Goal: Information Seeking & Learning: Get advice/opinions

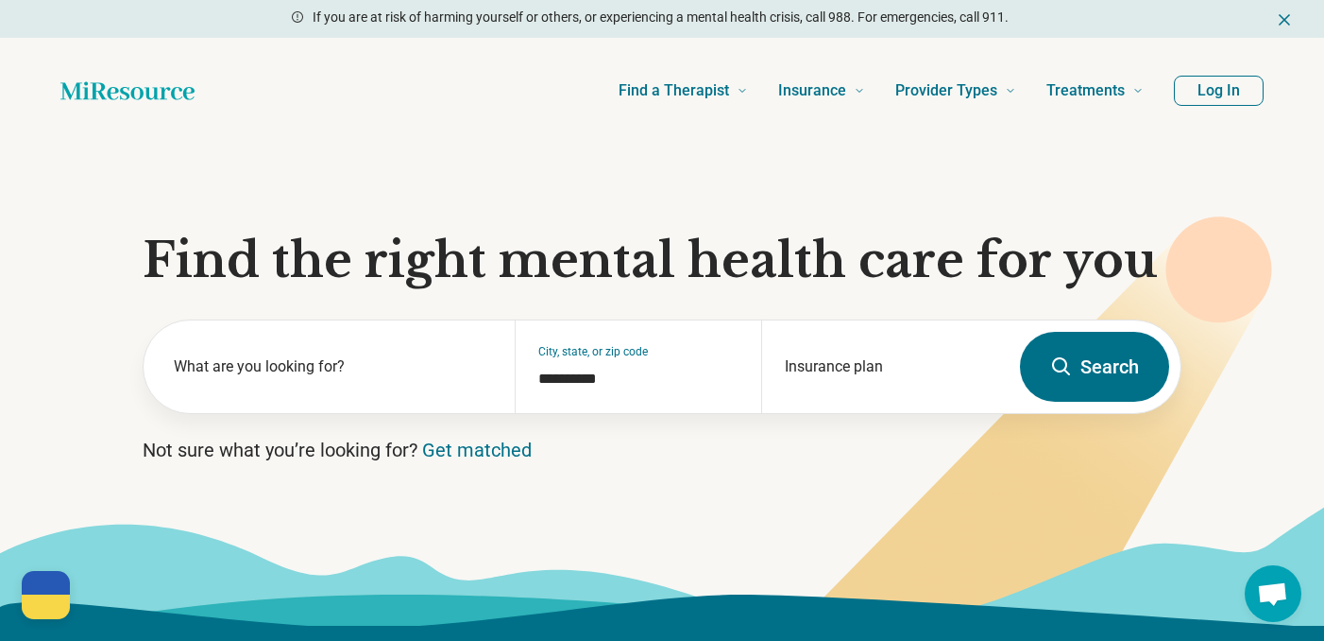
click at [1226, 104] on button "Log In" at bounding box center [1219, 91] width 90 height 30
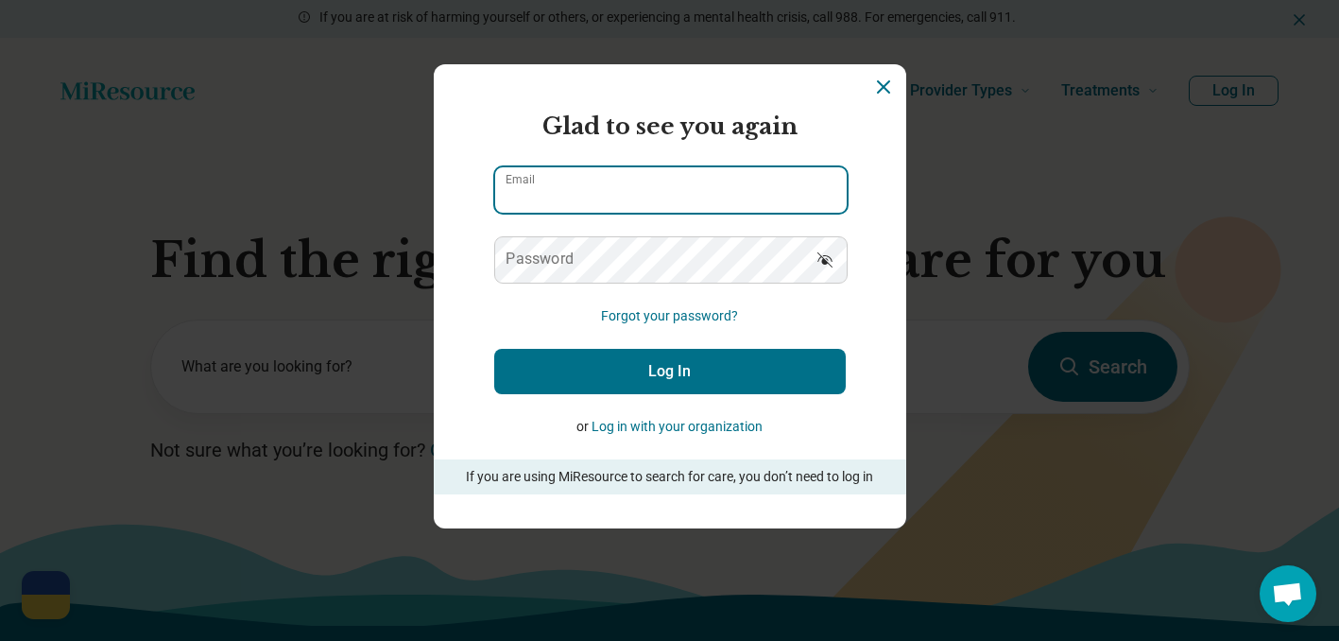
click at [759, 192] on input "Email" at bounding box center [670, 189] width 351 height 45
type input "**********"
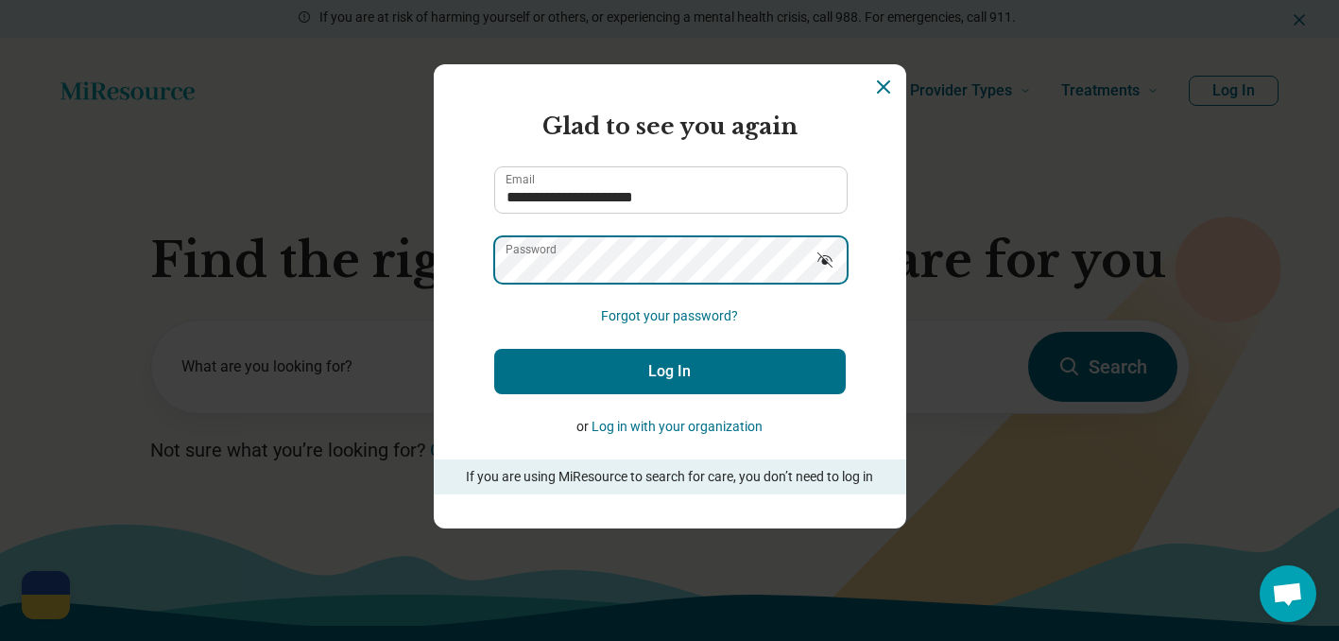
click at [494, 349] on button "Log In" at bounding box center [669, 371] width 351 height 45
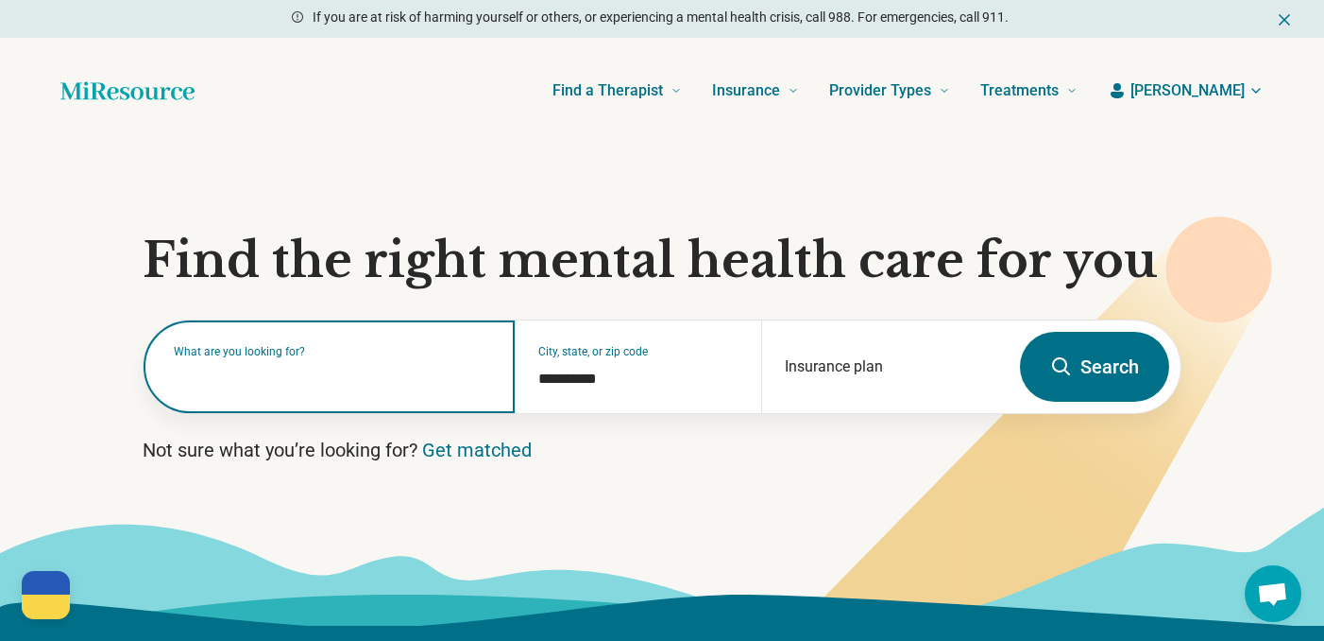
click at [299, 384] on input "text" at bounding box center [333, 376] width 318 height 23
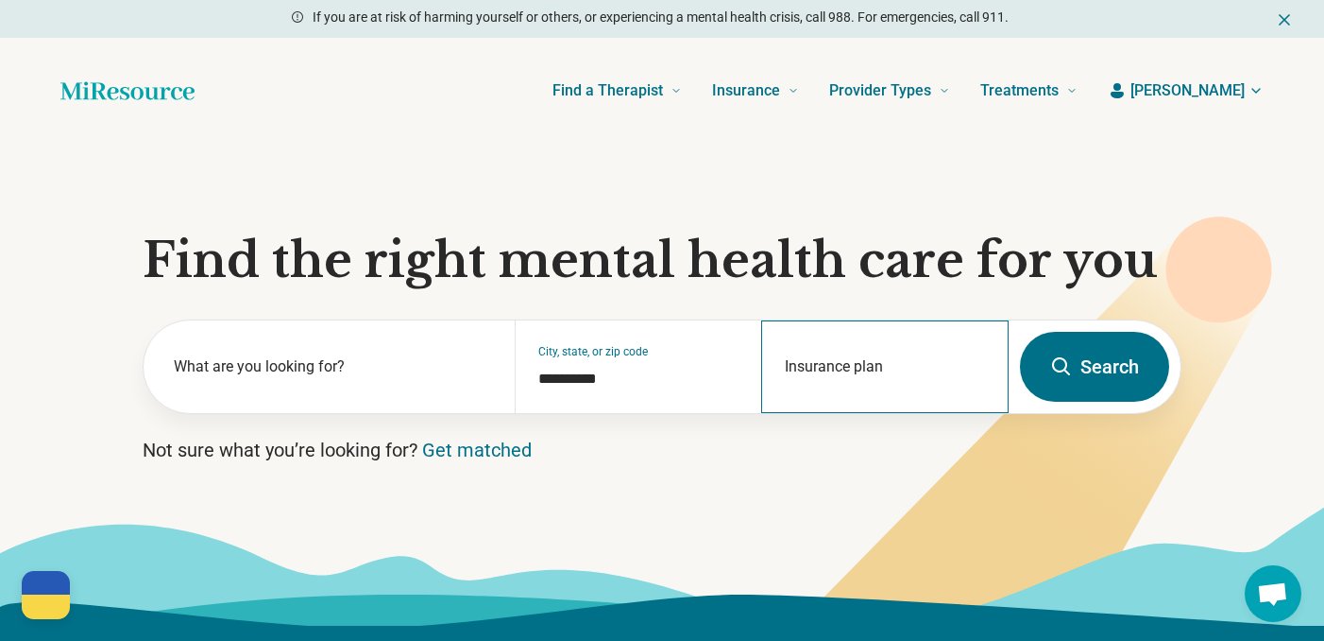
click at [855, 366] on div "Insurance plan" at bounding box center [885, 366] width 248 height 93
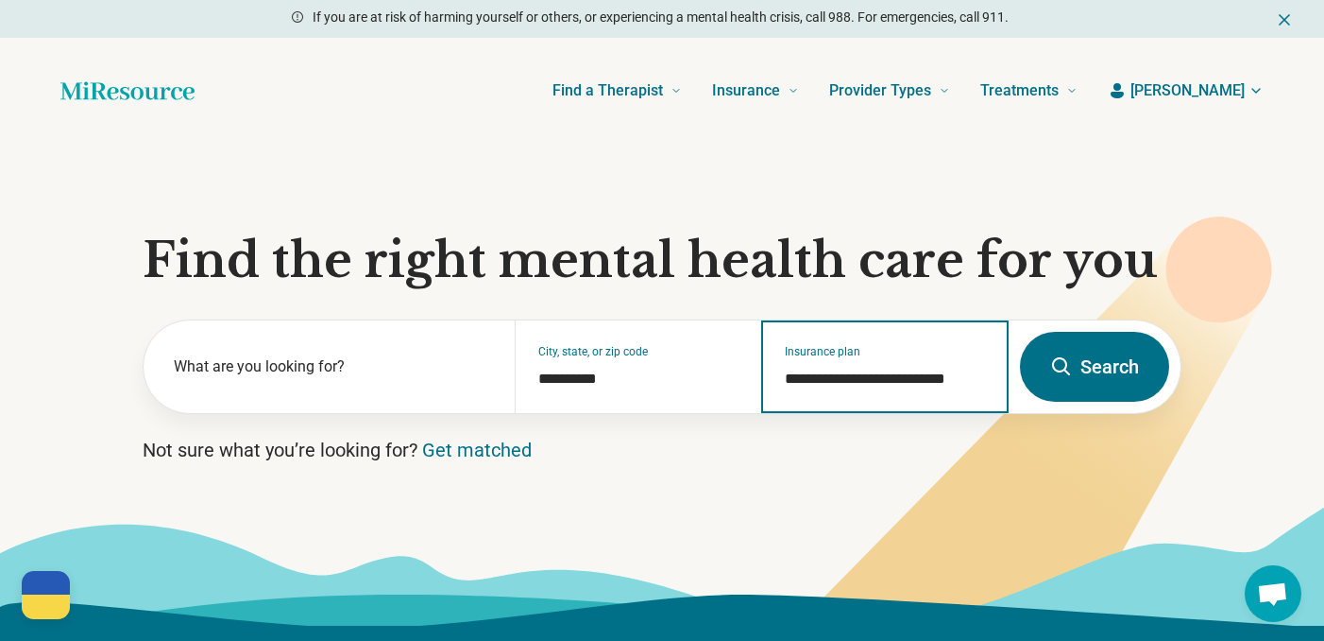
type input "**********"
click at [1020, 332] on button "Search" at bounding box center [1094, 367] width 149 height 70
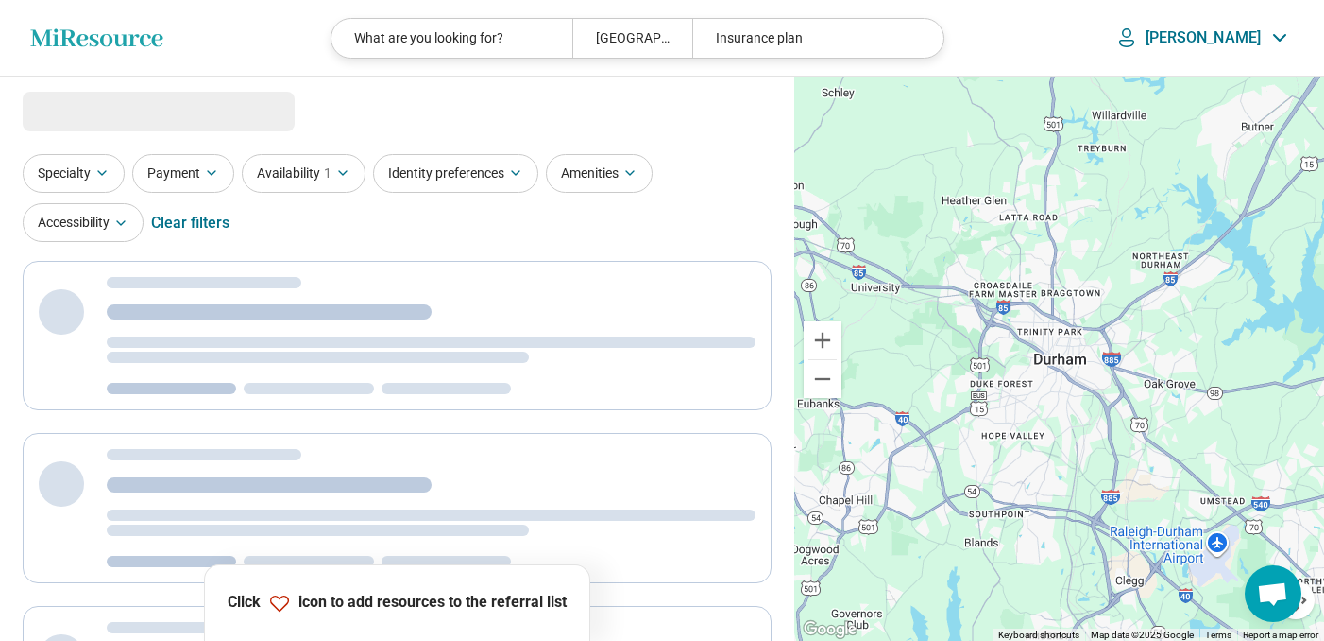
select select "***"
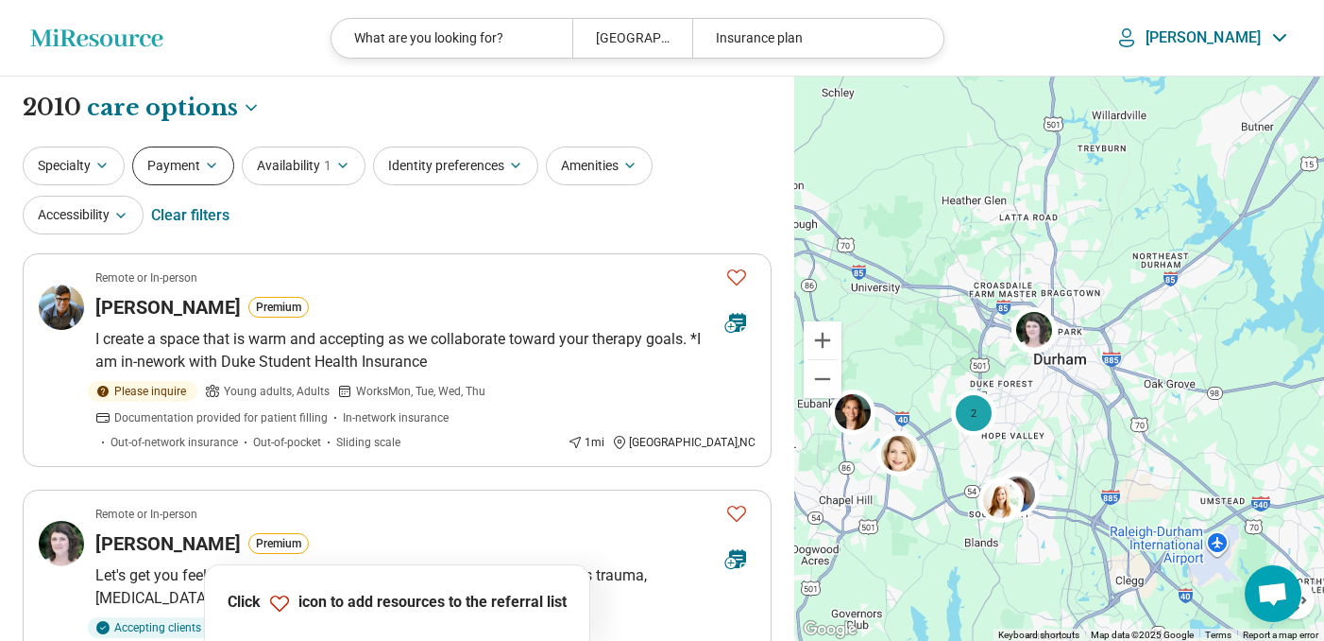
click at [215, 169] on icon "button" at bounding box center [211, 165] width 15 height 15
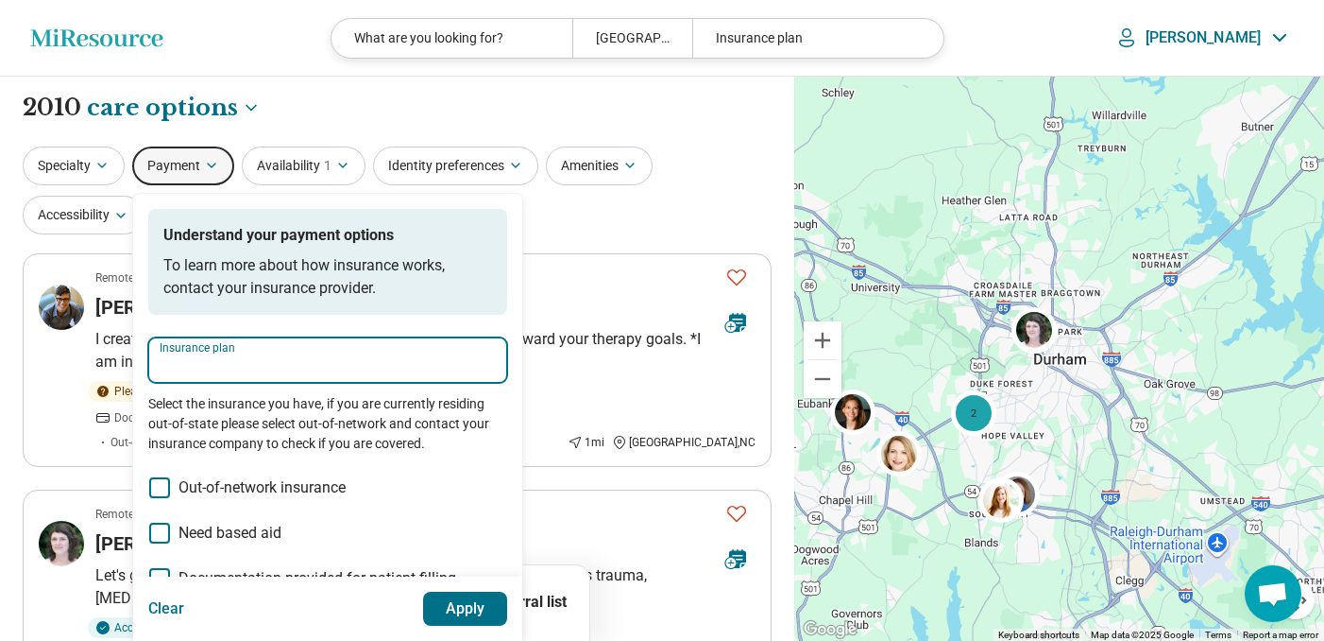
click at [360, 366] on input "Insurance plan" at bounding box center [328, 365] width 336 height 23
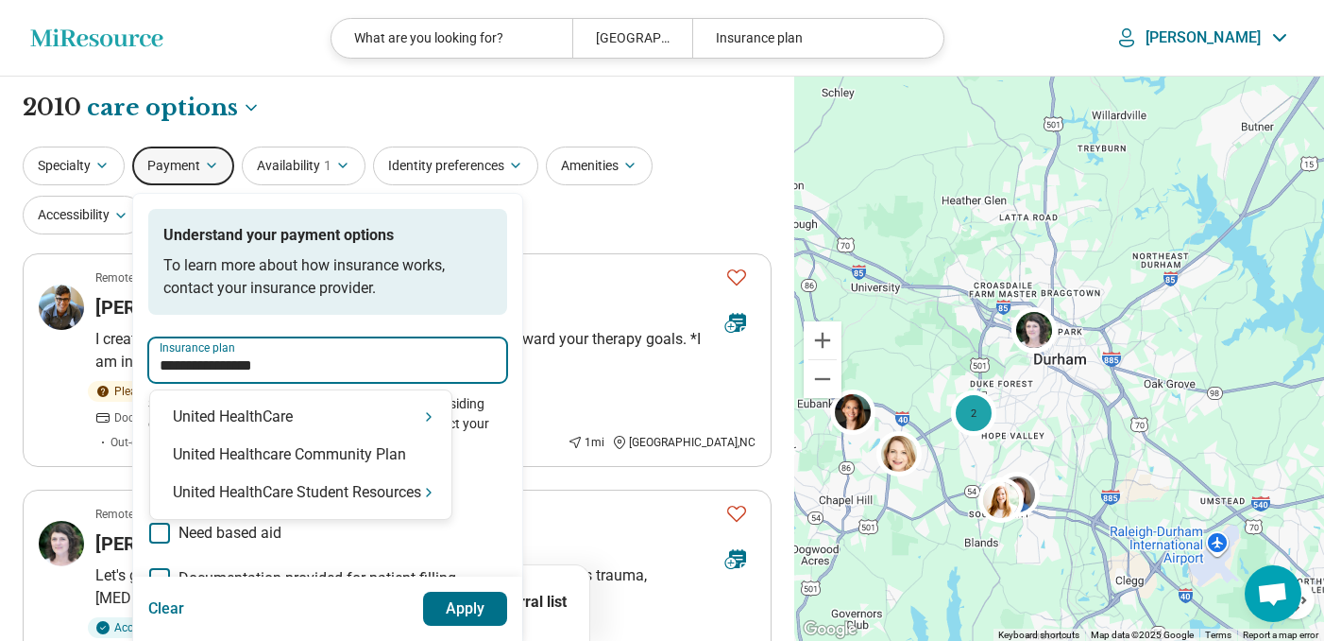
type input "**********"
click at [429, 418] on icon "Suggestions" at bounding box center [428, 416] width 15 height 15
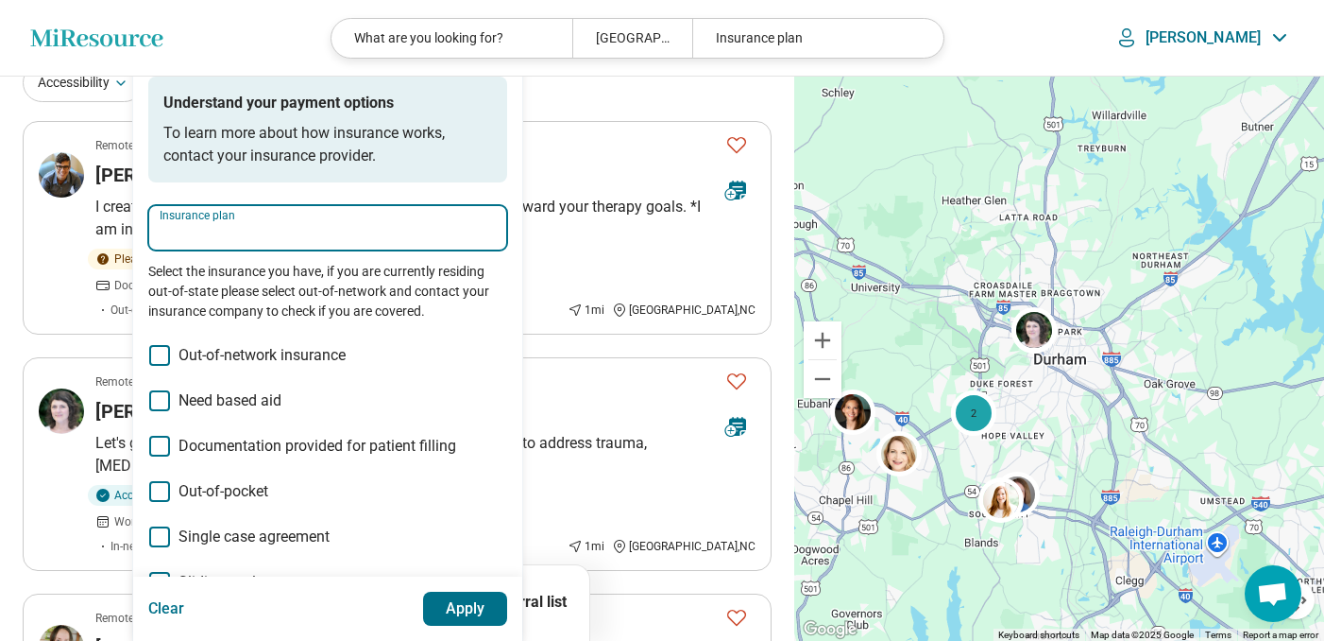
scroll to position [131, 0]
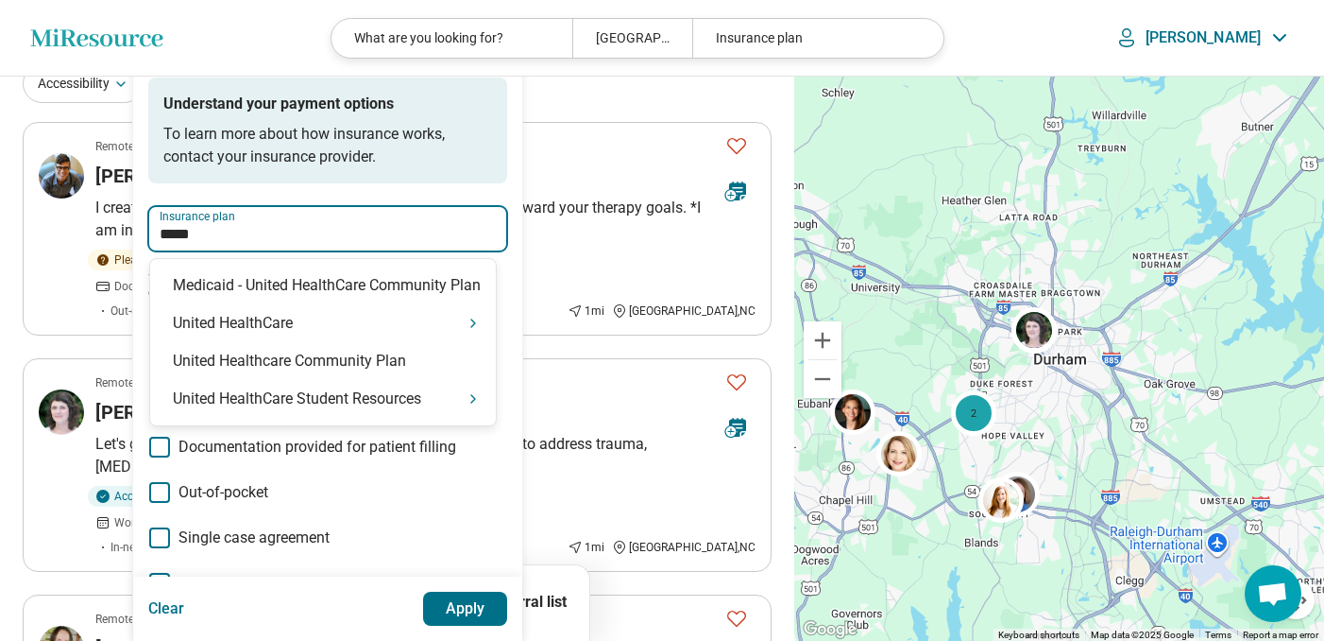
type input "******"
click at [477, 319] on icon "Suggestions" at bounding box center [473, 323] width 15 height 15
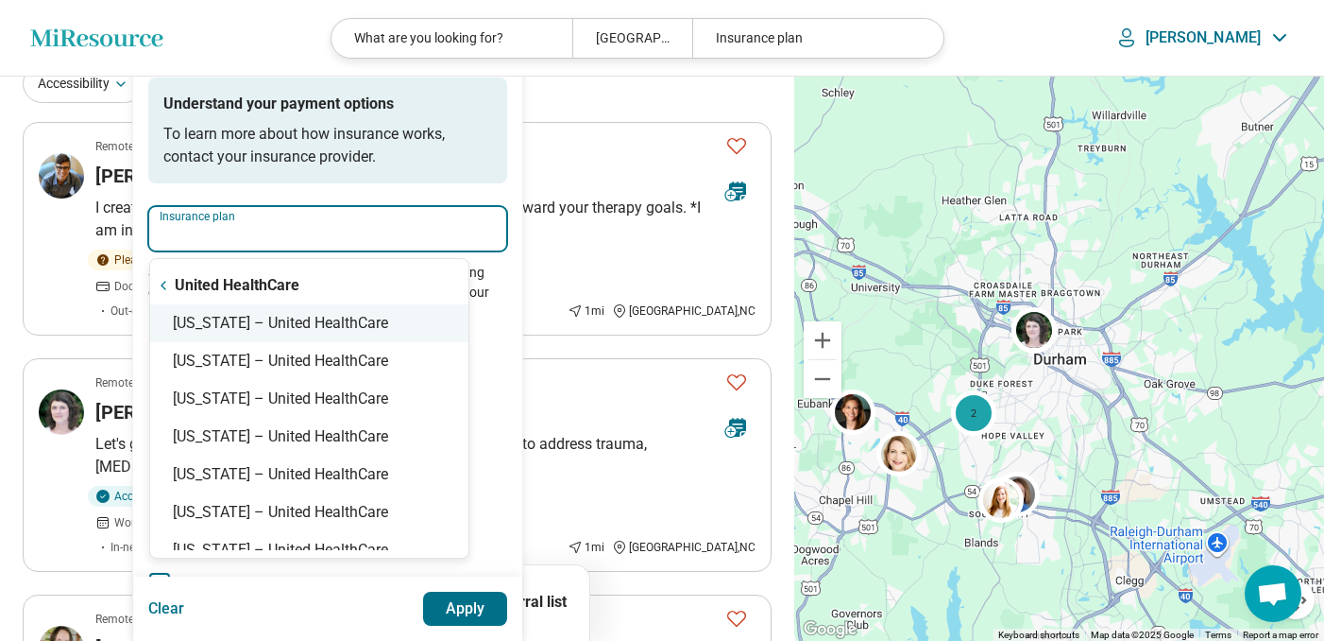
click at [469, 317] on div "North Carolina – United HealthCare" at bounding box center [309, 323] width 318 height 38
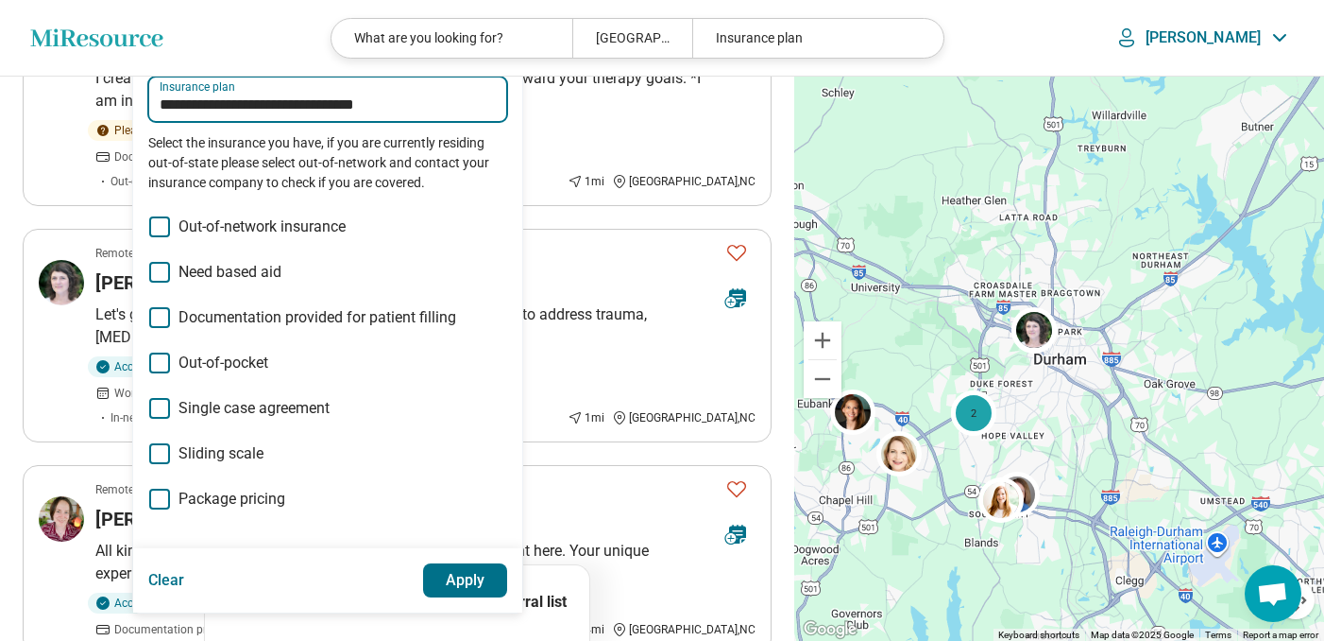
scroll to position [265, 0]
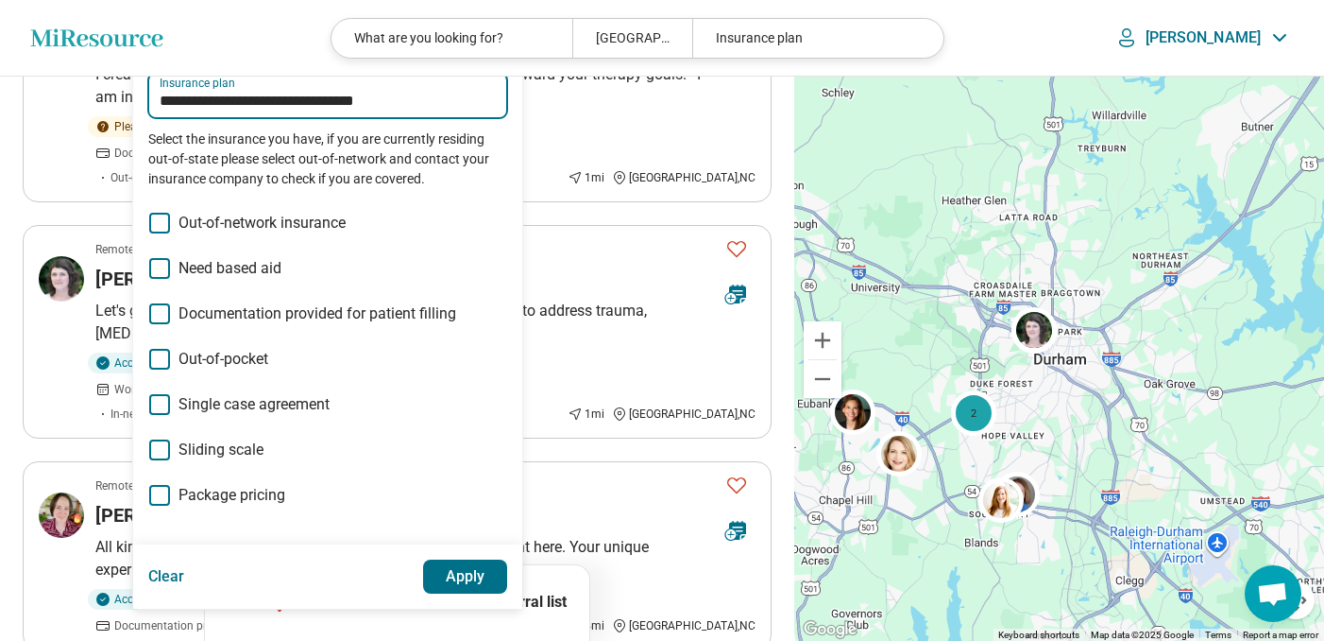
type input "**********"
click at [307, 225] on span "Out-of-network insurance" at bounding box center [262, 223] width 167 height 23
click at [278, 222] on span "Out-of-network insurance" at bounding box center [262, 223] width 167 height 23
click at [457, 568] on button "Apply" at bounding box center [465, 576] width 85 height 34
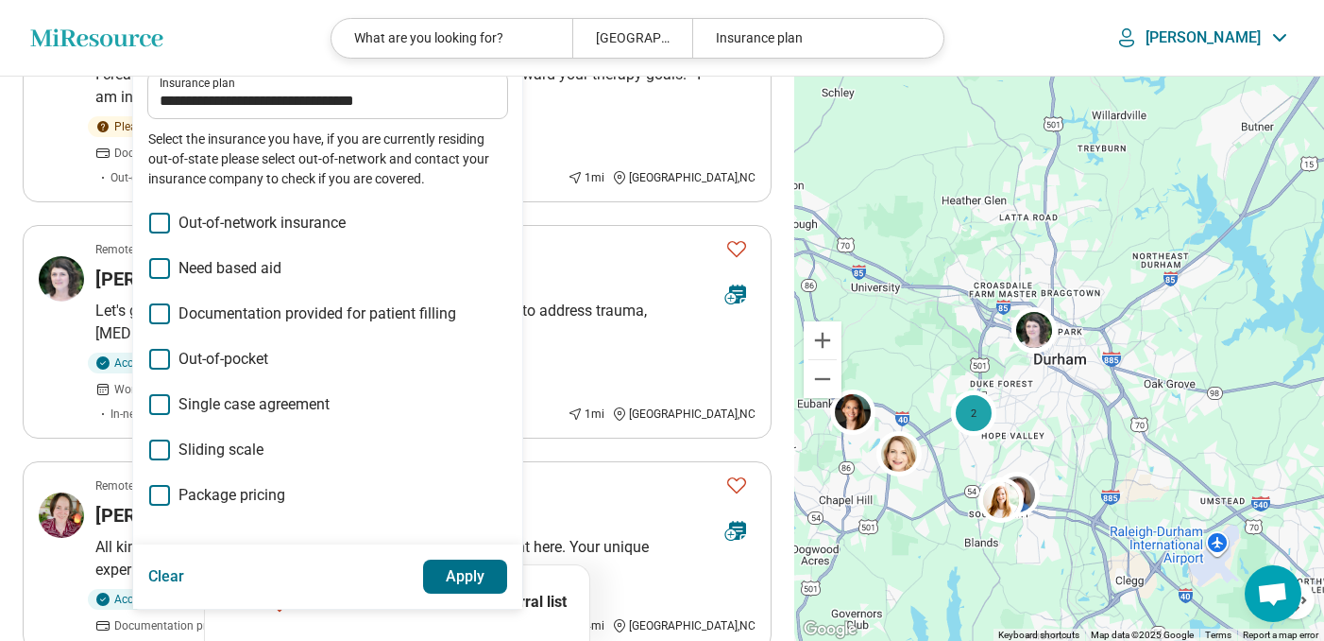
scroll to position [85, 0]
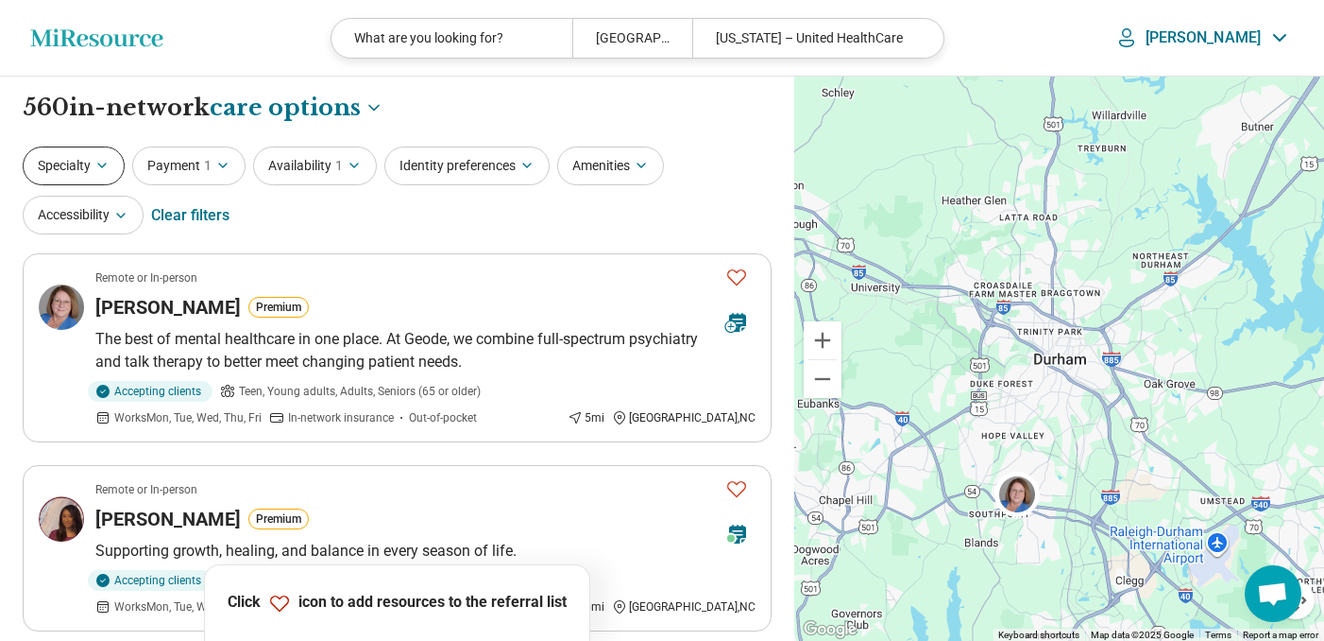
click at [60, 160] on button "Specialty" at bounding box center [74, 165] width 102 height 39
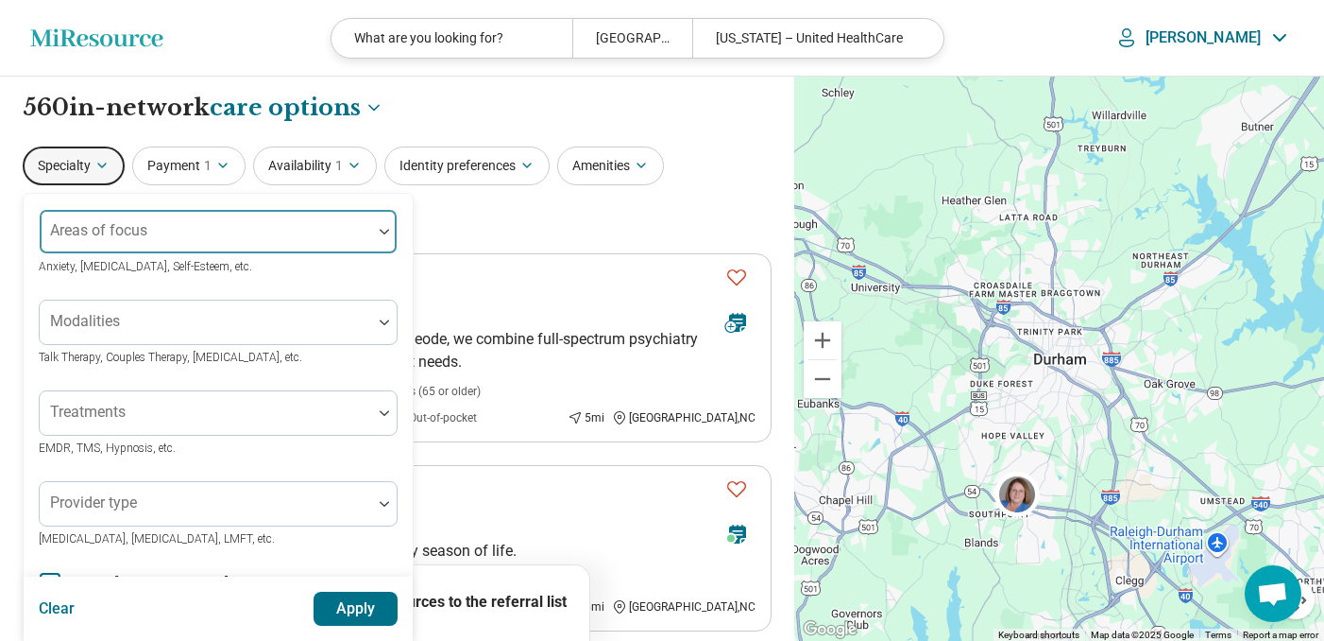
click at [115, 232] on div "Areas of focus" at bounding box center [218, 231] width 359 height 45
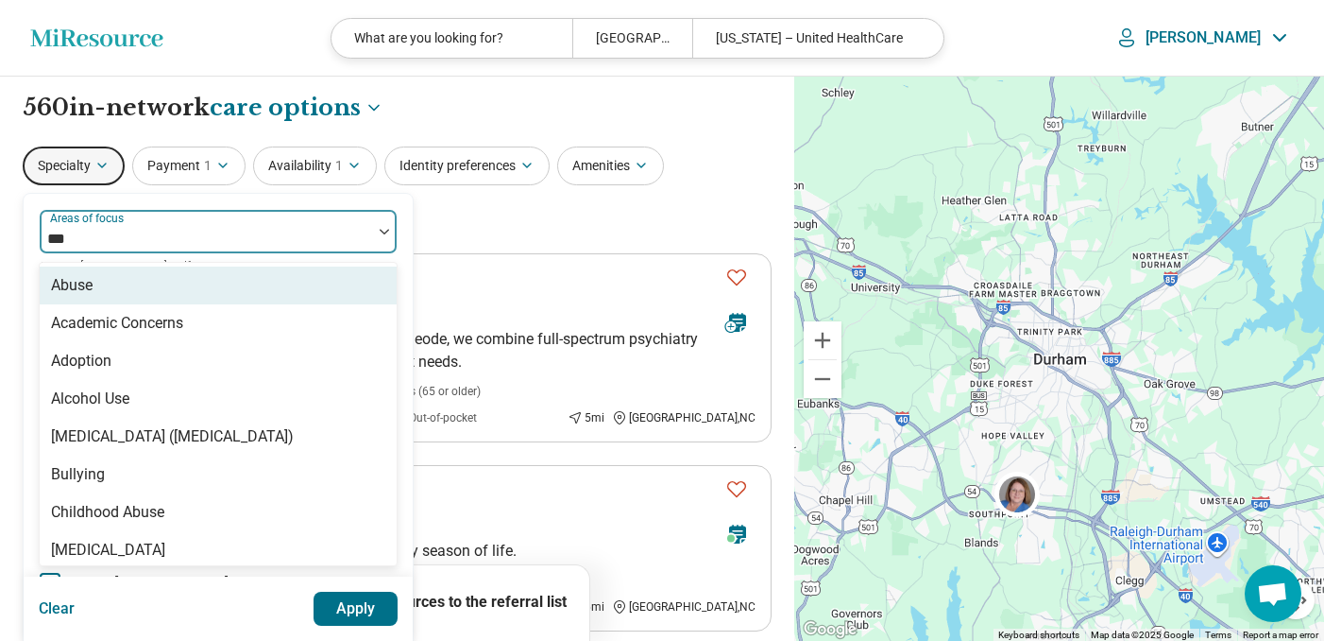
type input "****"
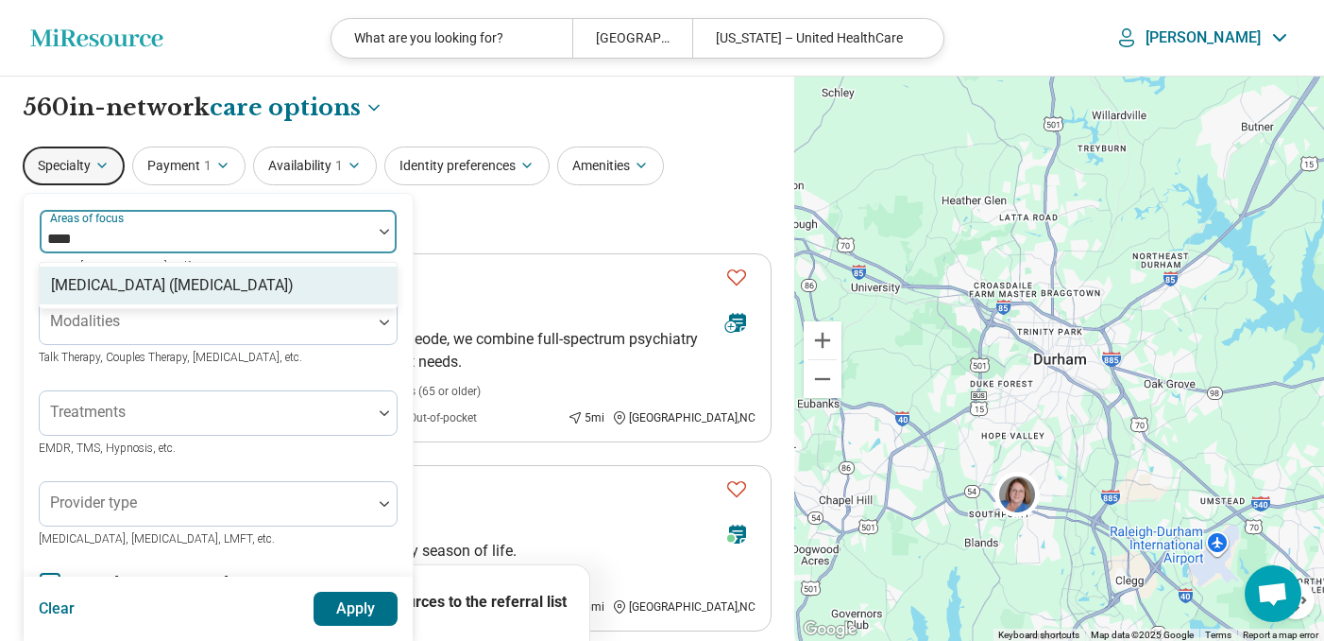
click at [158, 277] on div "[MEDICAL_DATA] ([MEDICAL_DATA])" at bounding box center [172, 285] width 243 height 23
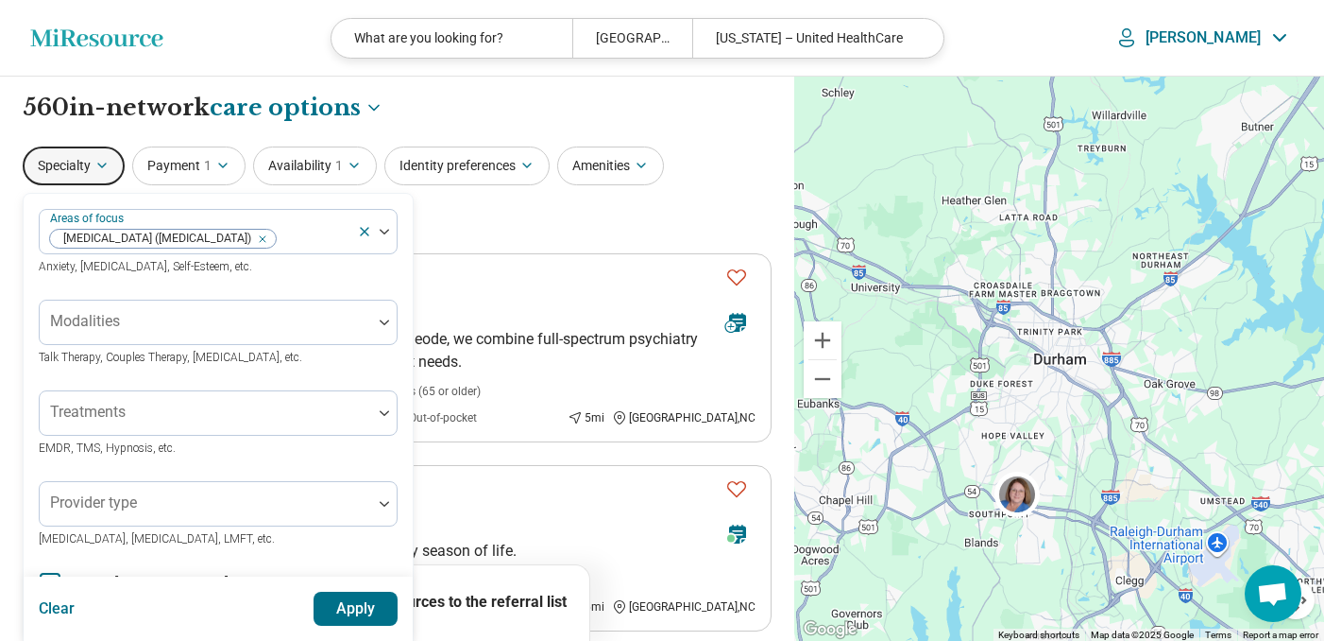
click at [303, 204] on div "Areas of focus Attention Deficit Hyperactivity Disorder (ADHD) Anxiety, Depress…" at bounding box center [218, 578] width 389 height 769
click at [235, 419] on div at bounding box center [205, 420] width 317 height 26
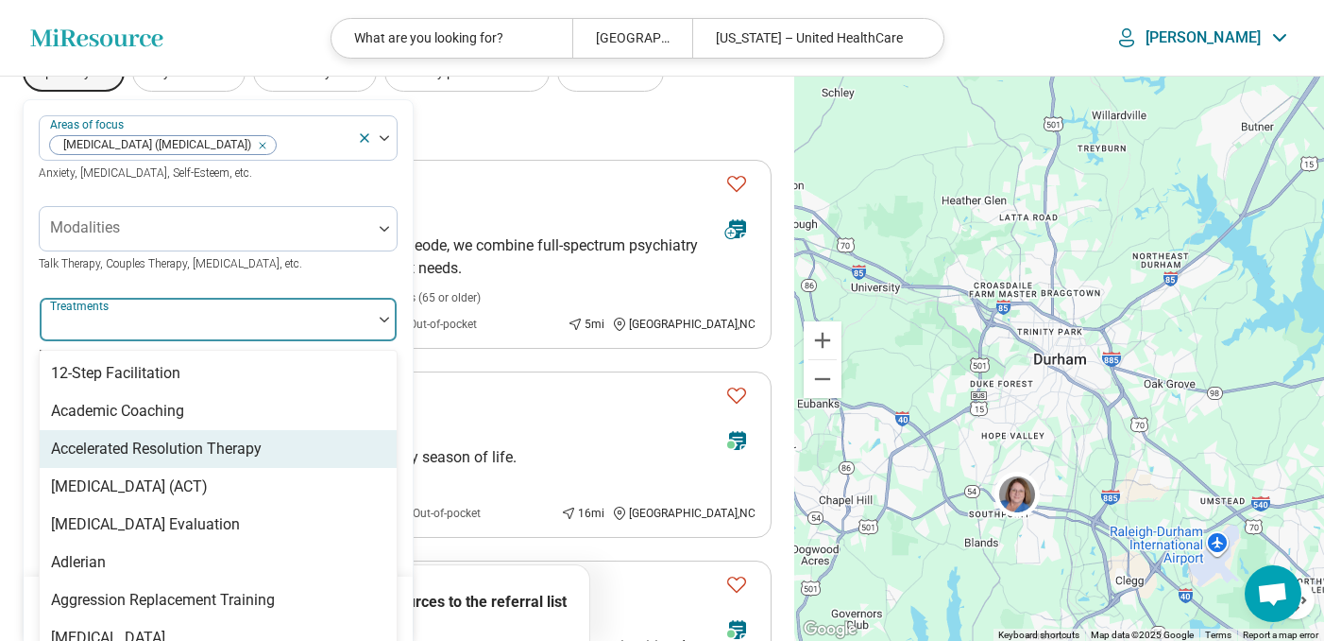
scroll to position [114, 0]
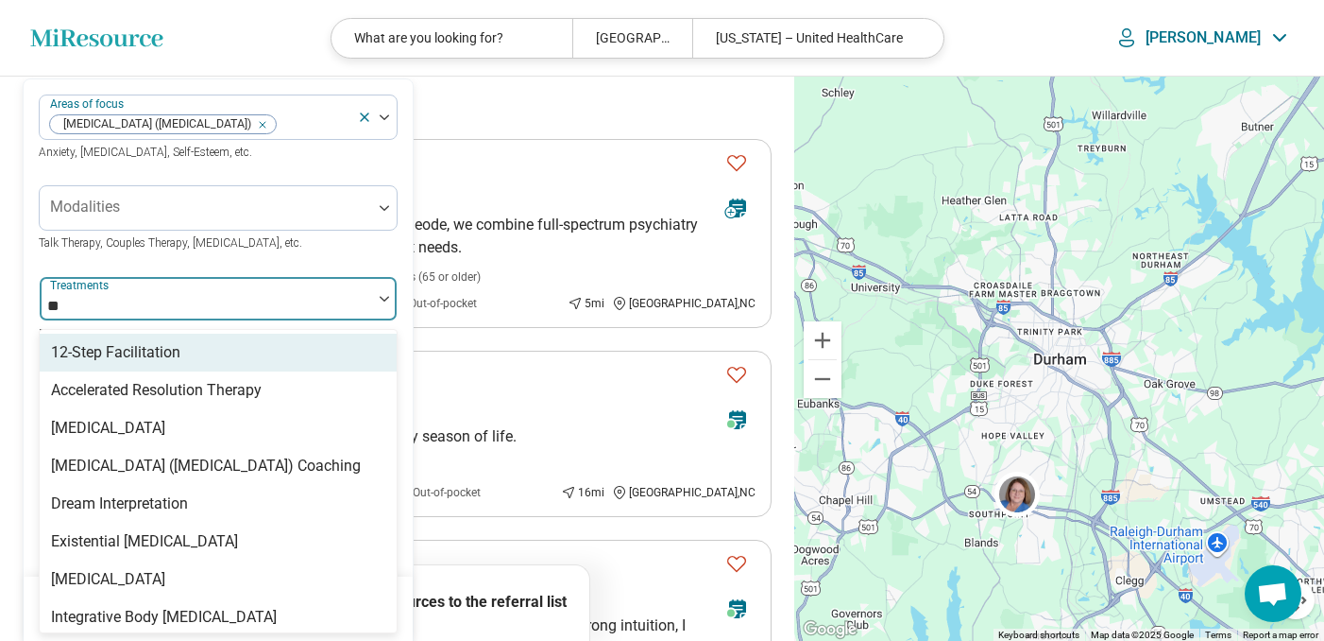
type input "*"
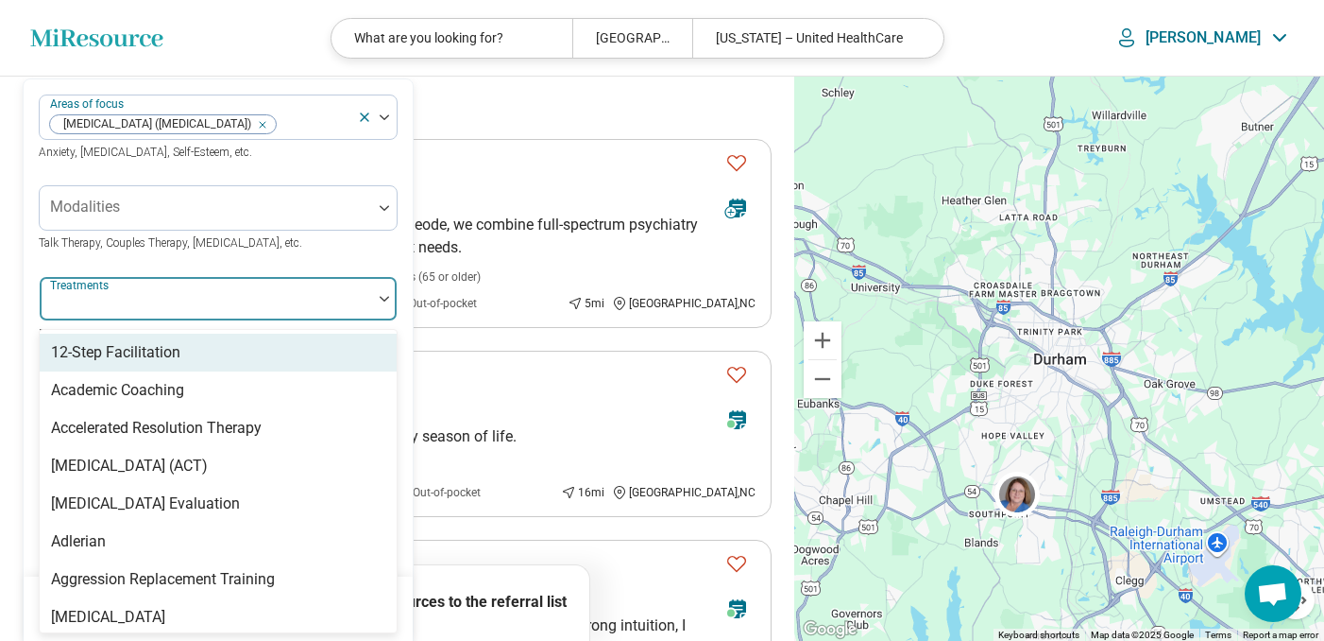
click at [219, 248] on span "Talk Therapy, Couples Therapy, Family Therapy, etc." at bounding box center [171, 242] width 264 height 13
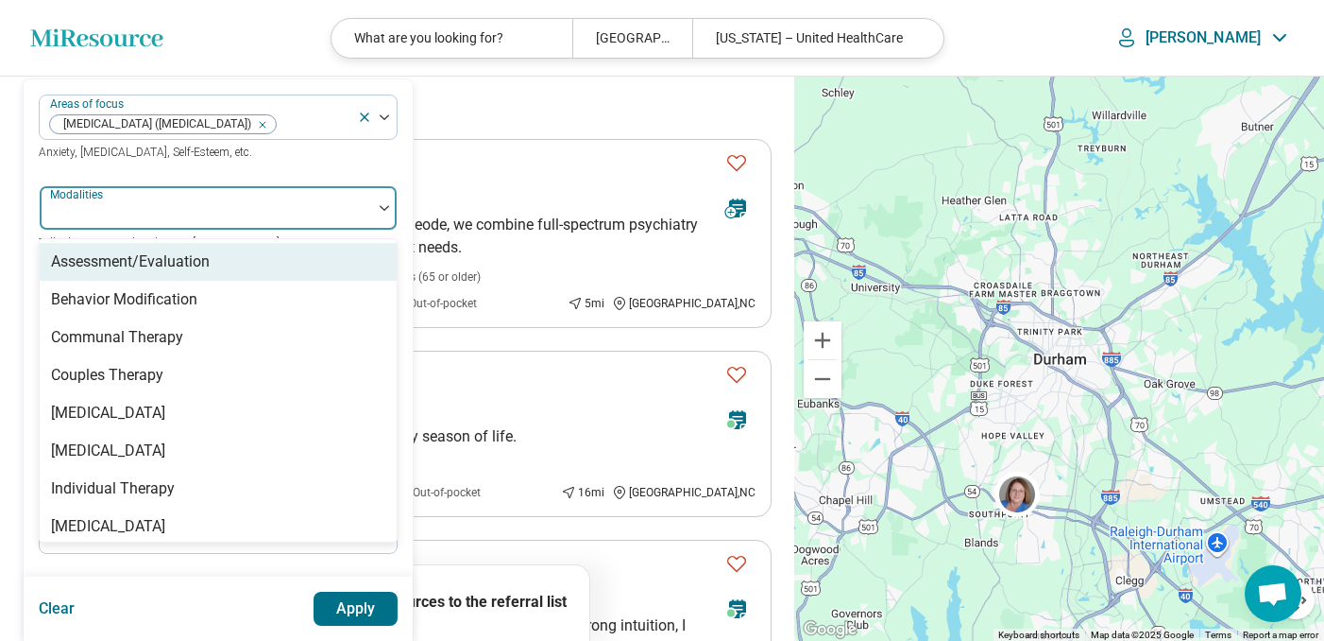
click at [206, 208] on div at bounding box center [205, 215] width 317 height 26
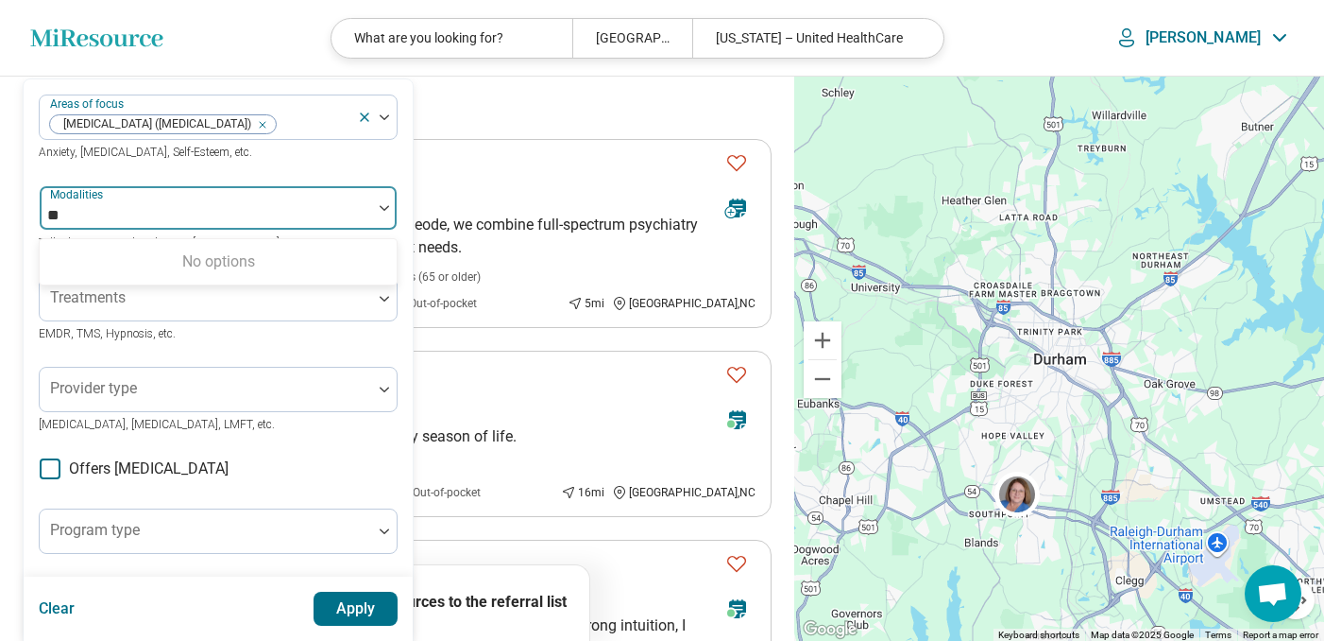
type input "*"
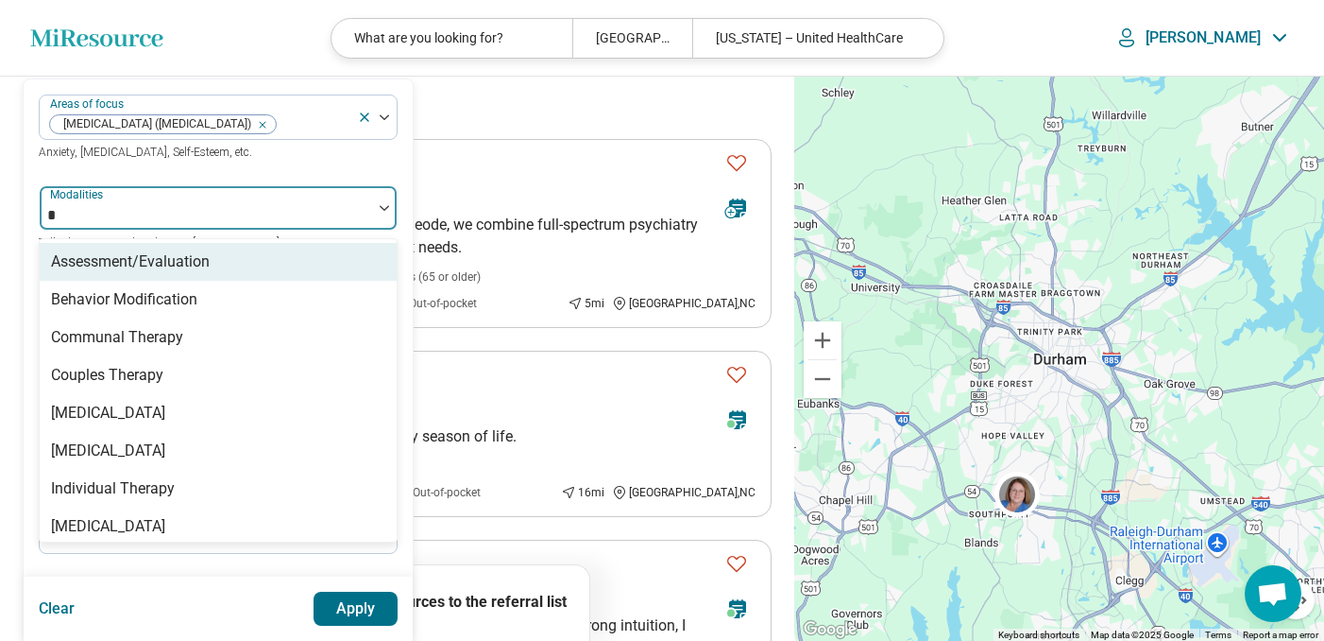
click at [198, 256] on div "Assessment/Evaluation" at bounding box center [130, 261] width 159 height 23
click at [29, 218] on div "Areas of focus Attention Deficit Hyperactivity Disorder (ADHD) Anxiety, Depress…" at bounding box center [218, 463] width 389 height 769
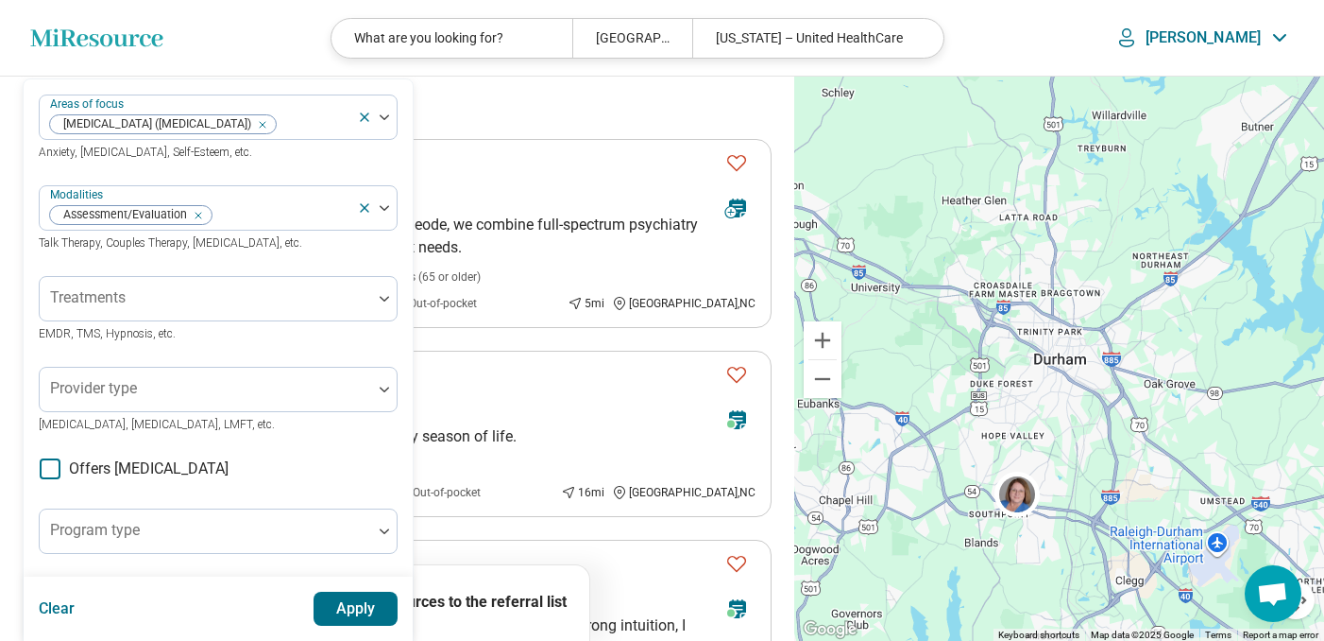
click at [372, 606] on button "Apply" at bounding box center [356, 608] width 85 height 34
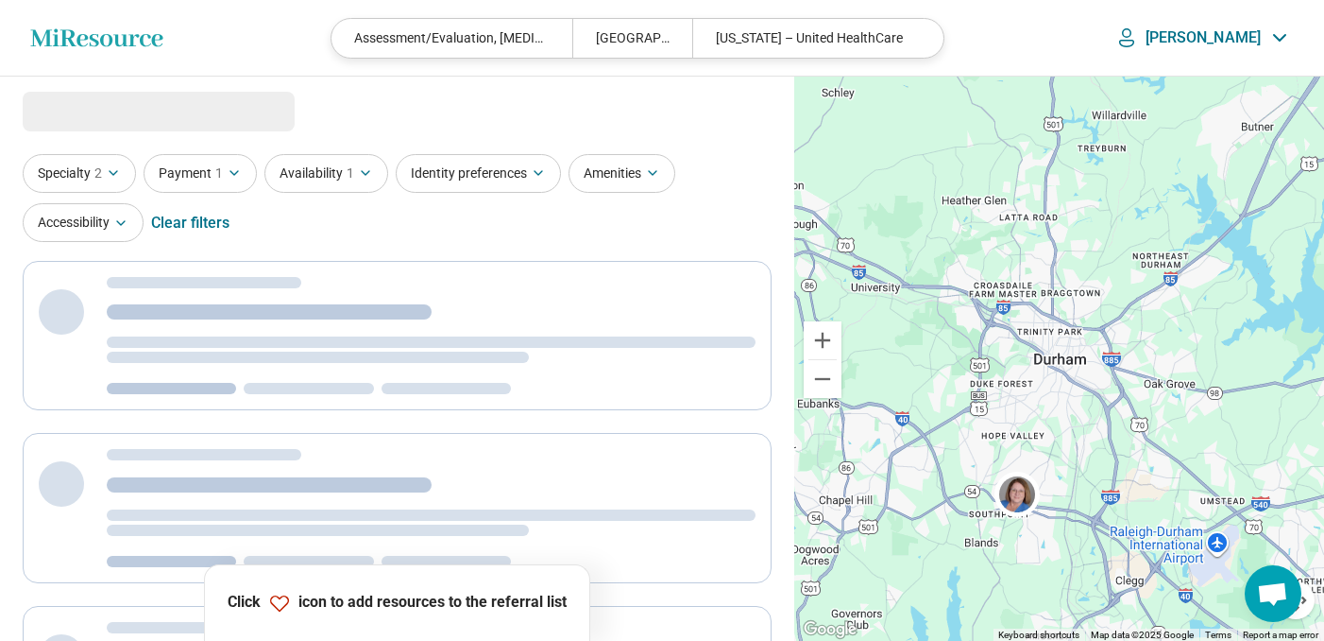
select select "***"
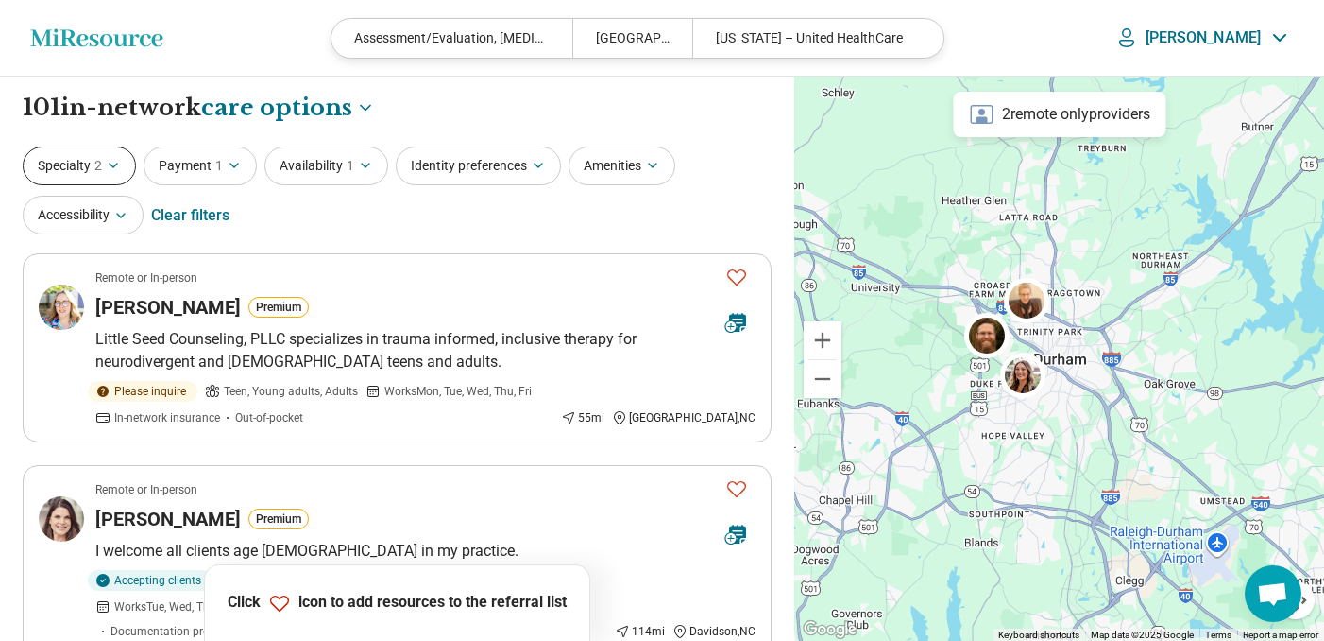
click at [119, 159] on icon "button" at bounding box center [113, 165] width 15 height 15
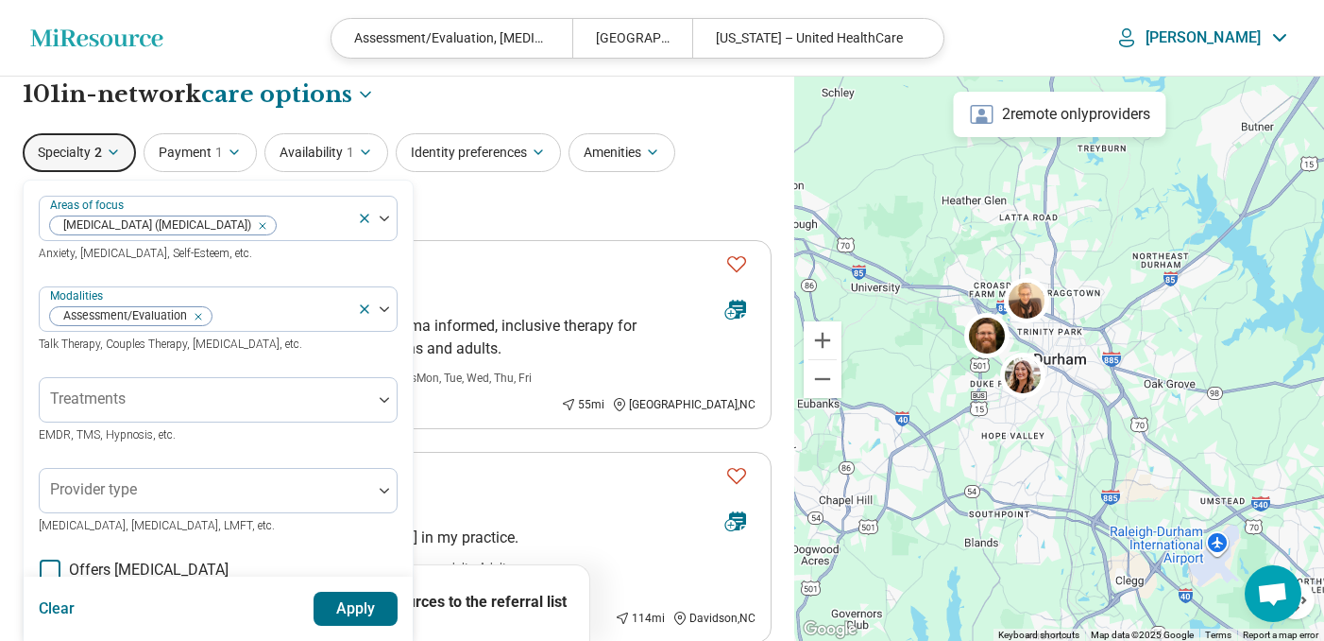
scroll to position [33, 0]
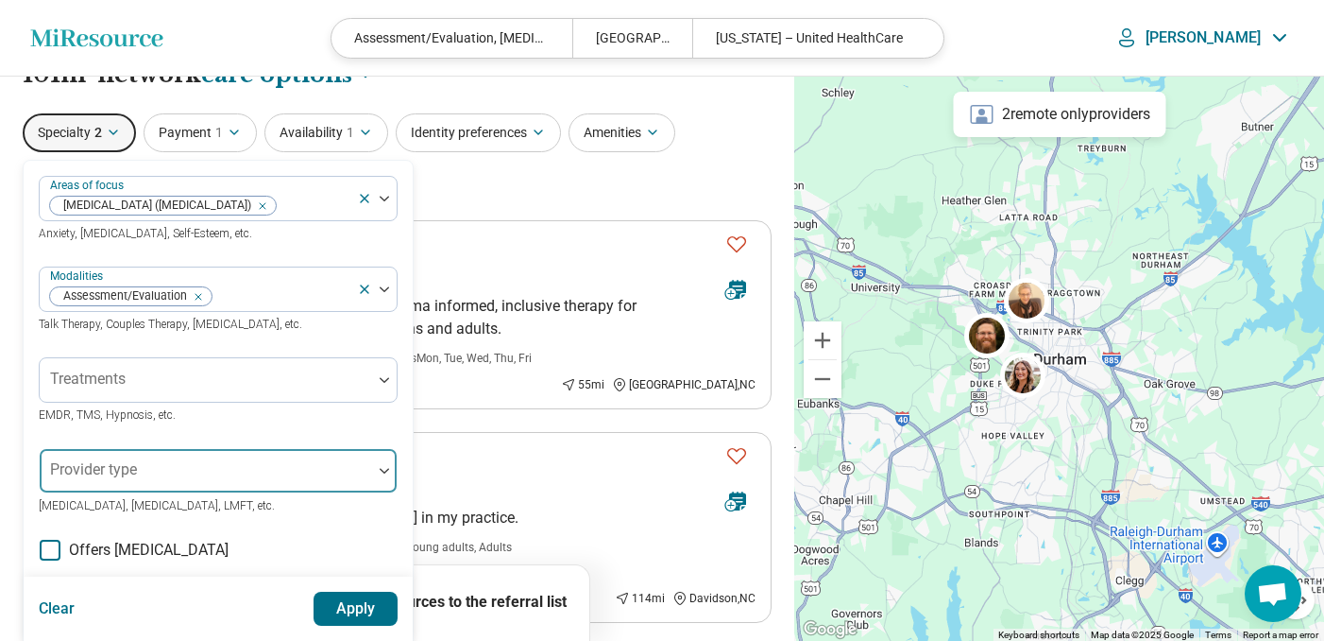
click at [141, 460] on div at bounding box center [206, 471] width 333 height 42
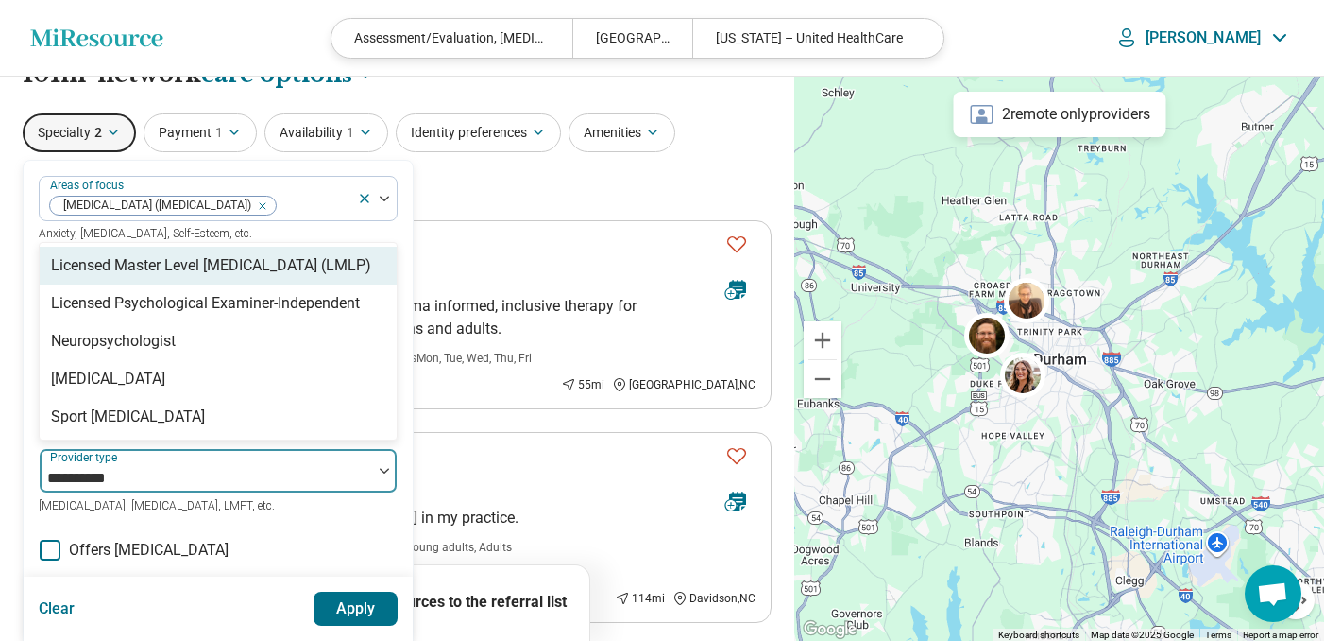
type input "**********"
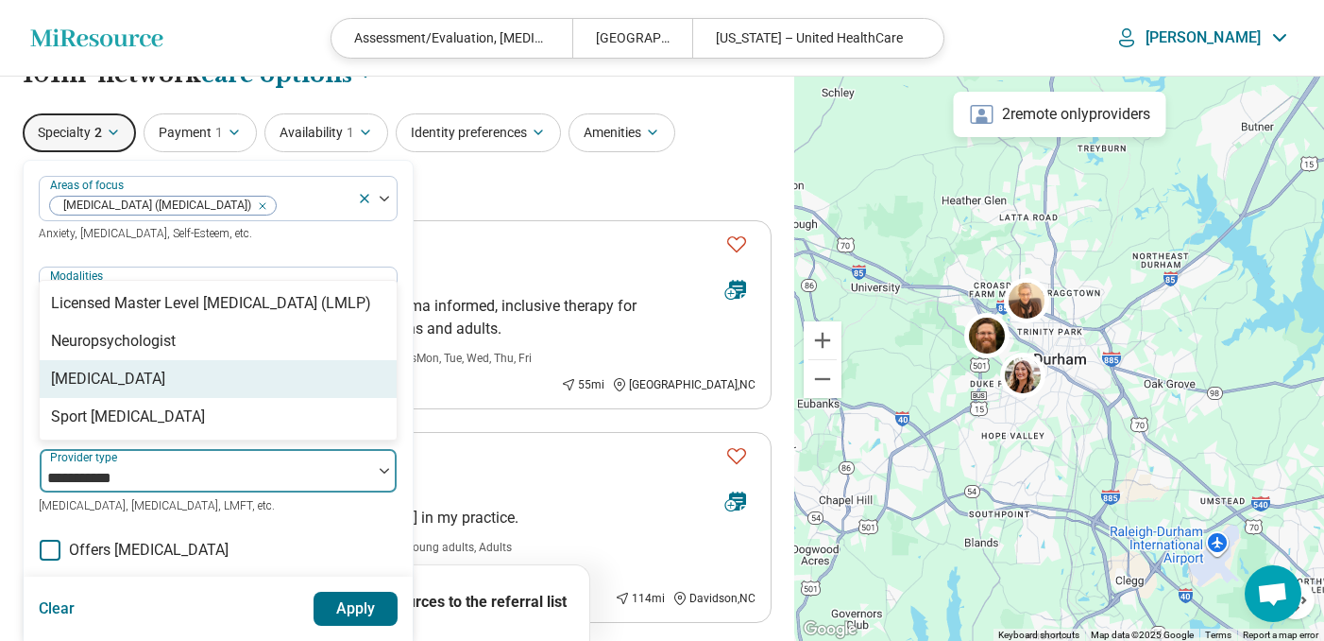
click at [99, 383] on div "[MEDICAL_DATA]" at bounding box center [108, 378] width 114 height 23
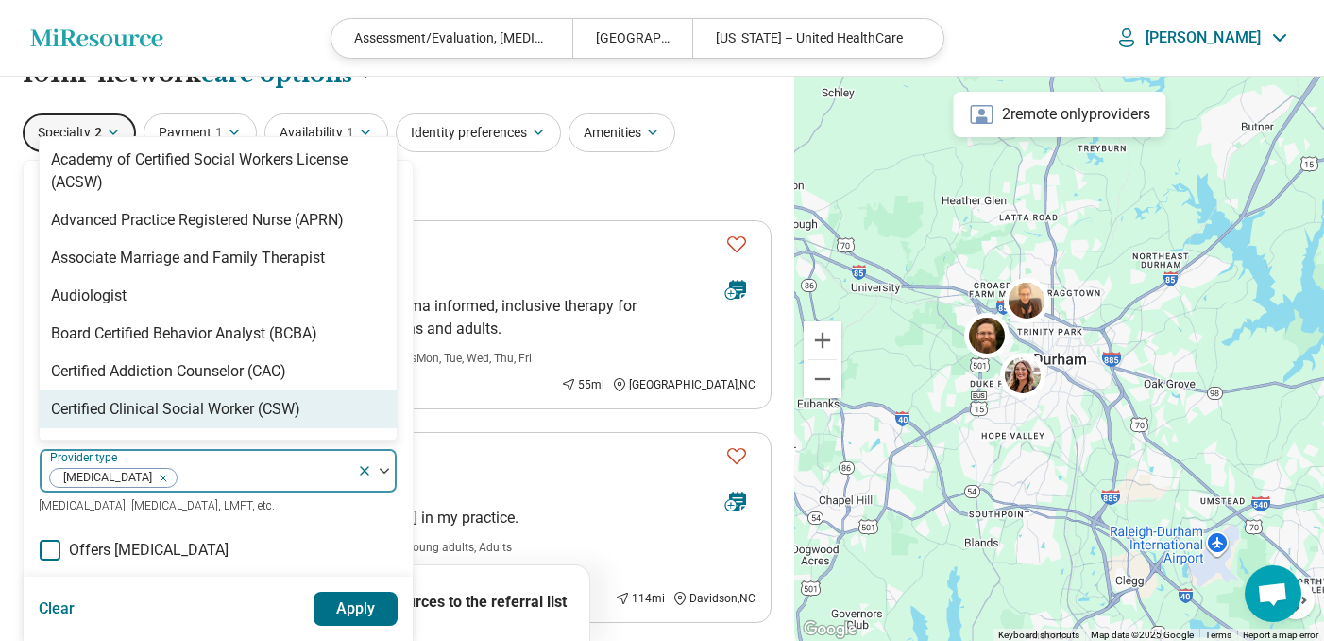
click at [367, 603] on button "Apply" at bounding box center [356, 608] width 85 height 34
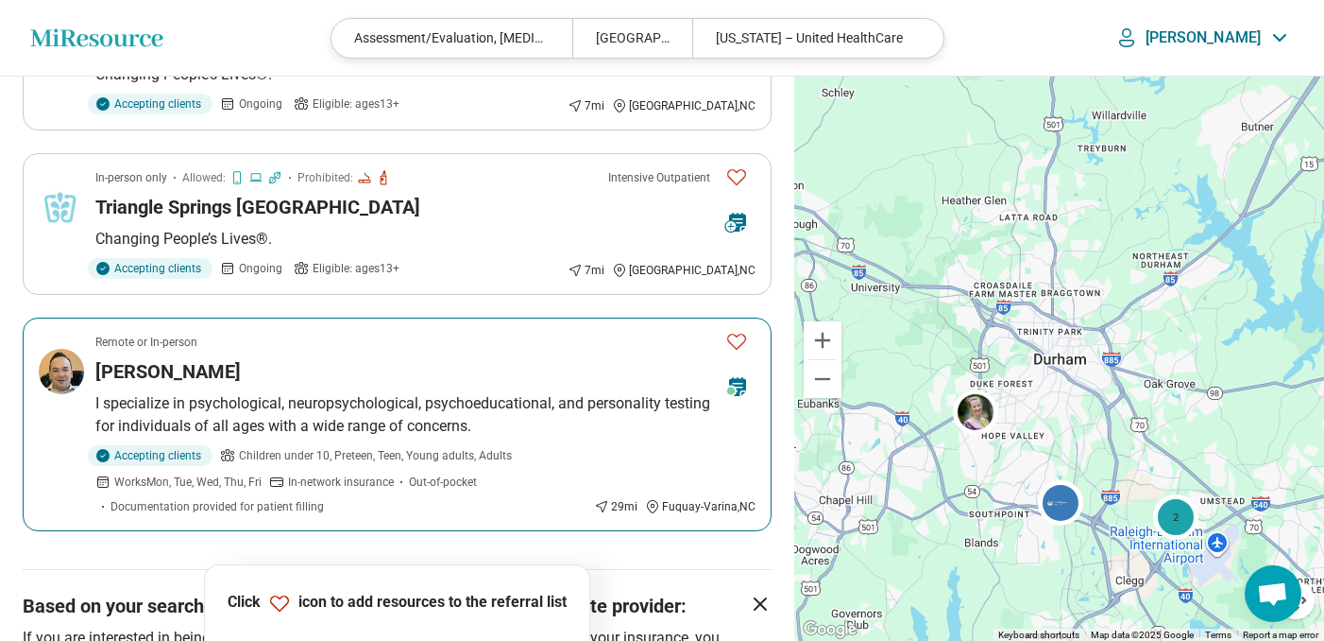
scroll to position [689, 0]
click at [354, 367] on div "Erik Newman" at bounding box center [402, 370] width 615 height 26
click at [743, 385] on icon at bounding box center [737, 385] width 17 height 19
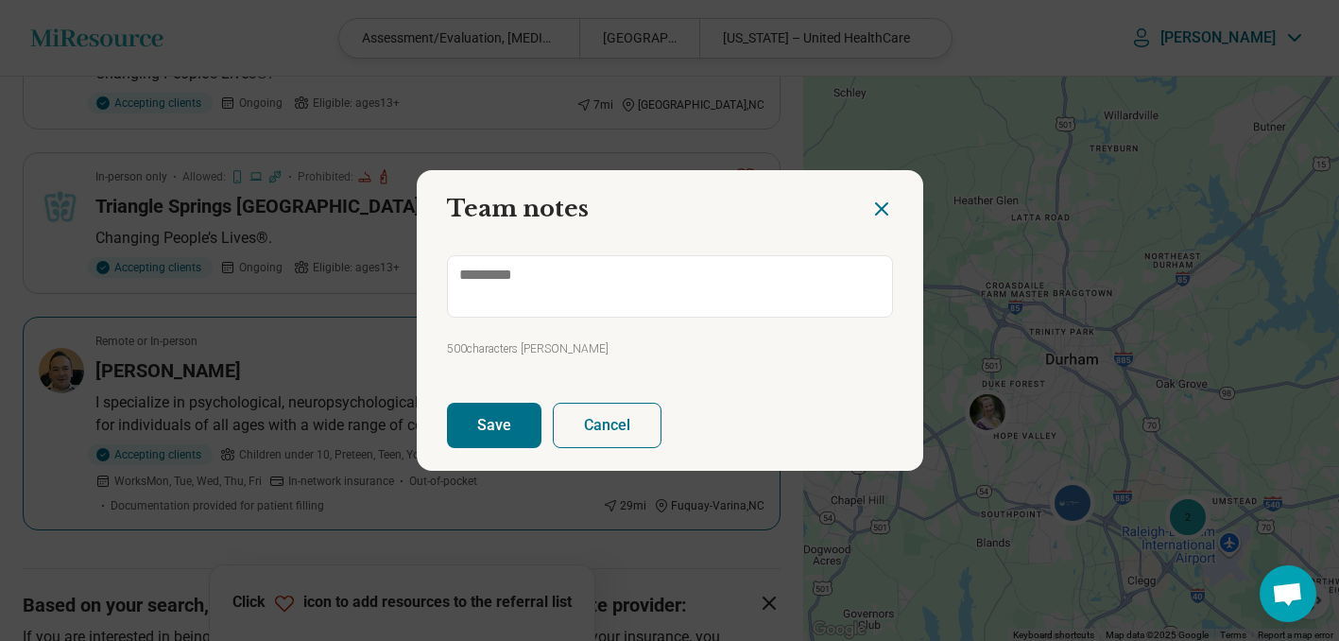
click at [876, 212] on icon "Close dialog" at bounding box center [881, 208] width 11 height 11
type textarea "*"
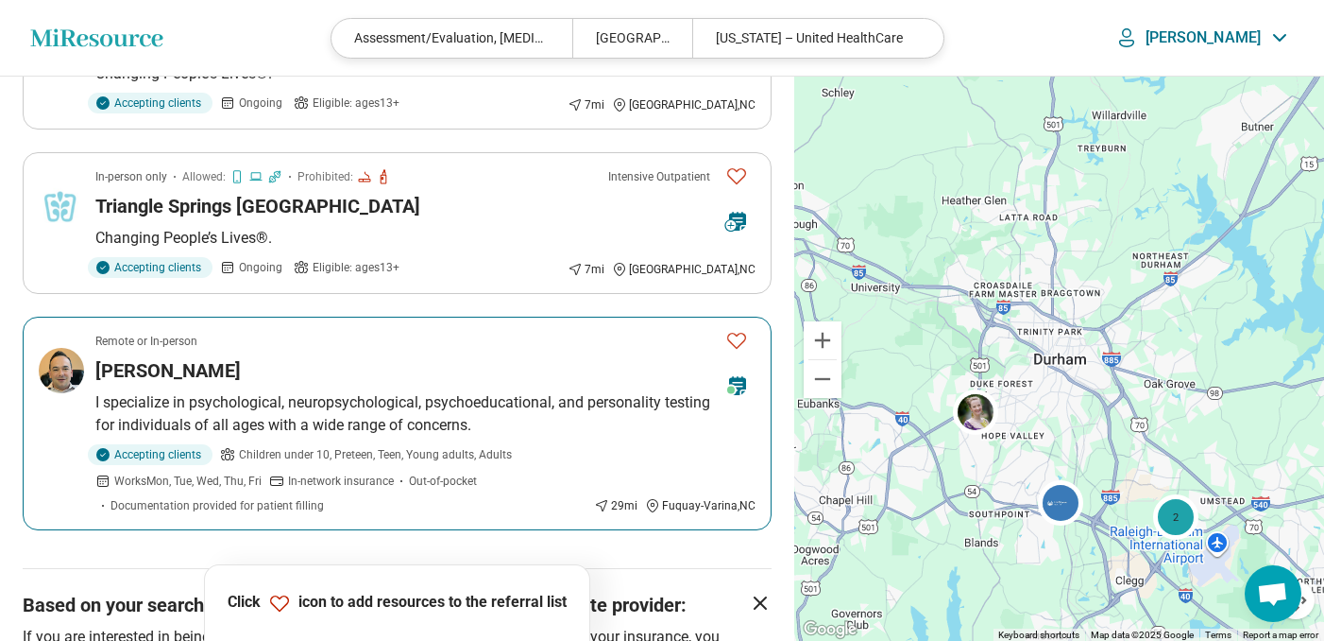
click at [743, 340] on icon "Favorite" at bounding box center [736, 341] width 19 height 16
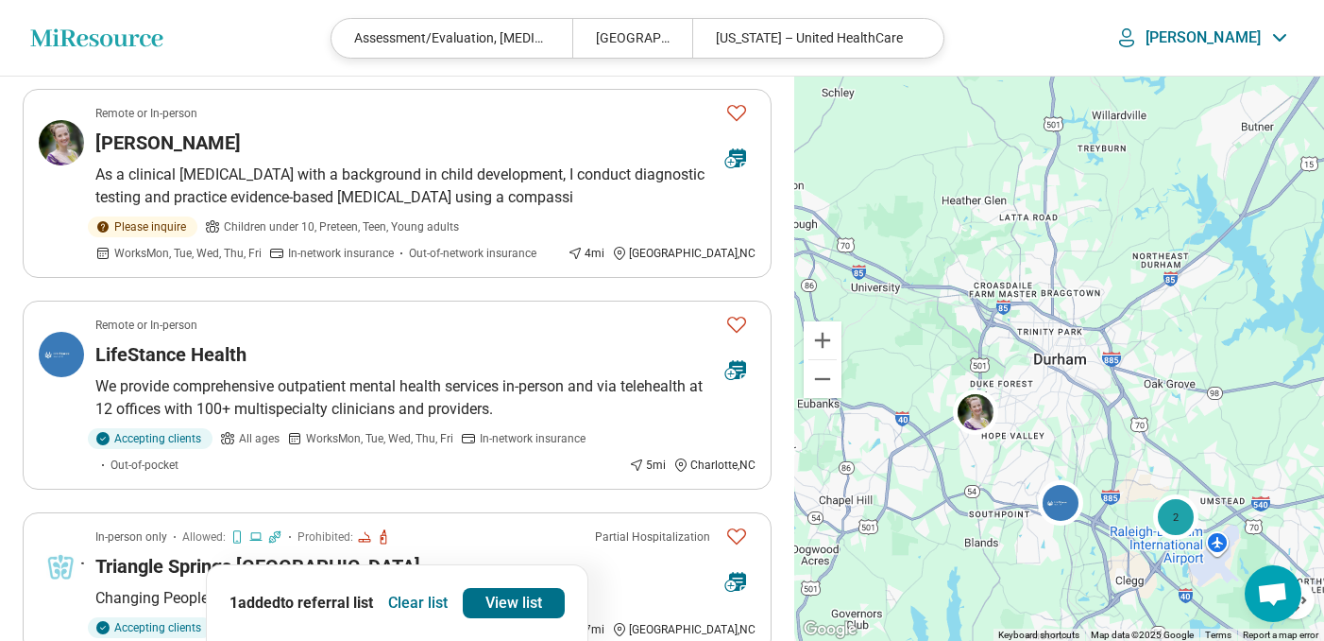
scroll to position [140, 0]
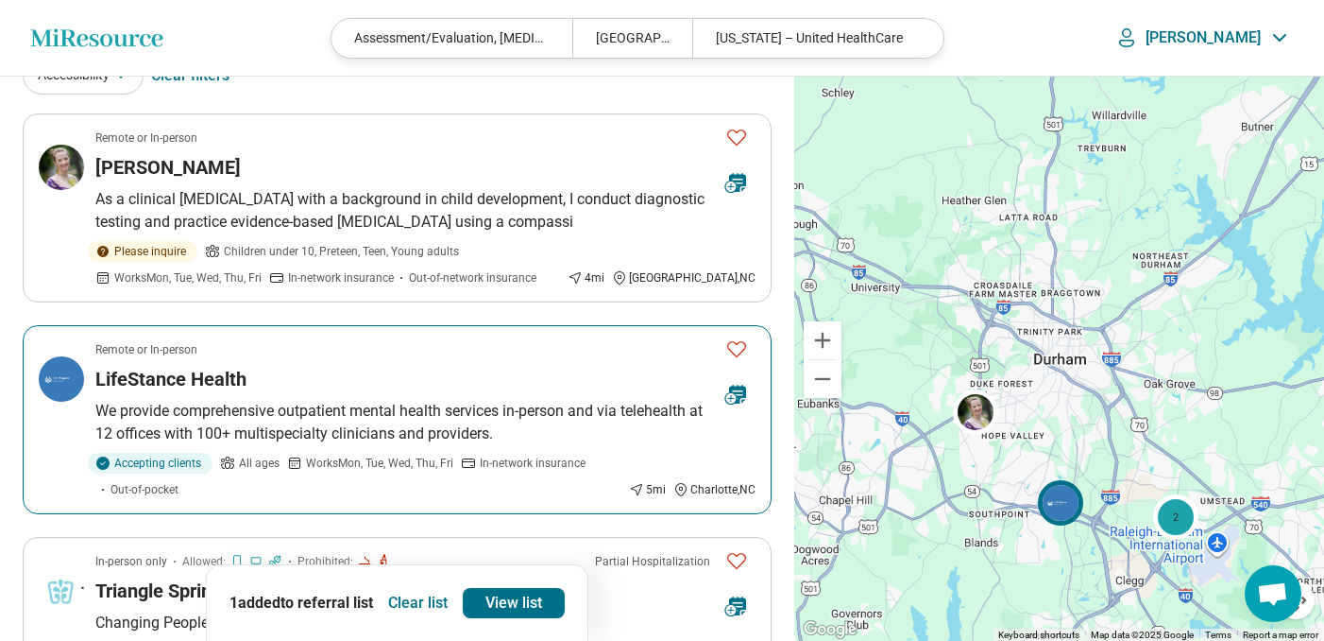
click at [742, 343] on icon "Favorite" at bounding box center [737, 348] width 23 height 23
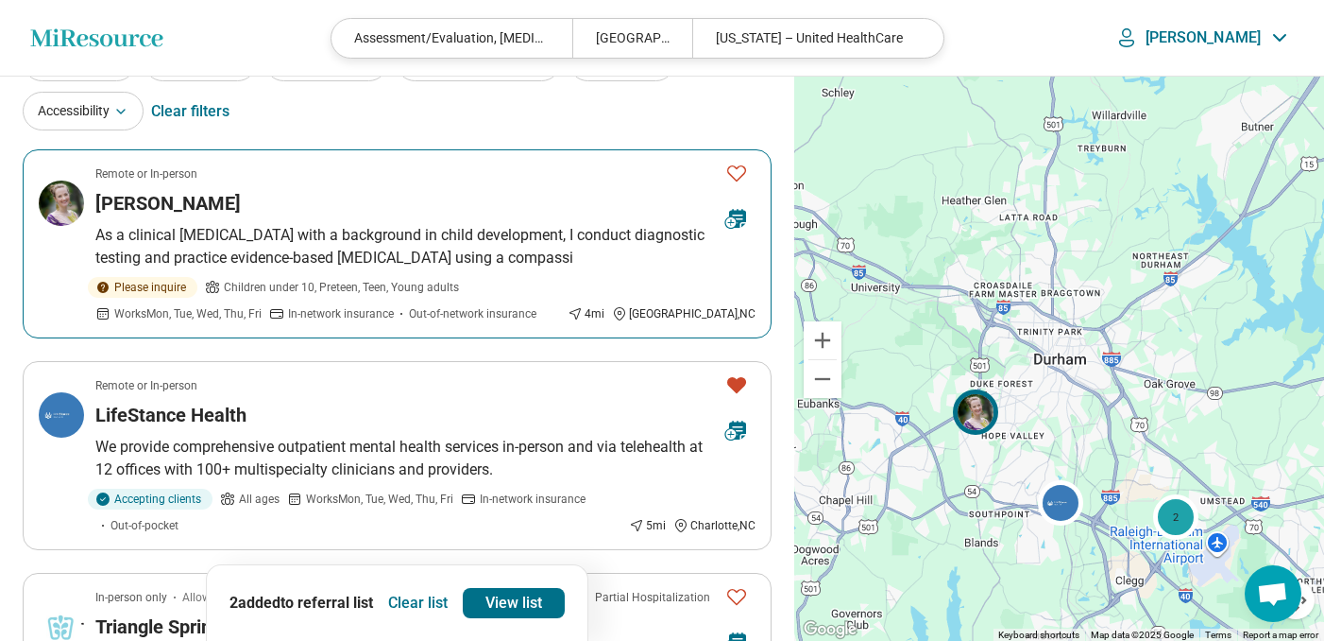
scroll to position [101, 0]
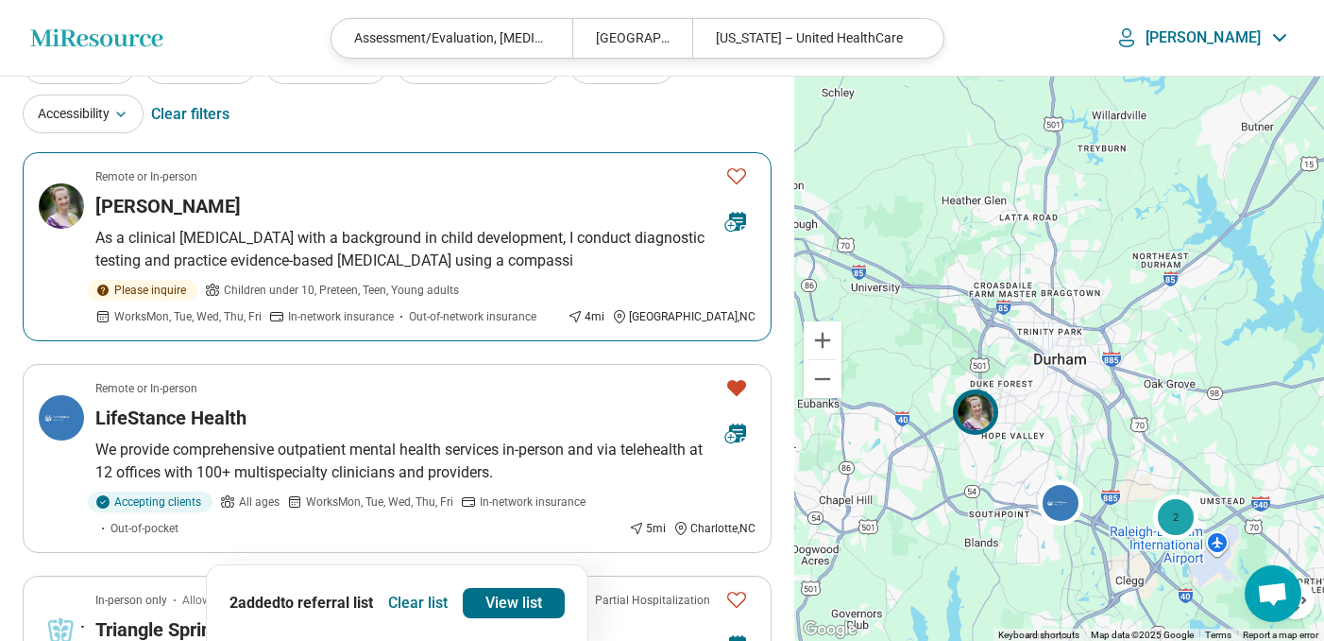
click at [737, 176] on icon "Favorite" at bounding box center [737, 175] width 23 height 23
click at [397, 217] on div "Anna Craig" at bounding box center [402, 206] width 615 height 26
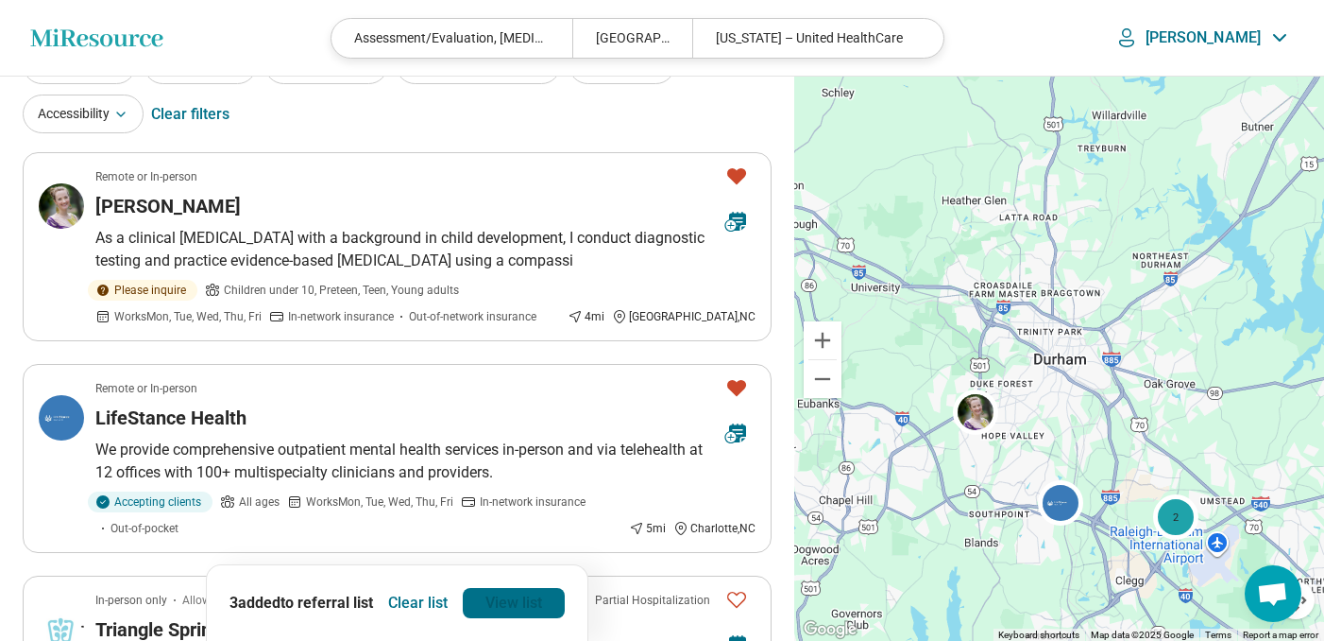
click at [544, 603] on link "View list" at bounding box center [514, 603] width 102 height 30
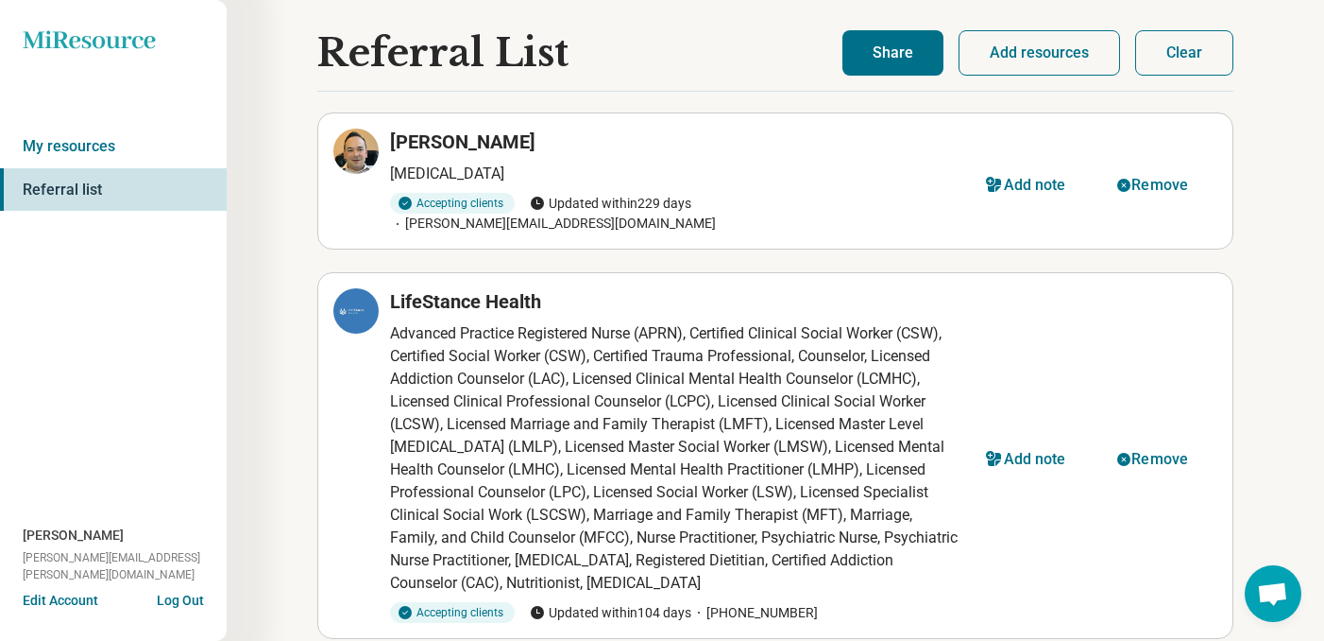
click at [876, 55] on button "Share" at bounding box center [893, 52] width 101 height 45
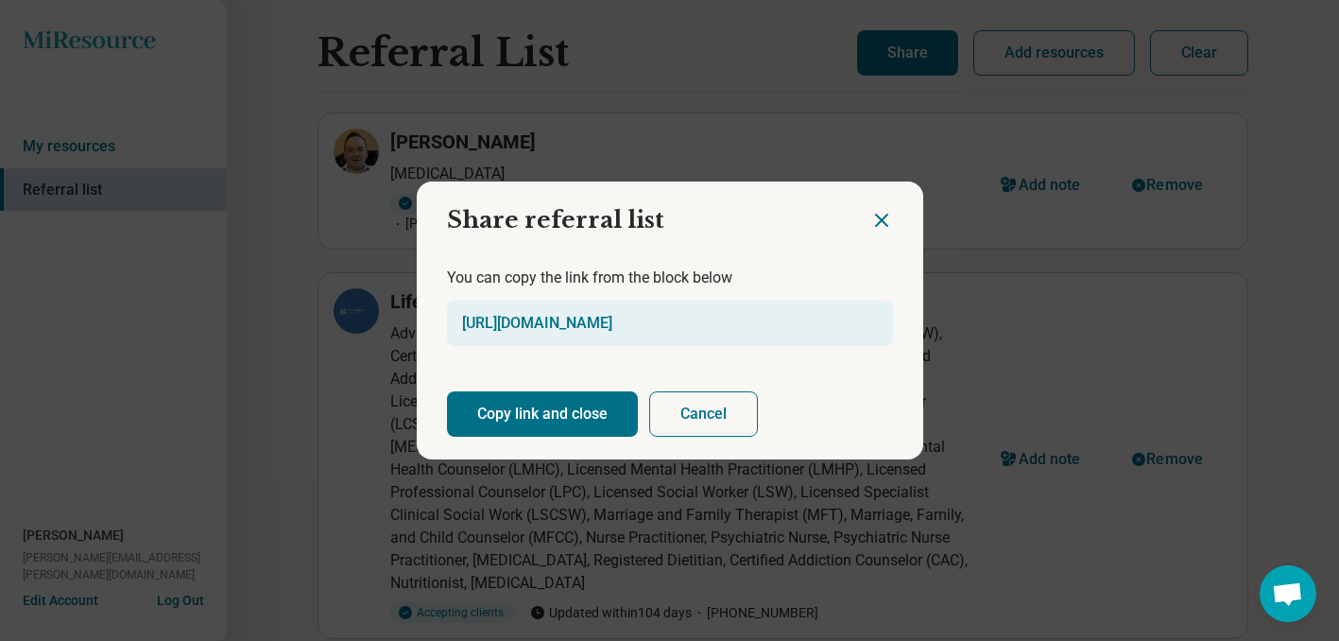
click at [623, 416] on button "Copy link and close" at bounding box center [542, 413] width 191 height 45
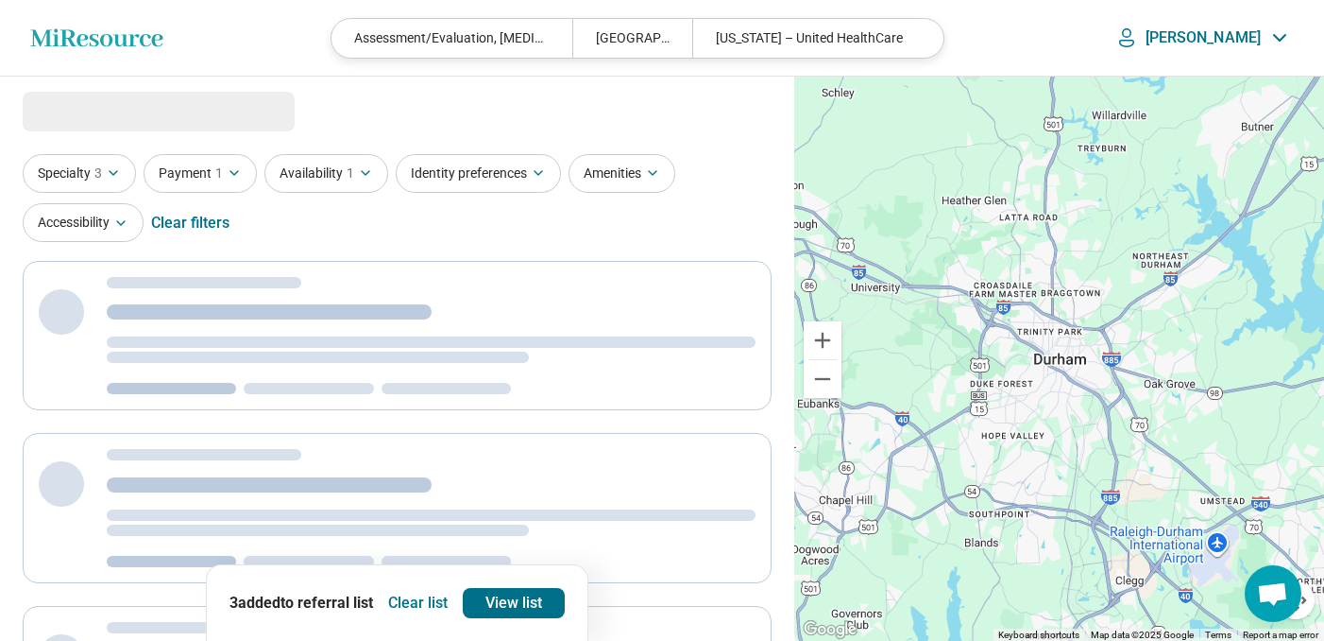
select select "***"
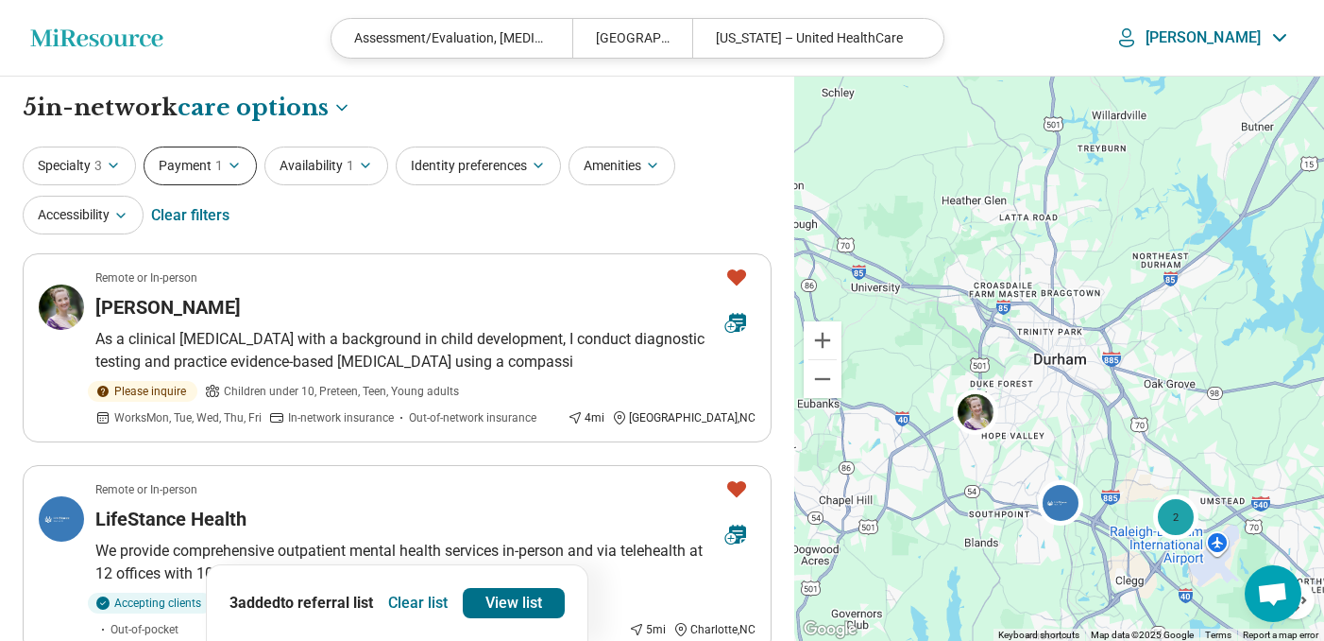
click at [220, 162] on span "1" at bounding box center [219, 166] width 8 height 20
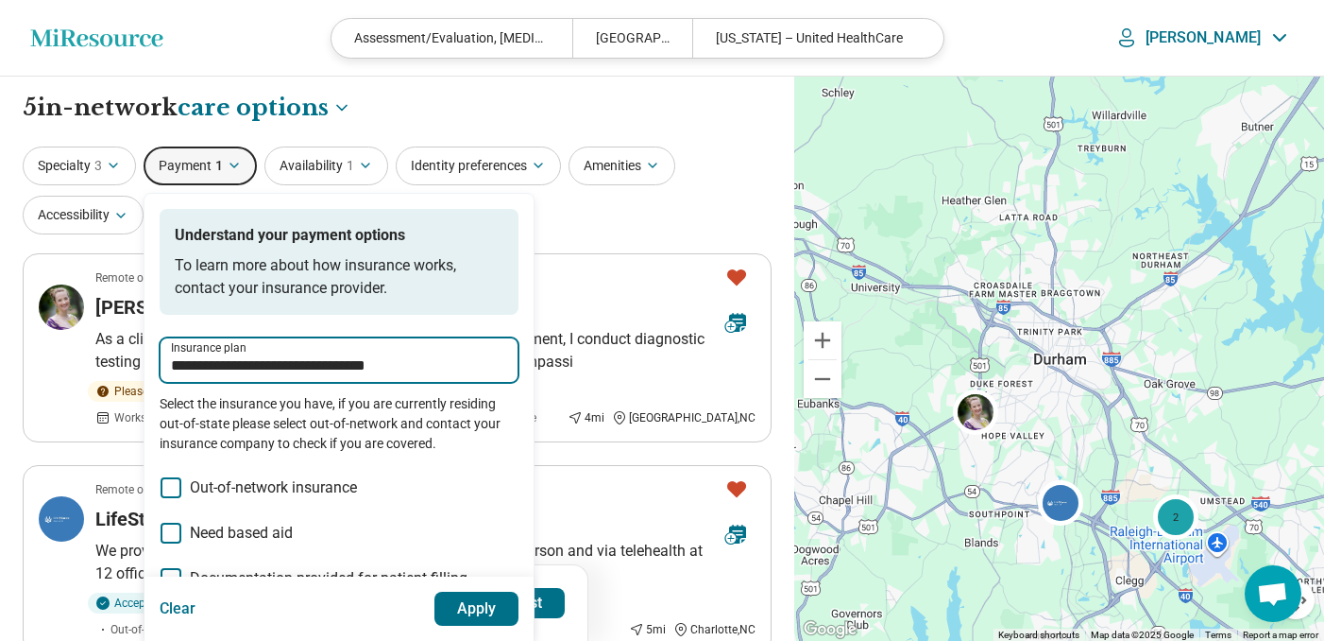
click at [400, 358] on input "**********" at bounding box center [339, 365] width 336 height 23
click at [401, 358] on input "**********" at bounding box center [339, 365] width 336 height 23
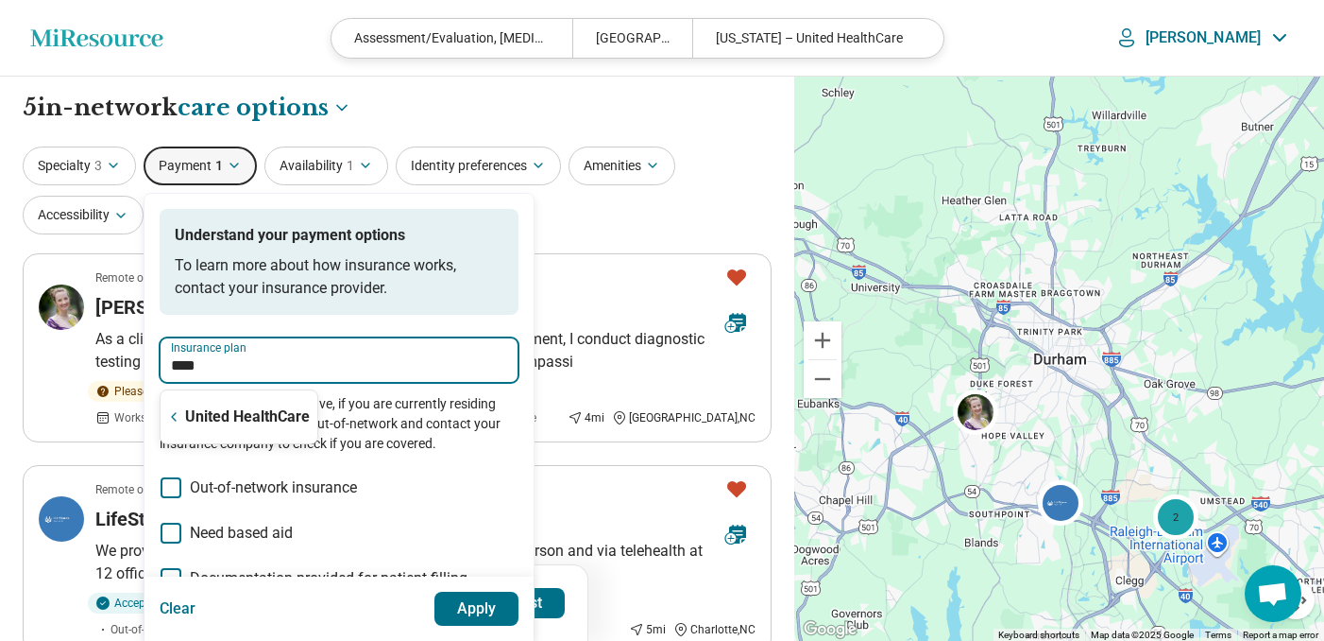
type input "*****"
click at [346, 368] on input "Insurance plan" at bounding box center [339, 365] width 336 height 23
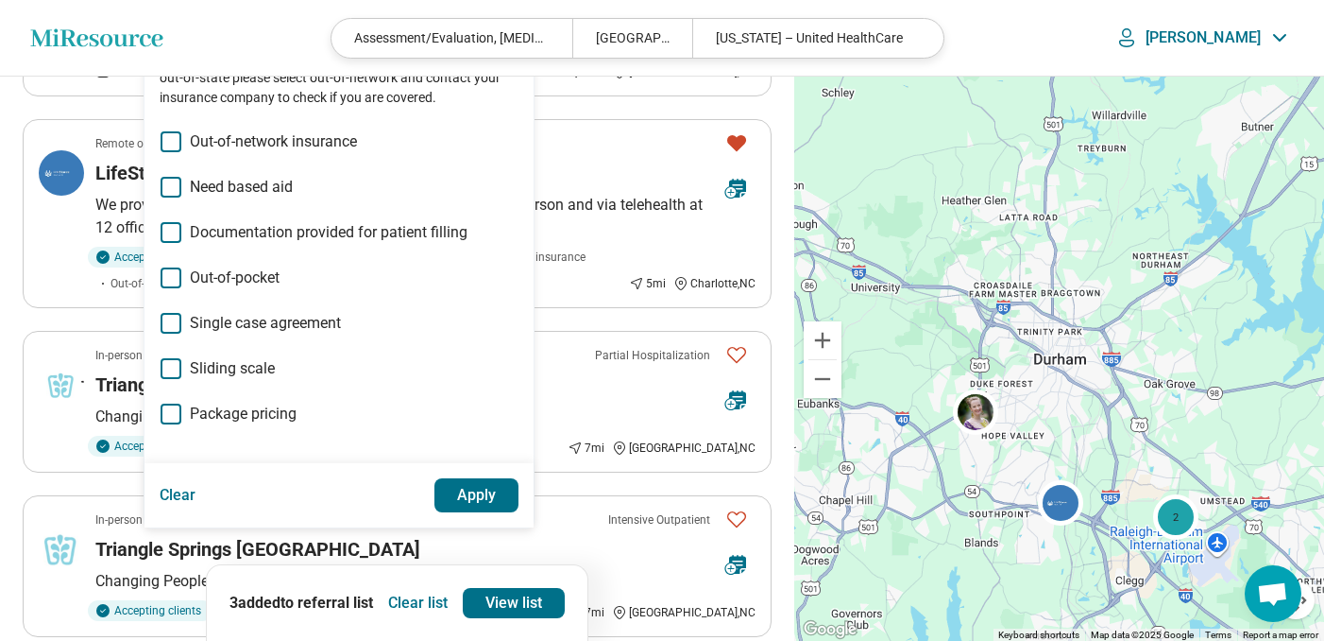
click at [183, 491] on button "Clear" at bounding box center [178, 495] width 37 height 34
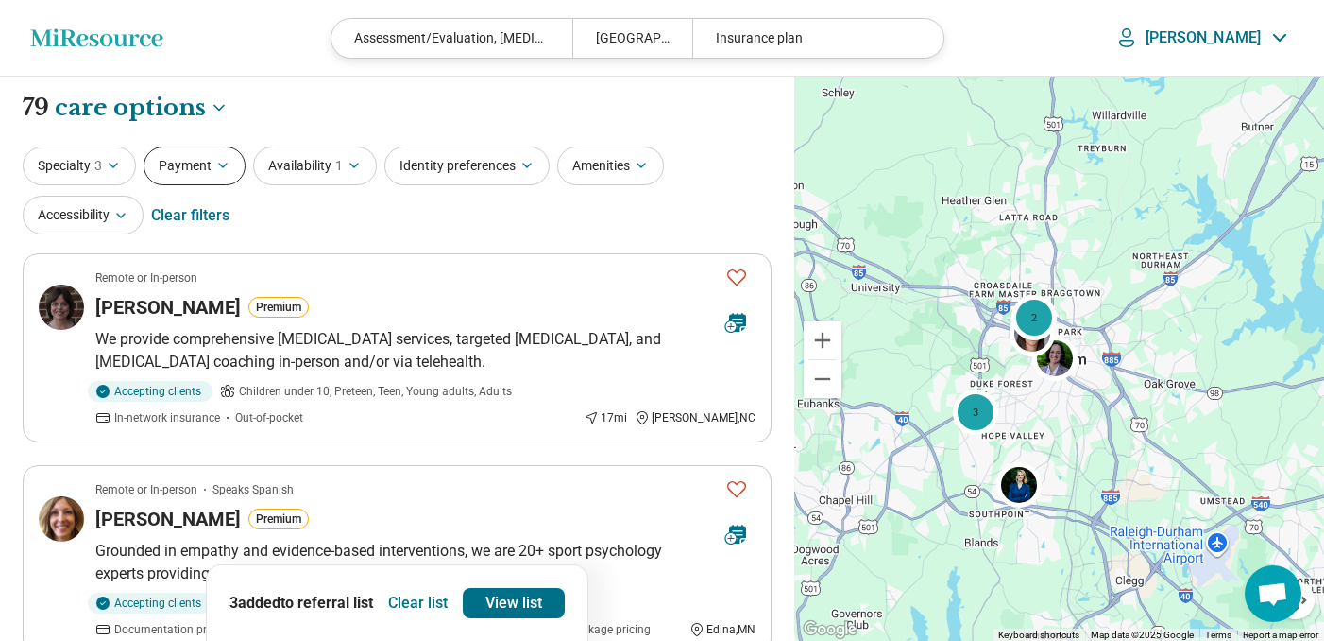
click at [207, 163] on button "Payment" at bounding box center [195, 165] width 102 height 39
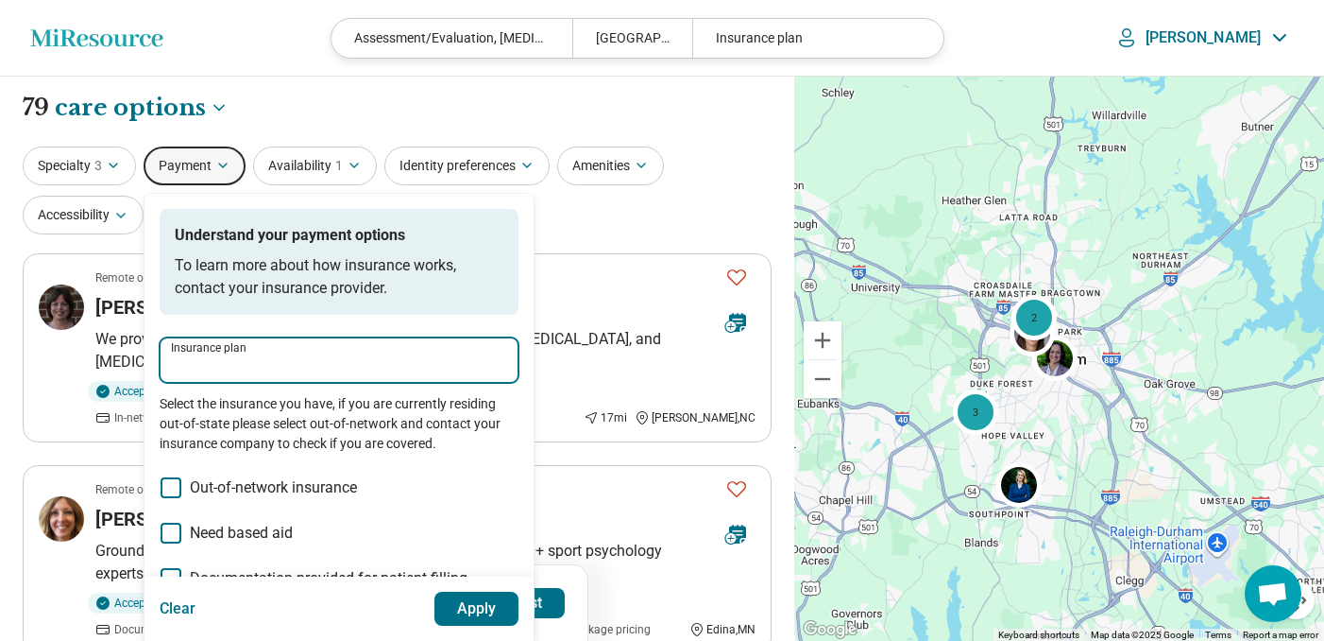
click at [253, 367] on input "Insurance plan" at bounding box center [339, 365] width 336 height 23
click at [207, 407] on div "DSHIP" at bounding box center [201, 417] width 81 height 38
type input "*****"
click at [463, 612] on button "Apply" at bounding box center [477, 608] width 85 height 34
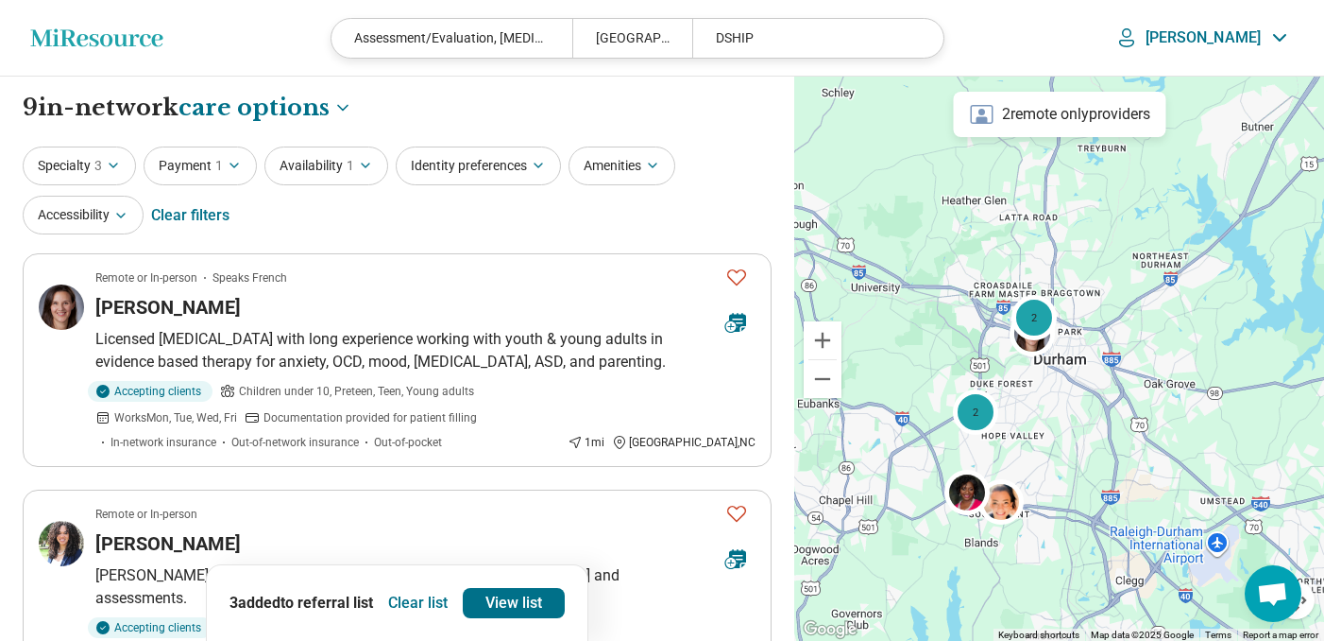
click at [416, 610] on button "Clear list" at bounding box center [418, 603] width 75 height 30
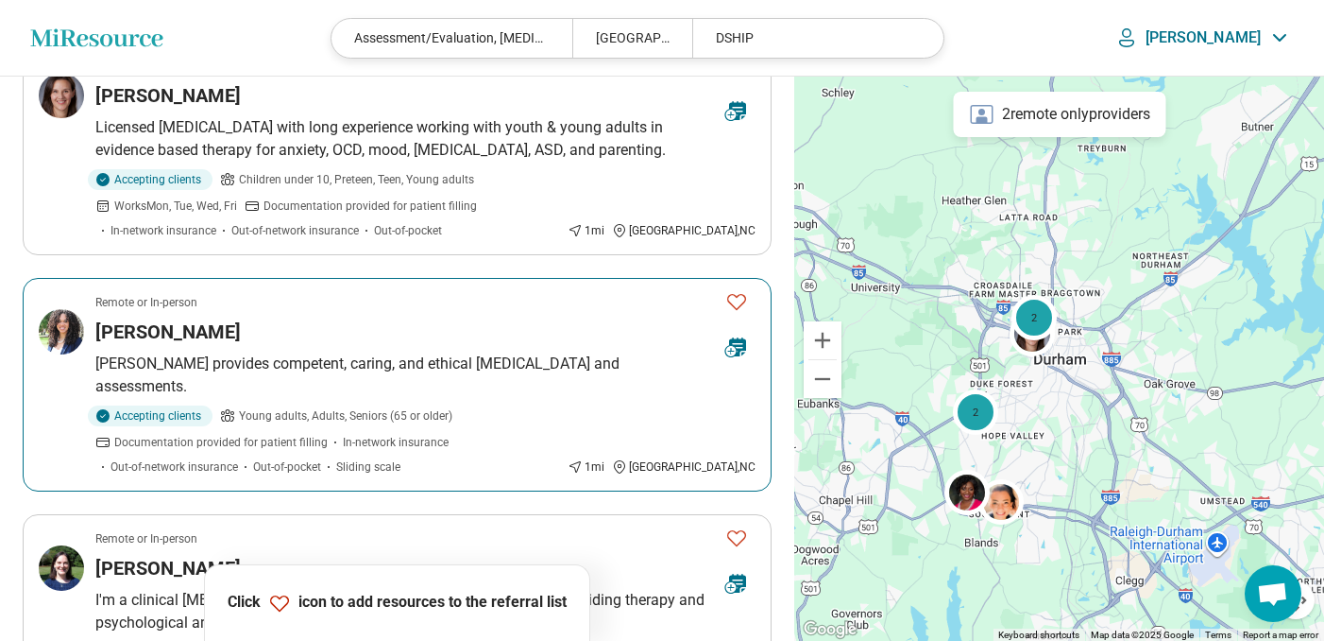
scroll to position [190, 0]
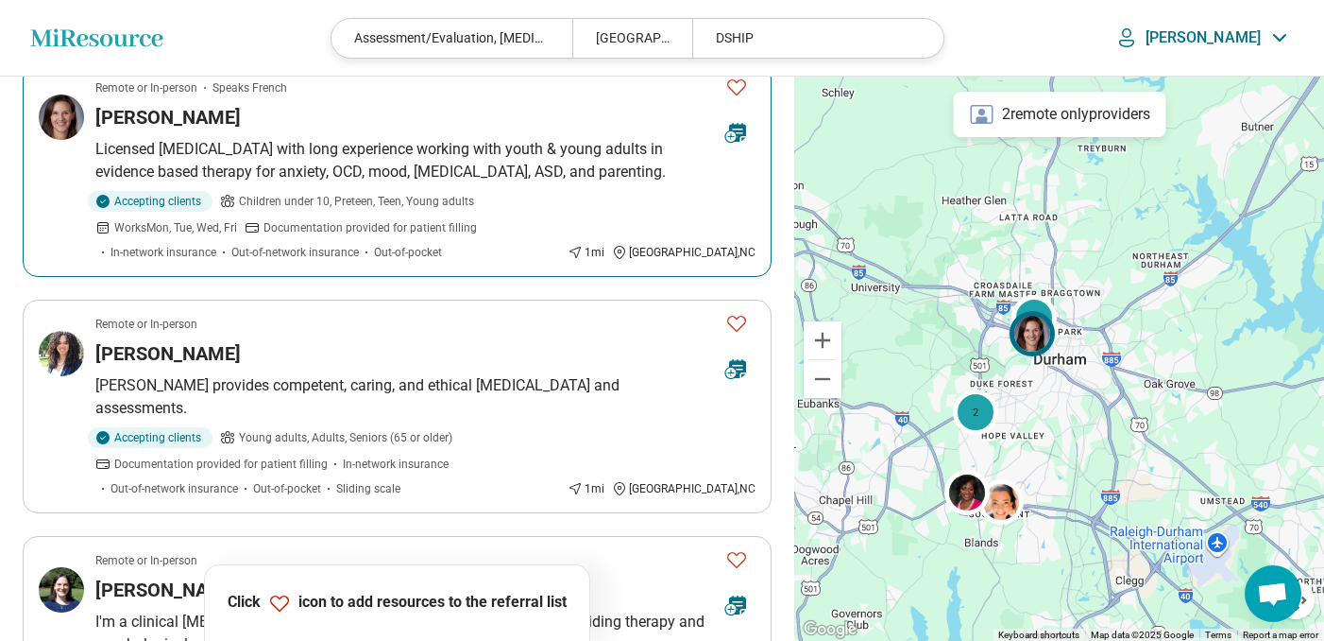
click at [335, 148] on p "Licensed psychologist with long experience working with youth & young adults in…" at bounding box center [425, 160] width 660 height 45
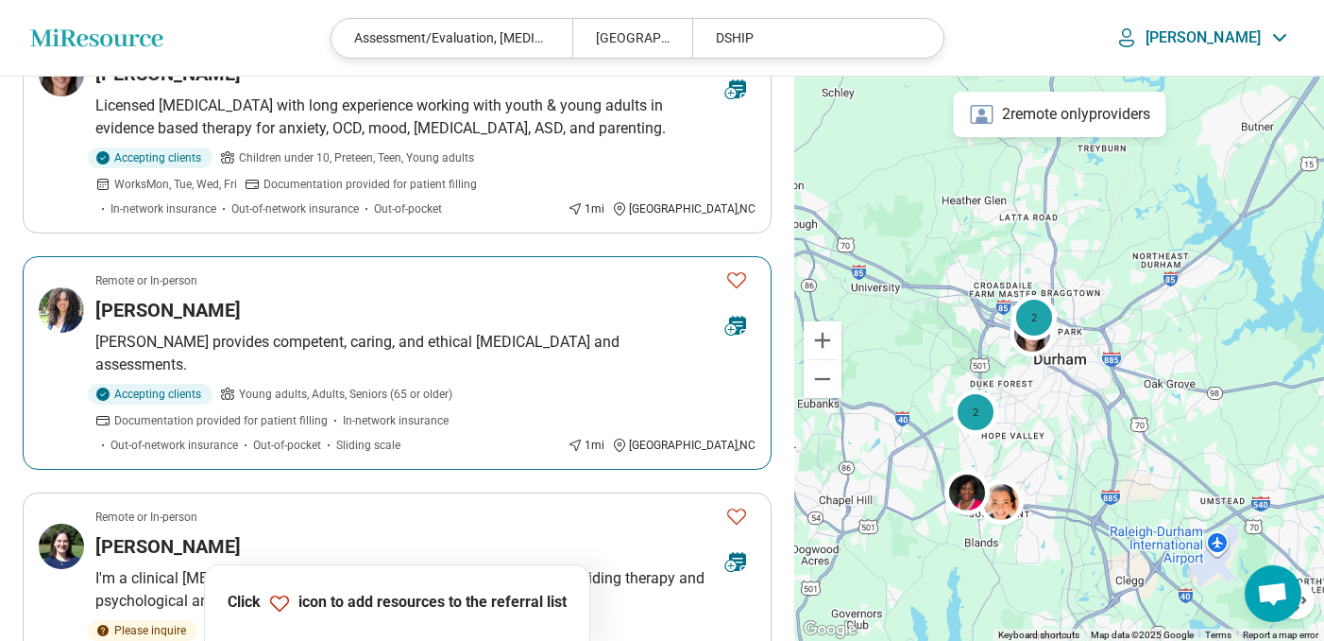
scroll to position [234, 0]
click at [402, 321] on div "Ashly Gaskin-Wasson" at bounding box center [402, 309] width 615 height 26
click at [743, 280] on icon "Favorite" at bounding box center [736, 279] width 19 height 16
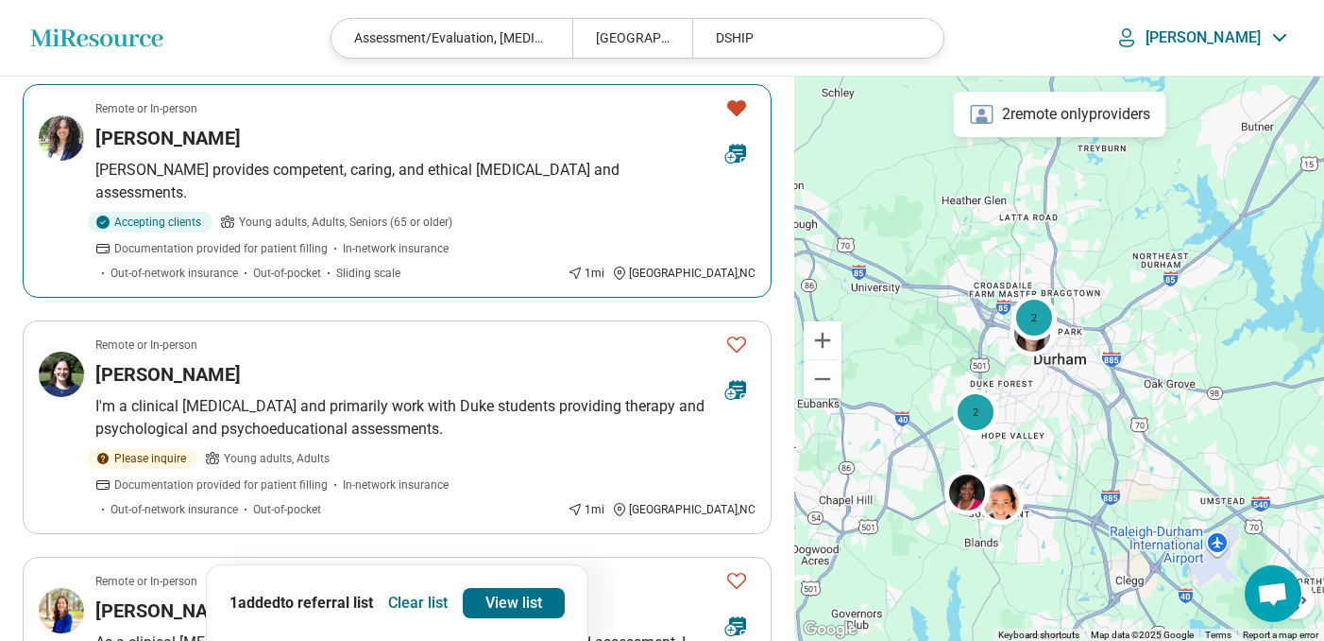
scroll to position [444, 0]
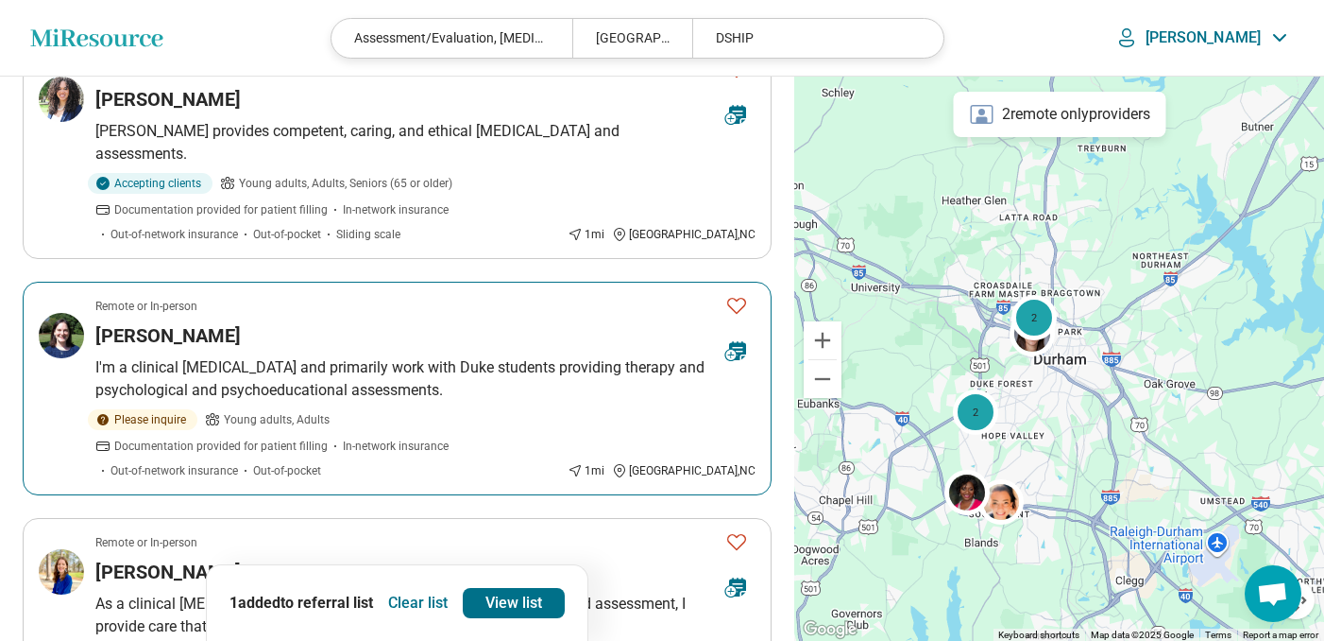
click at [741, 301] on icon "Favorite" at bounding box center [737, 305] width 23 height 23
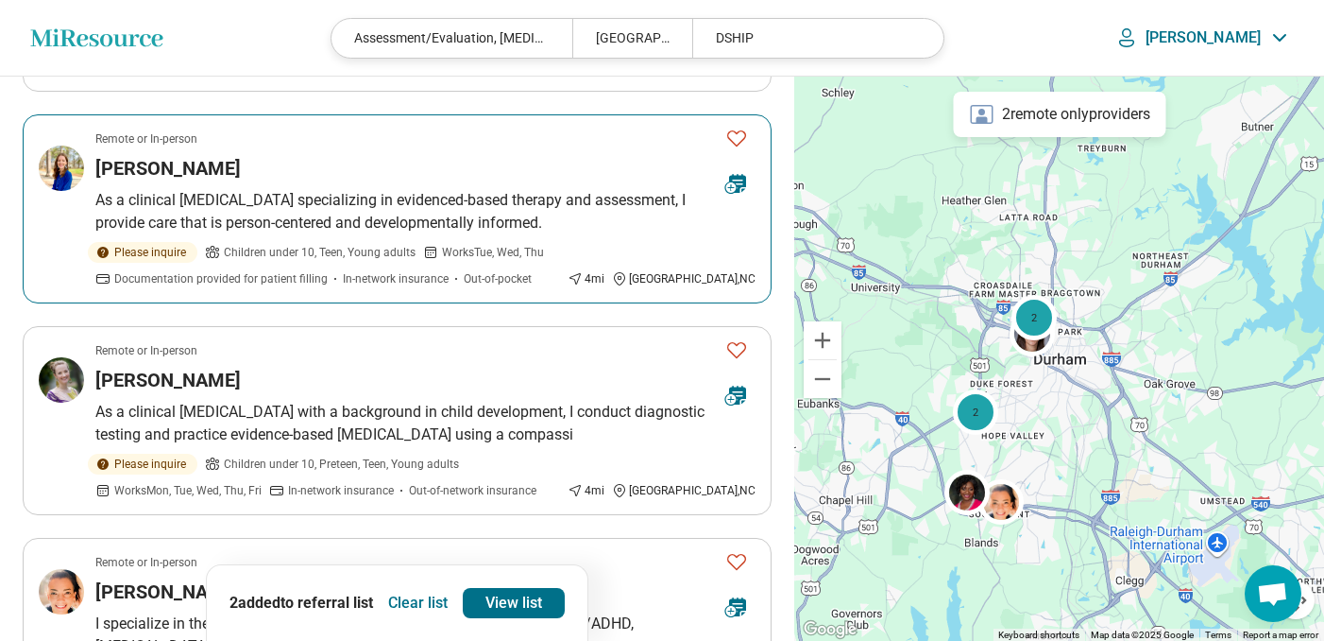
scroll to position [848, 0]
click at [739, 129] on icon "Favorite" at bounding box center [736, 137] width 19 height 16
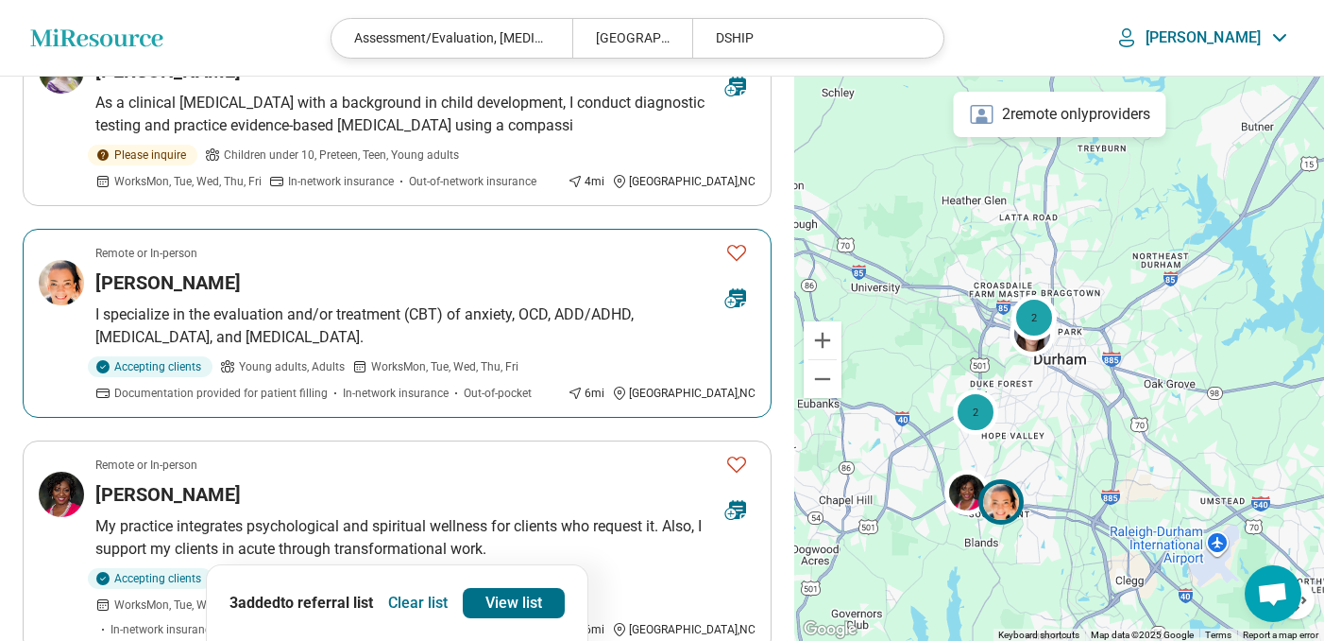
scroll to position [1159, 0]
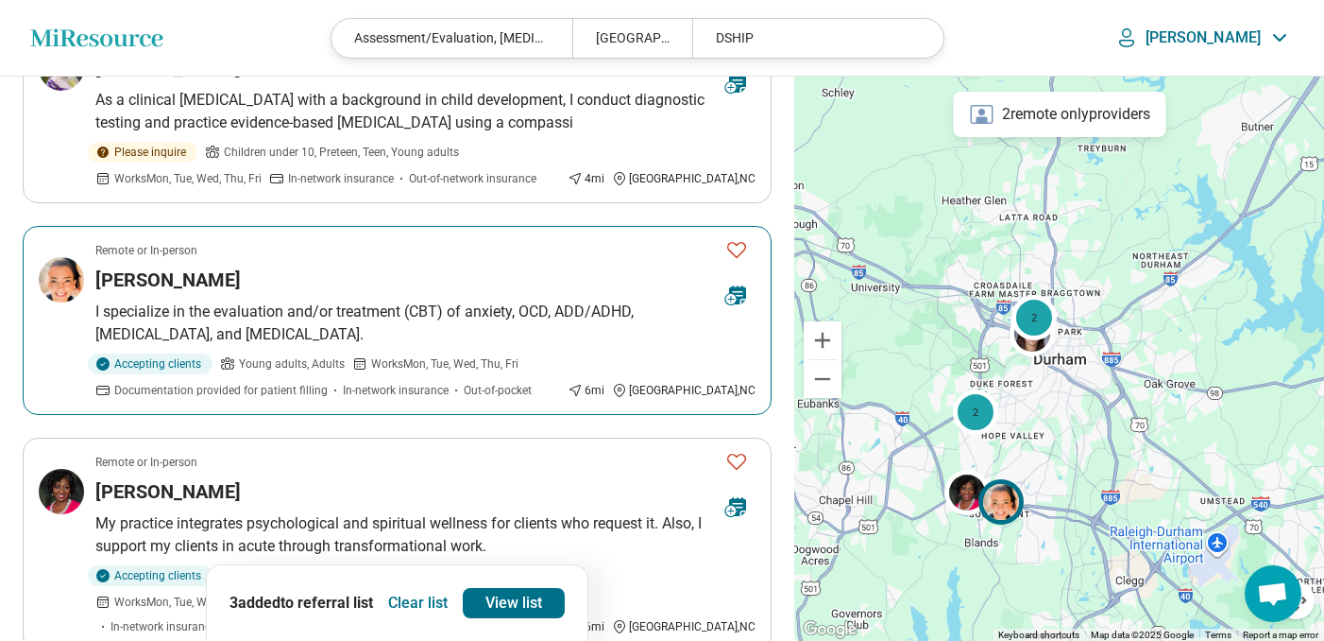
click at [639, 266] on div "[PERSON_NAME]" at bounding box center [402, 279] width 615 height 26
click at [741, 238] on icon "Favorite" at bounding box center [737, 249] width 23 height 23
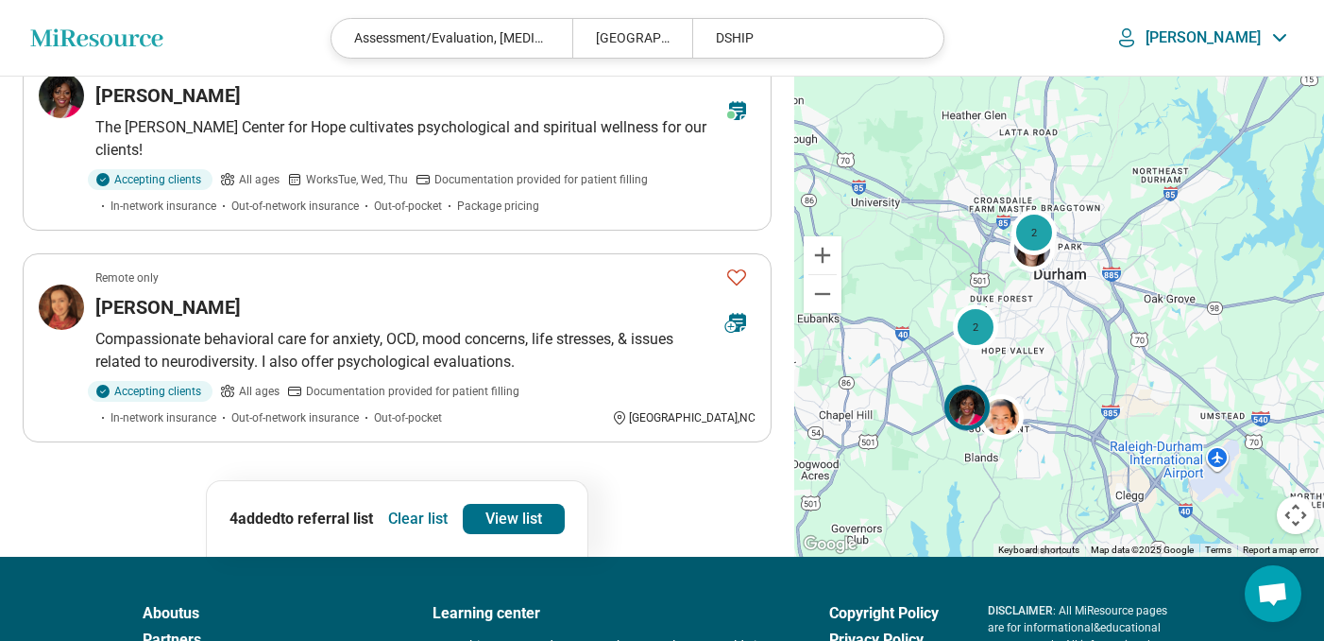
scroll to position [1792, 0]
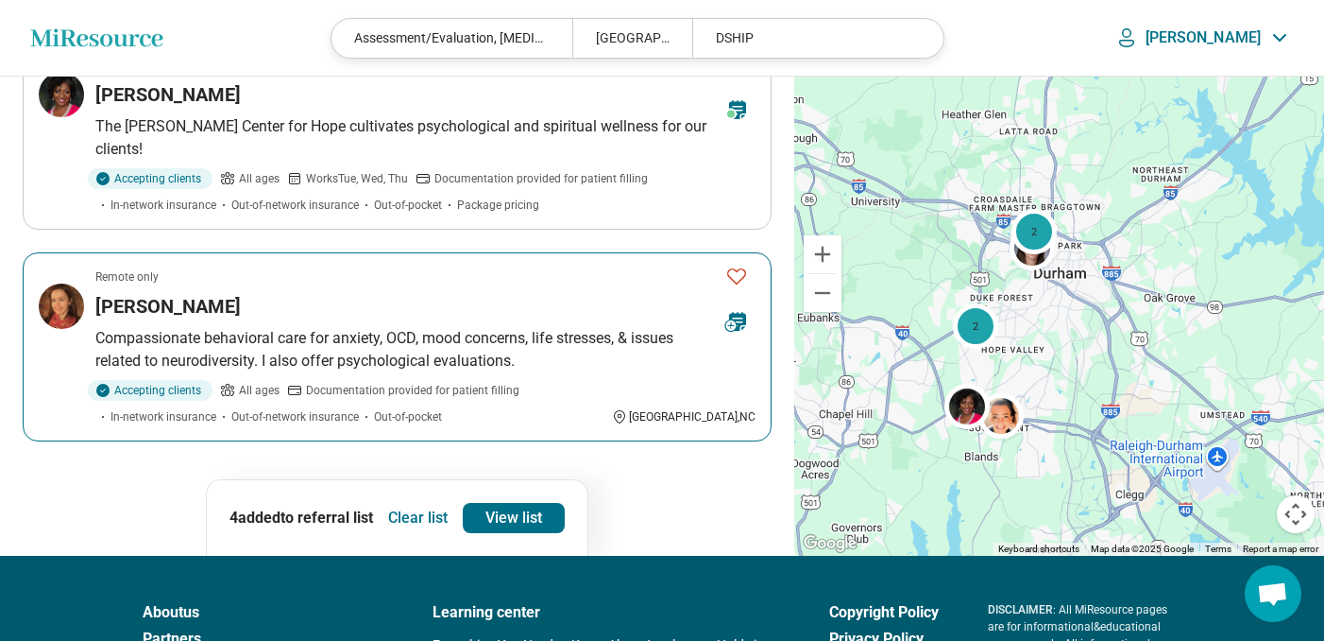
click at [736, 268] on icon "Favorite" at bounding box center [736, 276] width 19 height 16
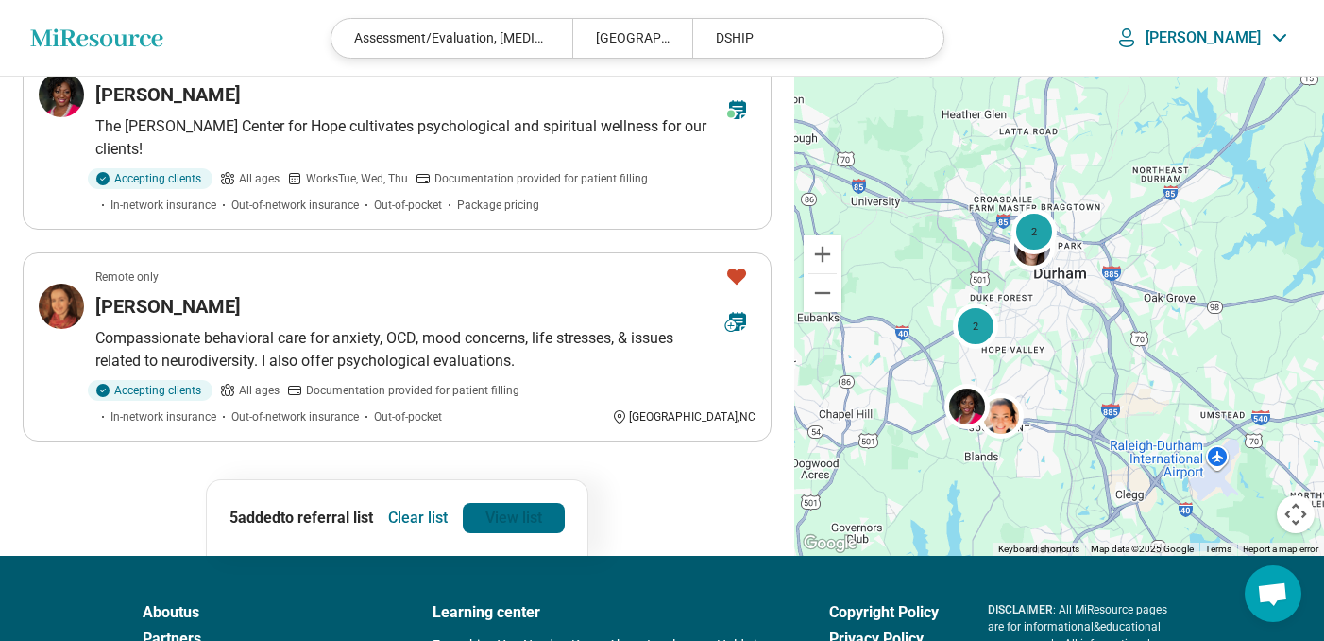
click at [555, 503] on link "View list" at bounding box center [514, 518] width 102 height 30
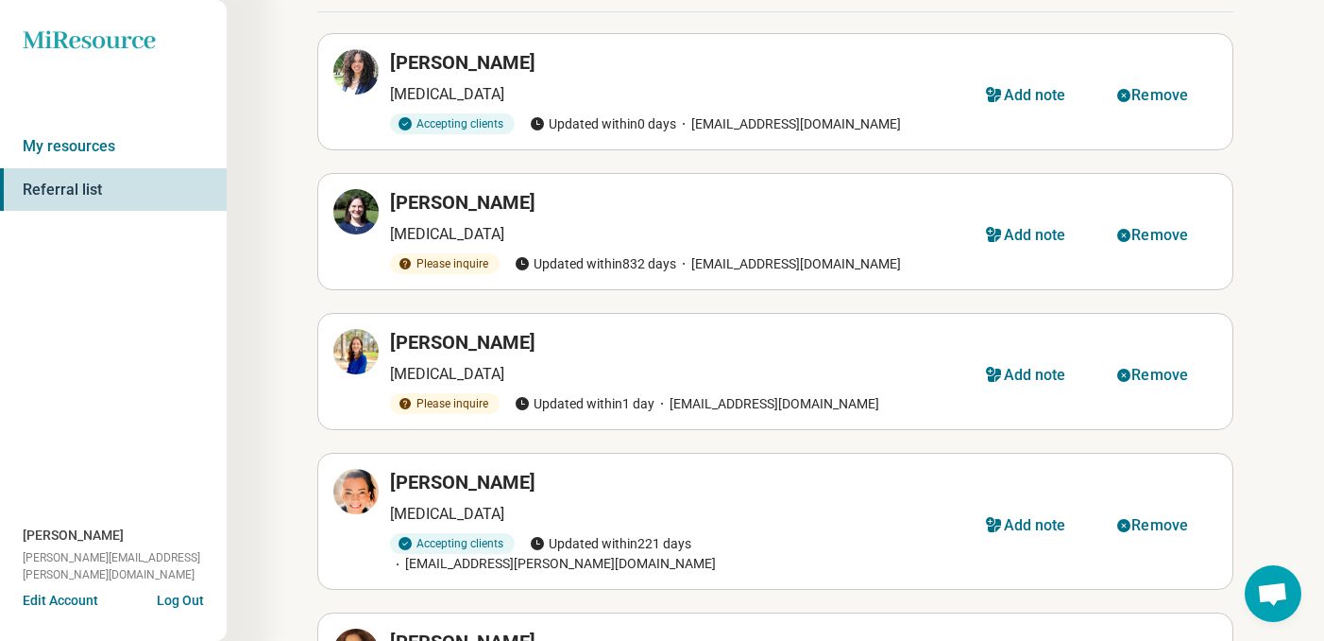
scroll to position [98, 0]
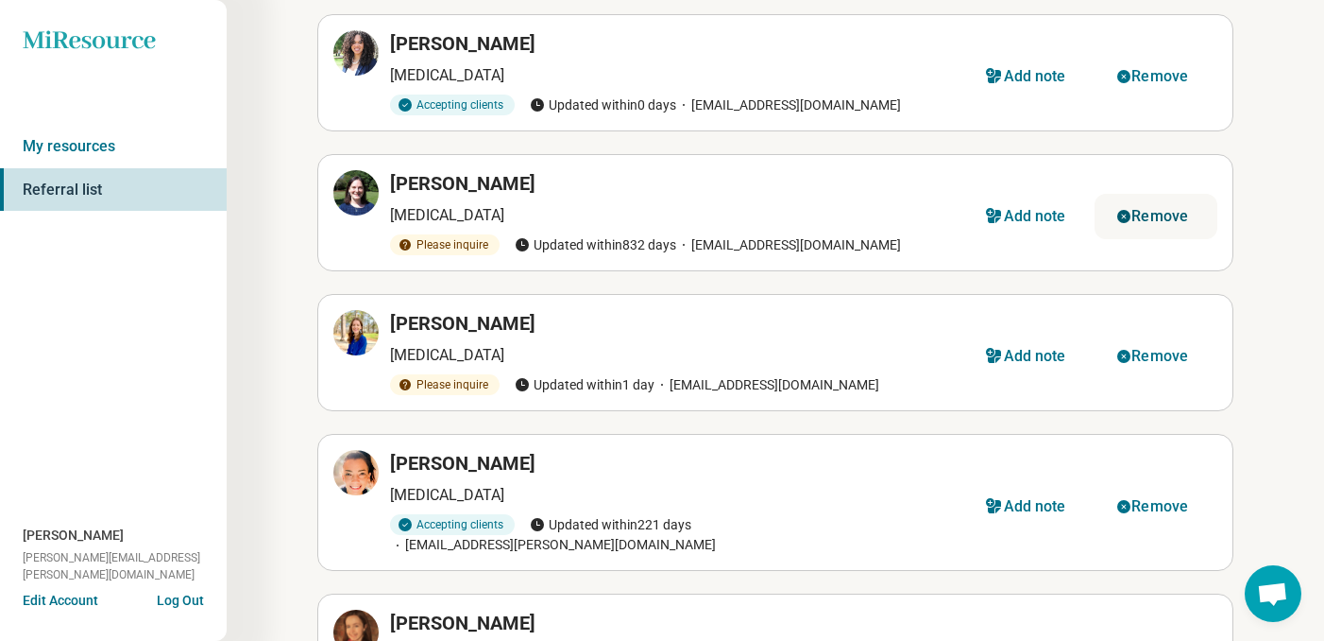
click at [1144, 205] on button "Remove" at bounding box center [1156, 216] width 123 height 45
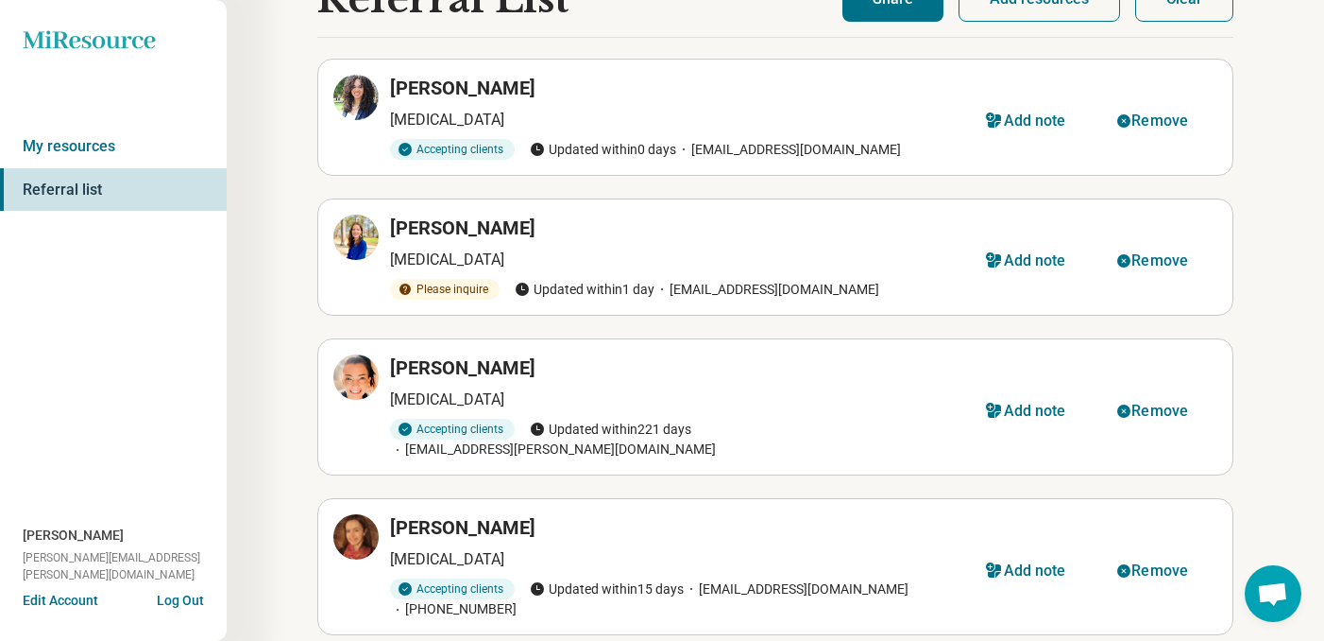
scroll to position [0, 0]
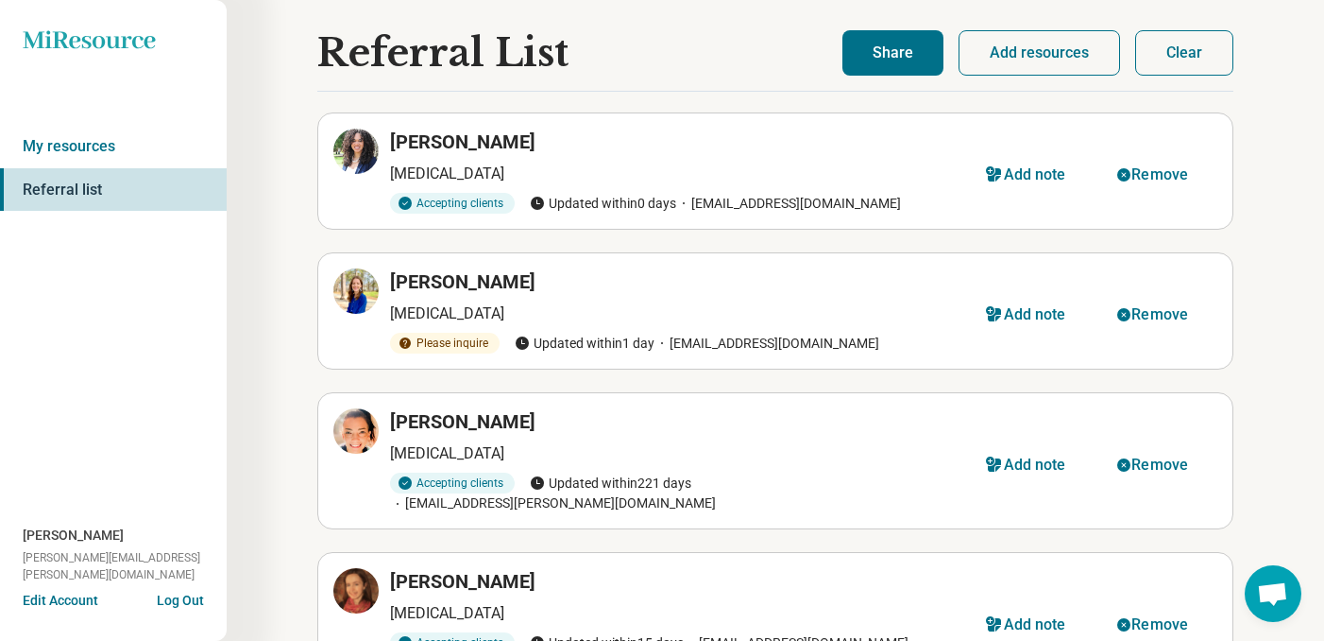
click at [875, 64] on button "Share" at bounding box center [893, 52] width 101 height 45
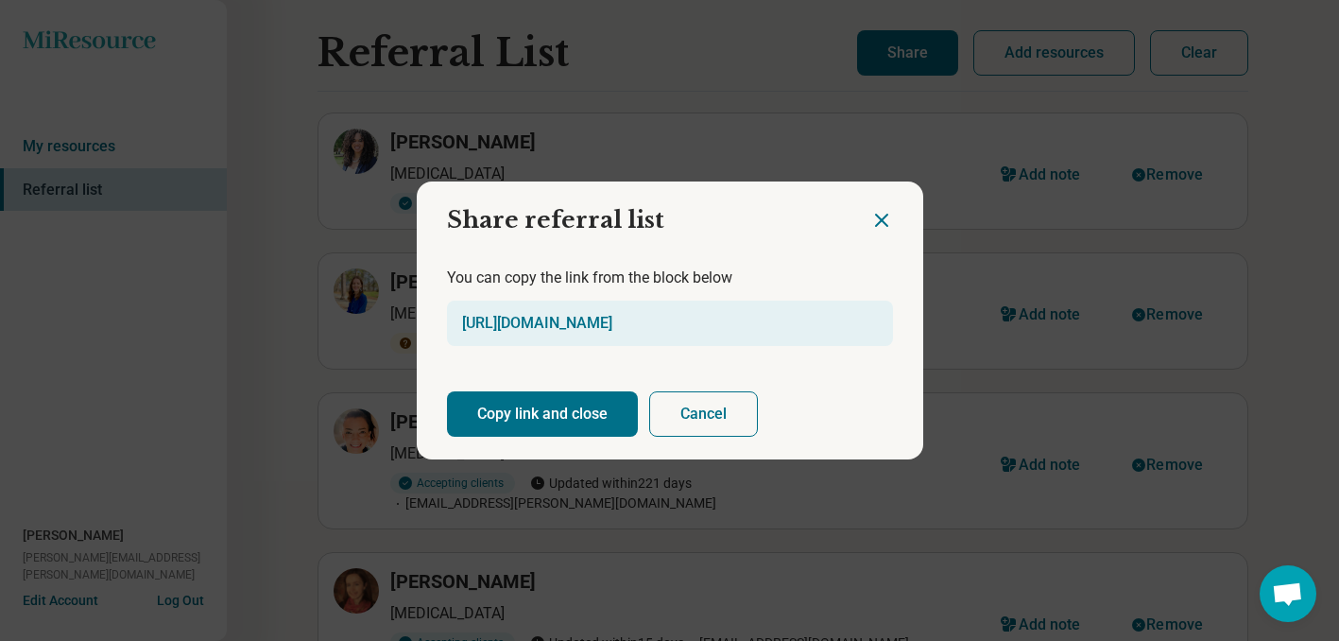
click at [568, 424] on button "Copy link and close" at bounding box center [542, 413] width 191 height 45
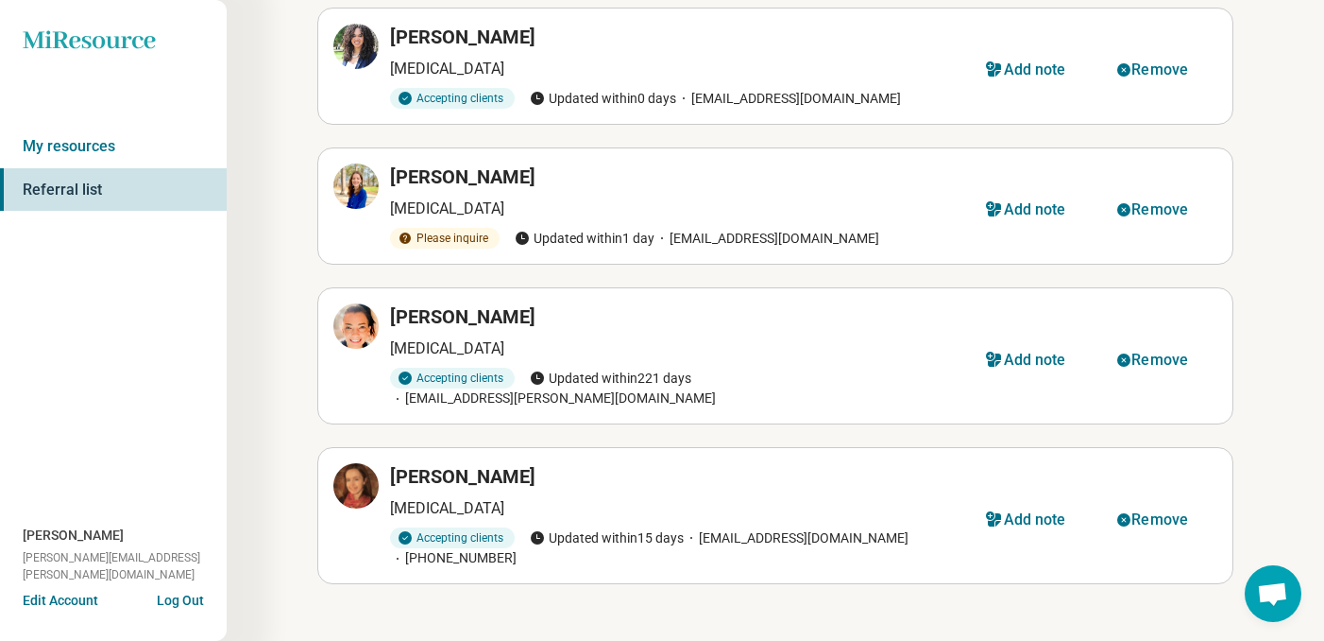
scroll to position [115, 0]
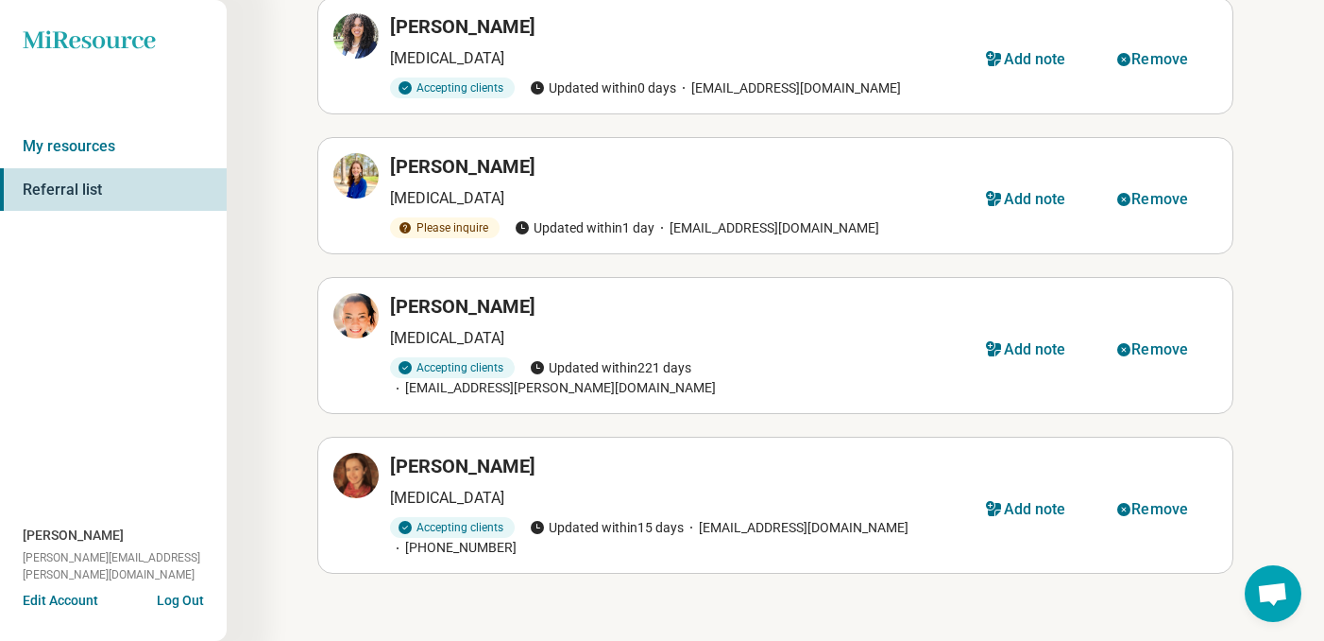
click at [441, 453] on h3 "Lindsey Copeland" at bounding box center [462, 466] width 145 height 26
click at [435, 487] on p "[MEDICAL_DATA]" at bounding box center [676, 498] width 573 height 23
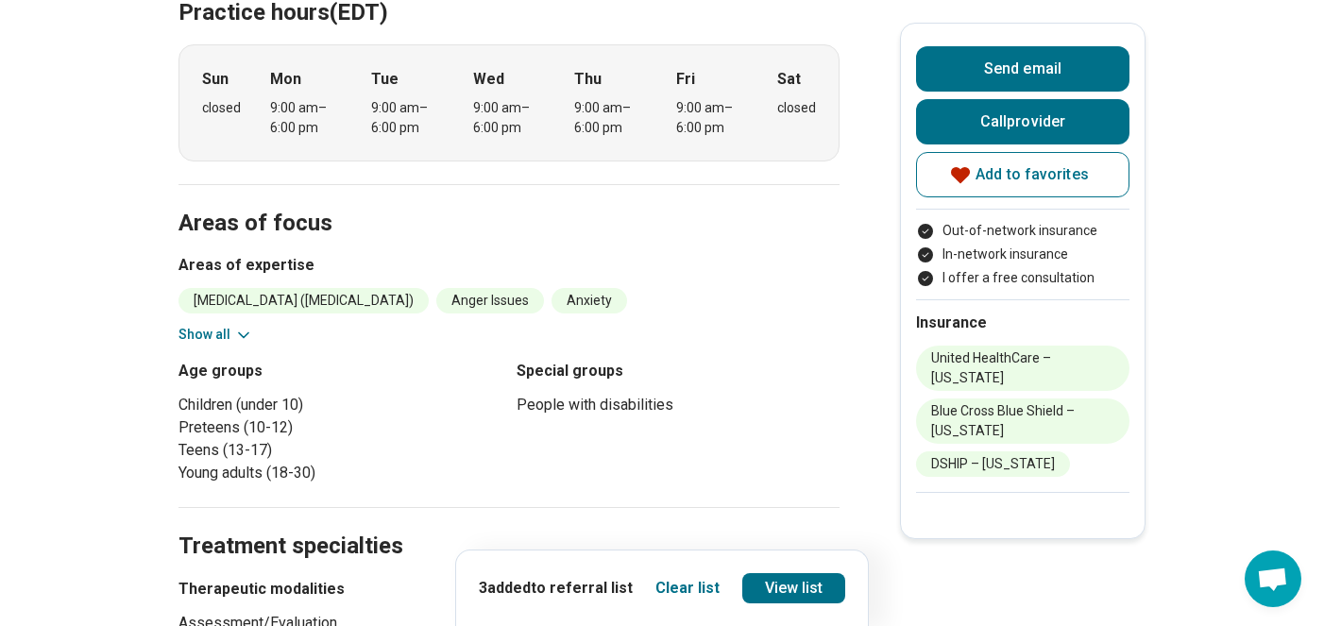
scroll to position [633, 0]
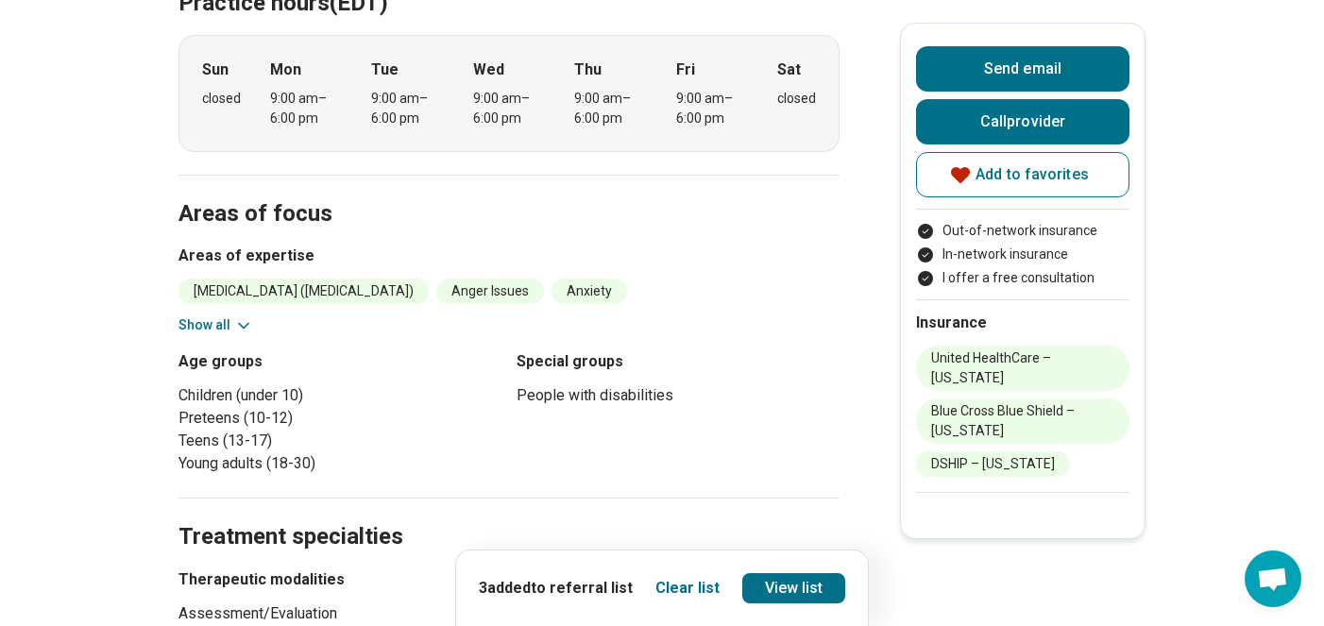
click at [247, 326] on icon at bounding box center [243, 325] width 9 height 5
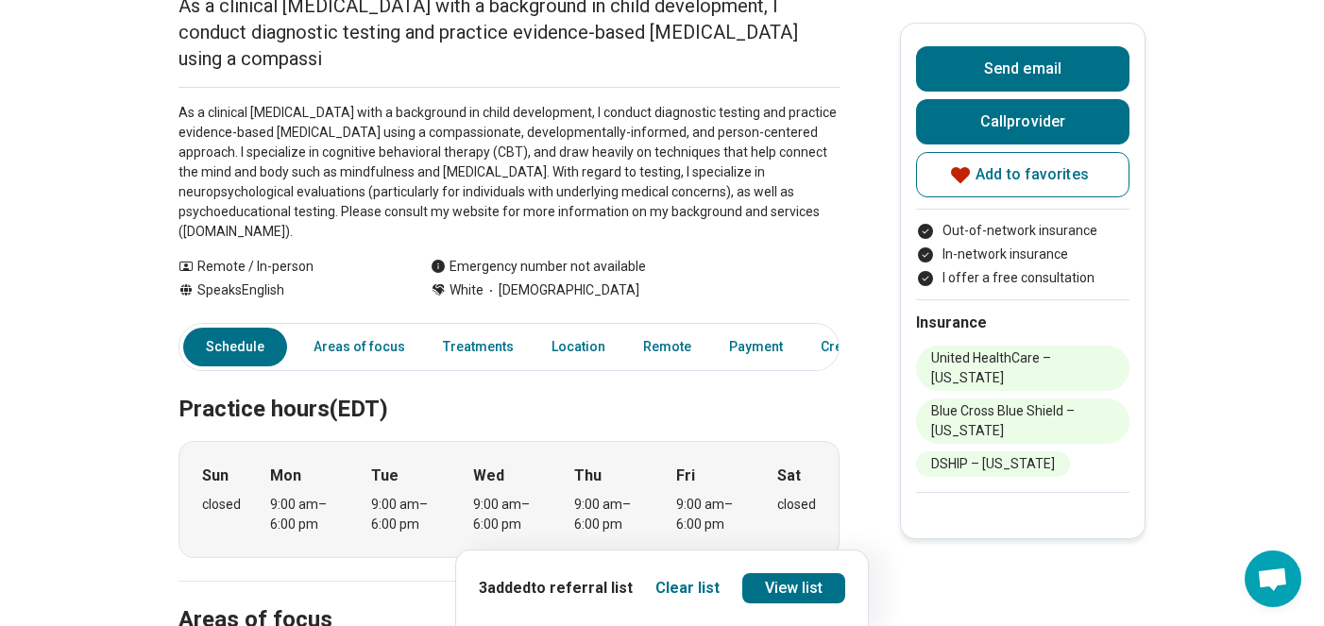
scroll to position [24, 0]
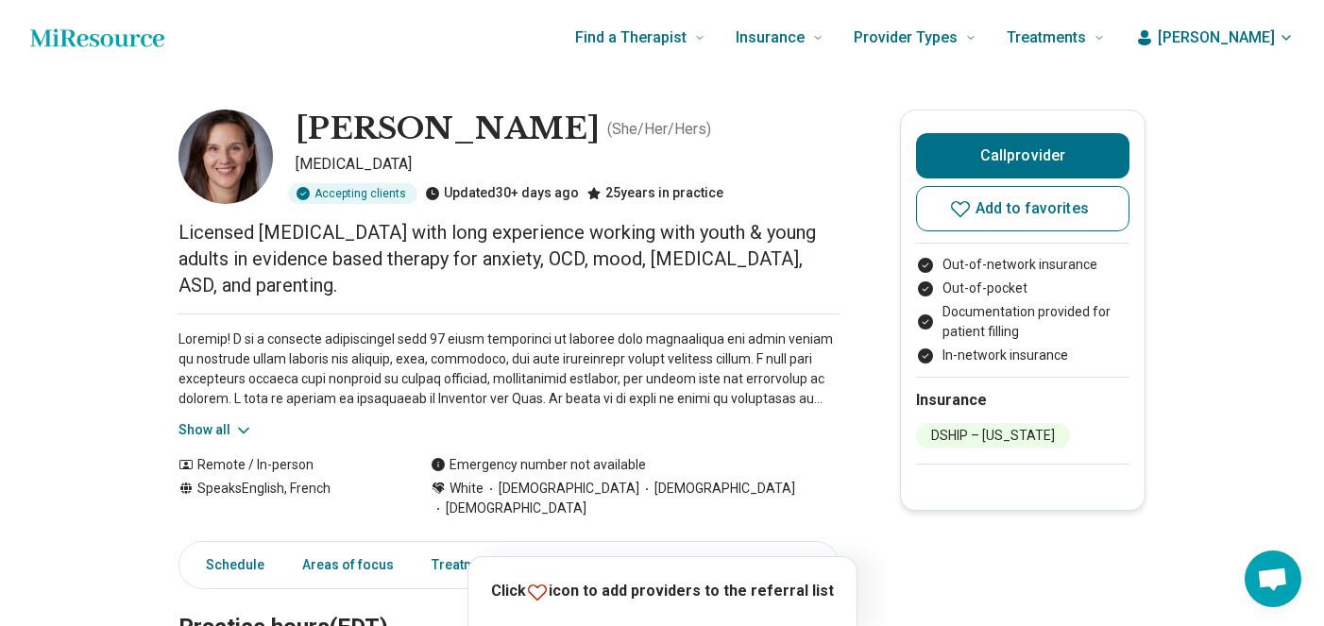
click at [247, 421] on icon at bounding box center [243, 430] width 19 height 19
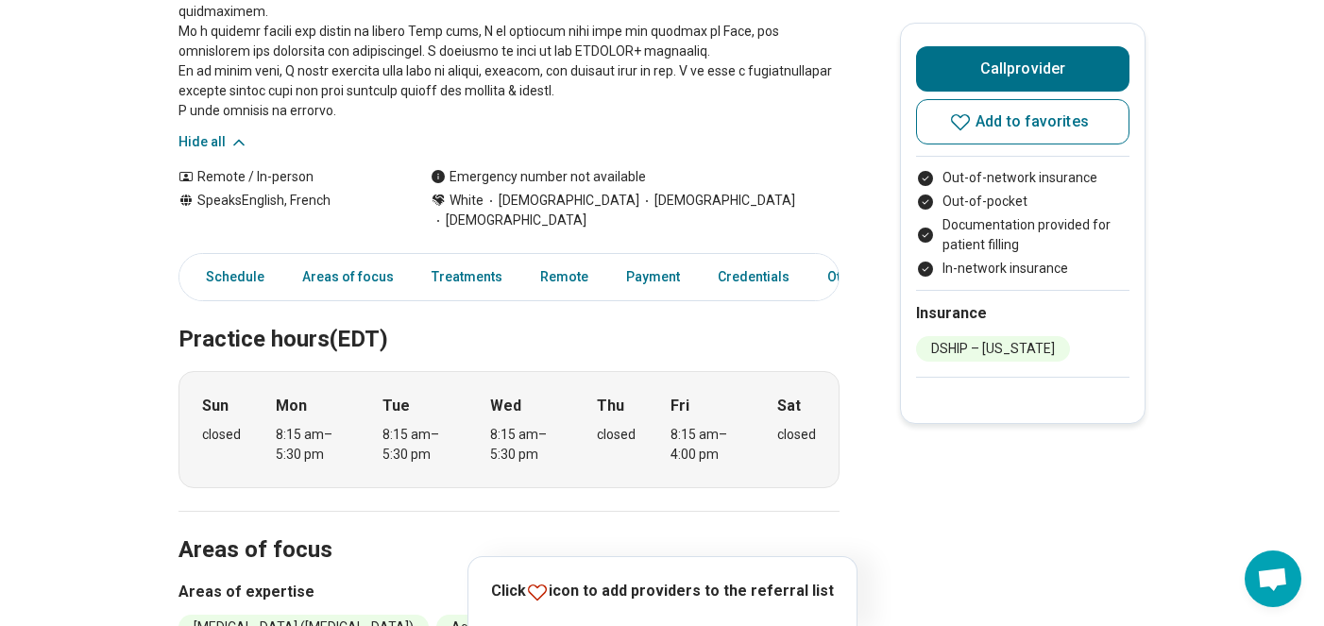
scroll to position [504, 0]
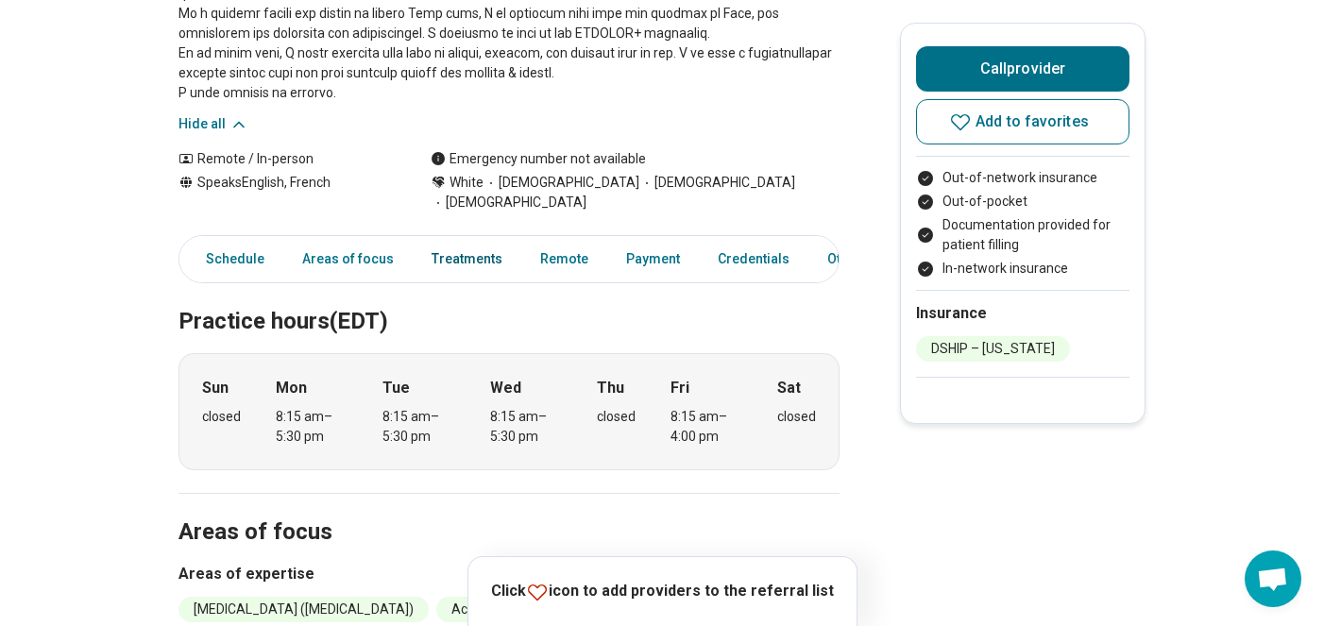
click at [483, 240] on link "Treatments" at bounding box center [467, 259] width 94 height 39
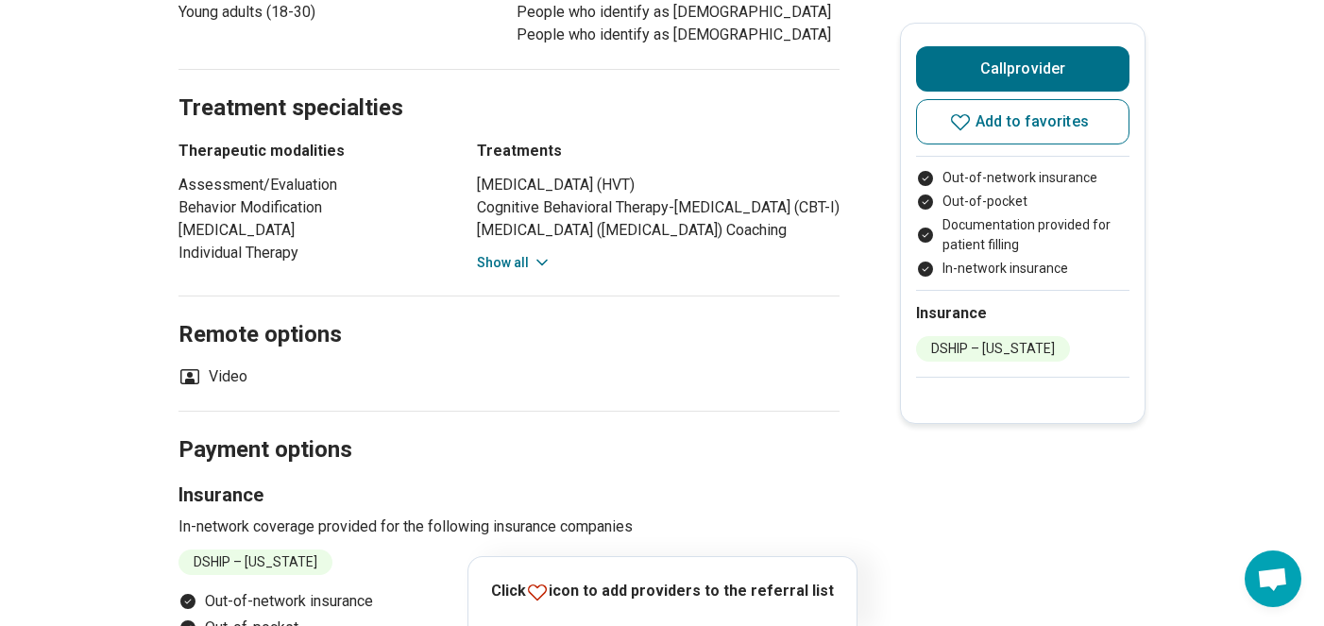
scroll to position [1275, 0]
click at [533, 252] on button "Show all" at bounding box center [514, 262] width 75 height 20
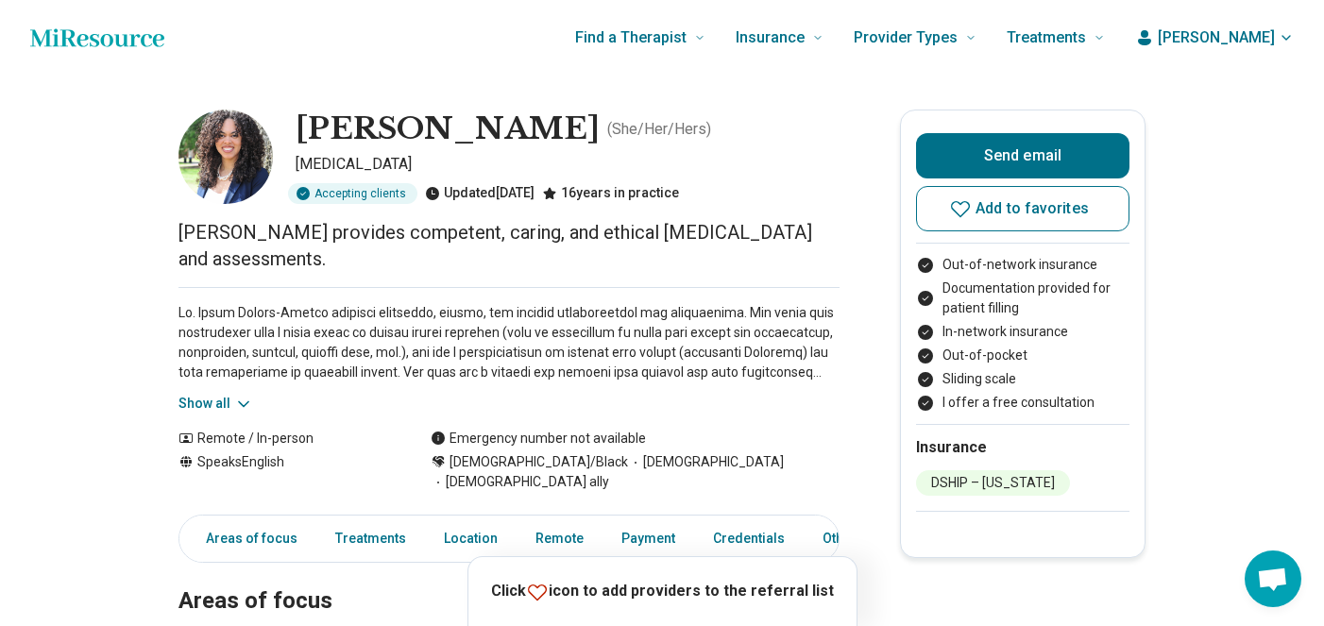
click at [240, 407] on icon at bounding box center [243, 404] width 19 height 19
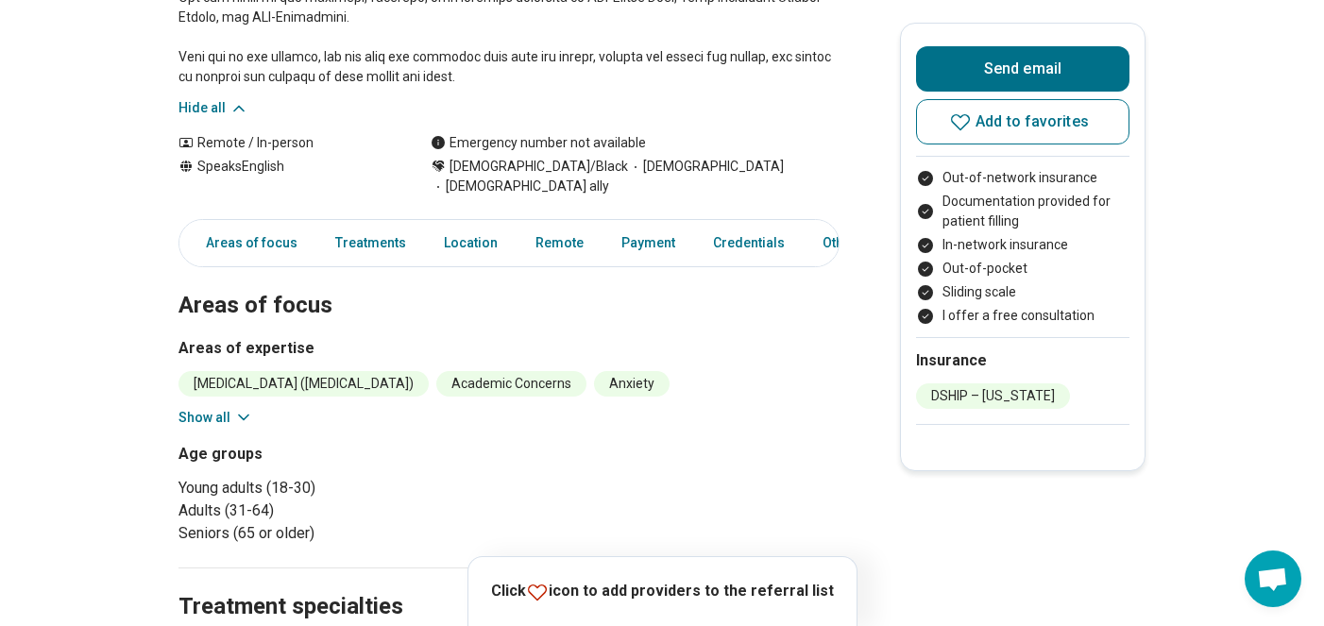
scroll to position [574, 0]
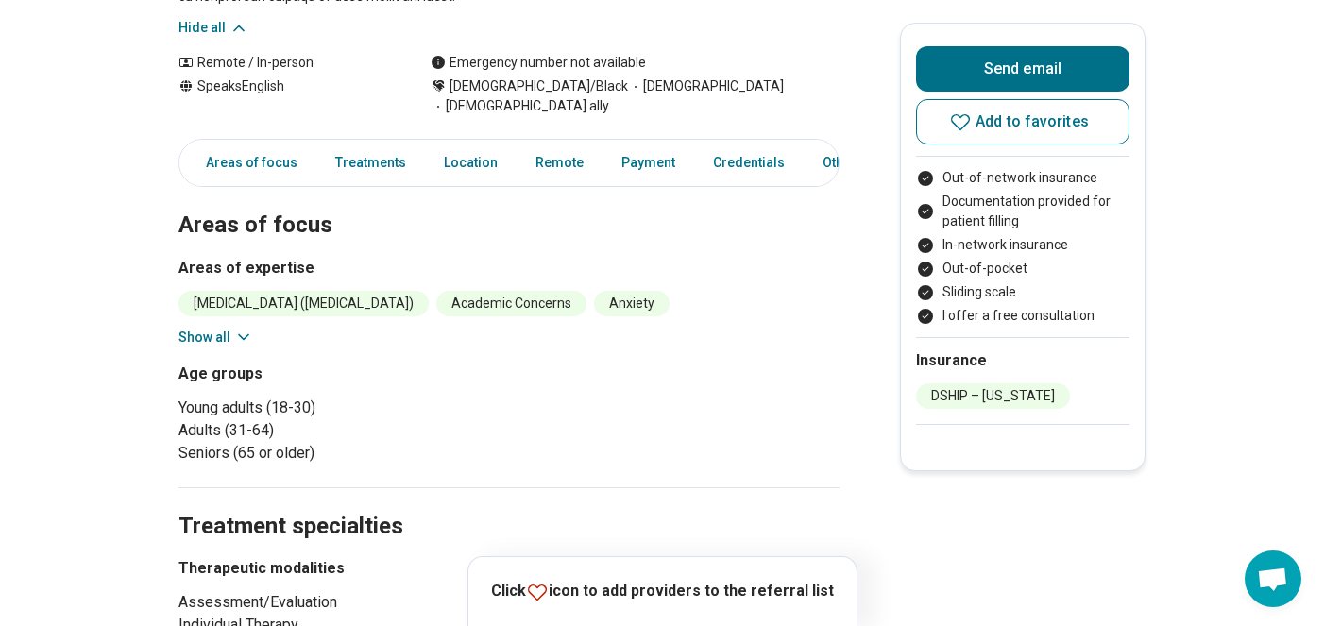
click at [247, 328] on icon at bounding box center [243, 337] width 19 height 19
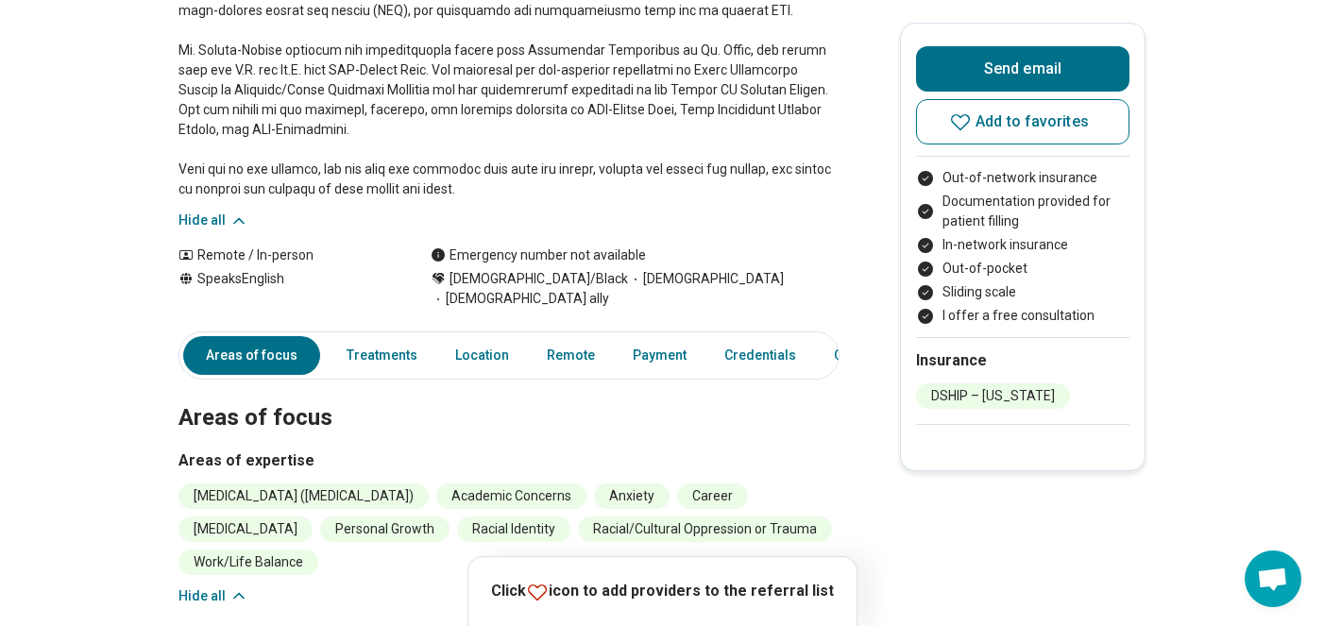
scroll to position [0, 0]
